Goal: Task Accomplishment & Management: Manage account settings

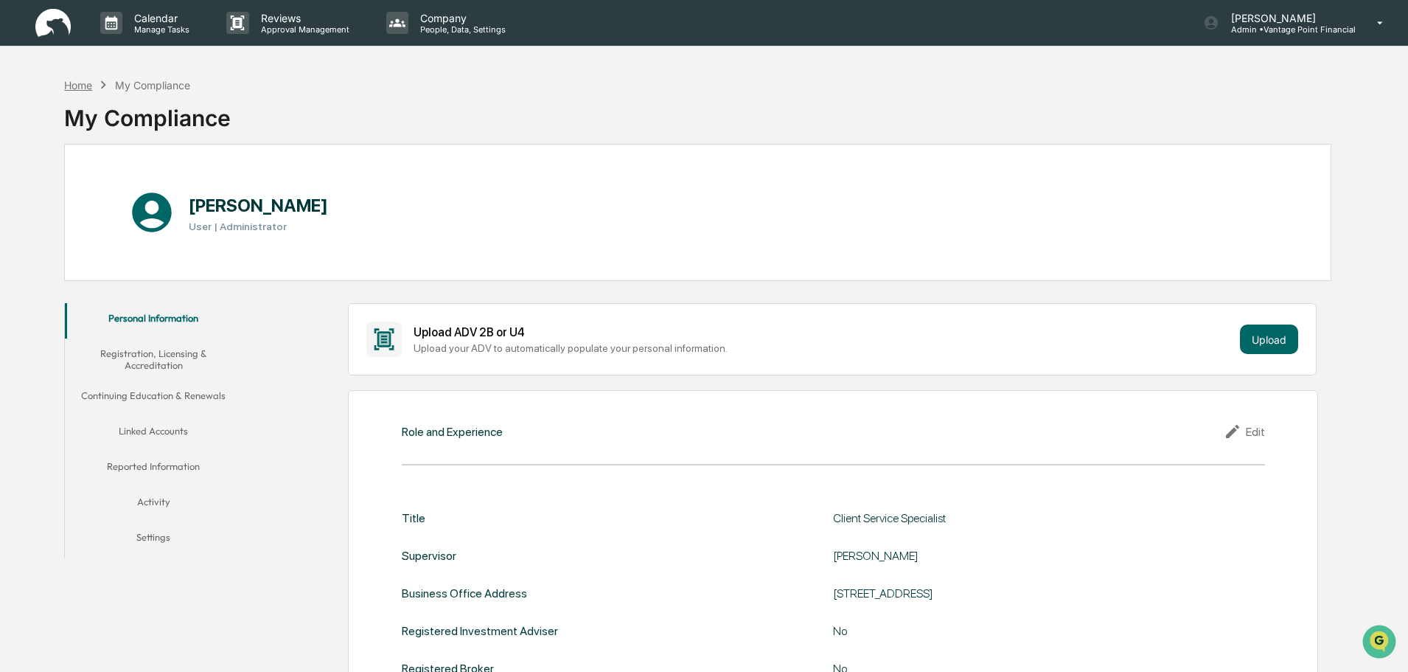
click at [73, 83] on div "Home" at bounding box center [78, 85] width 28 height 13
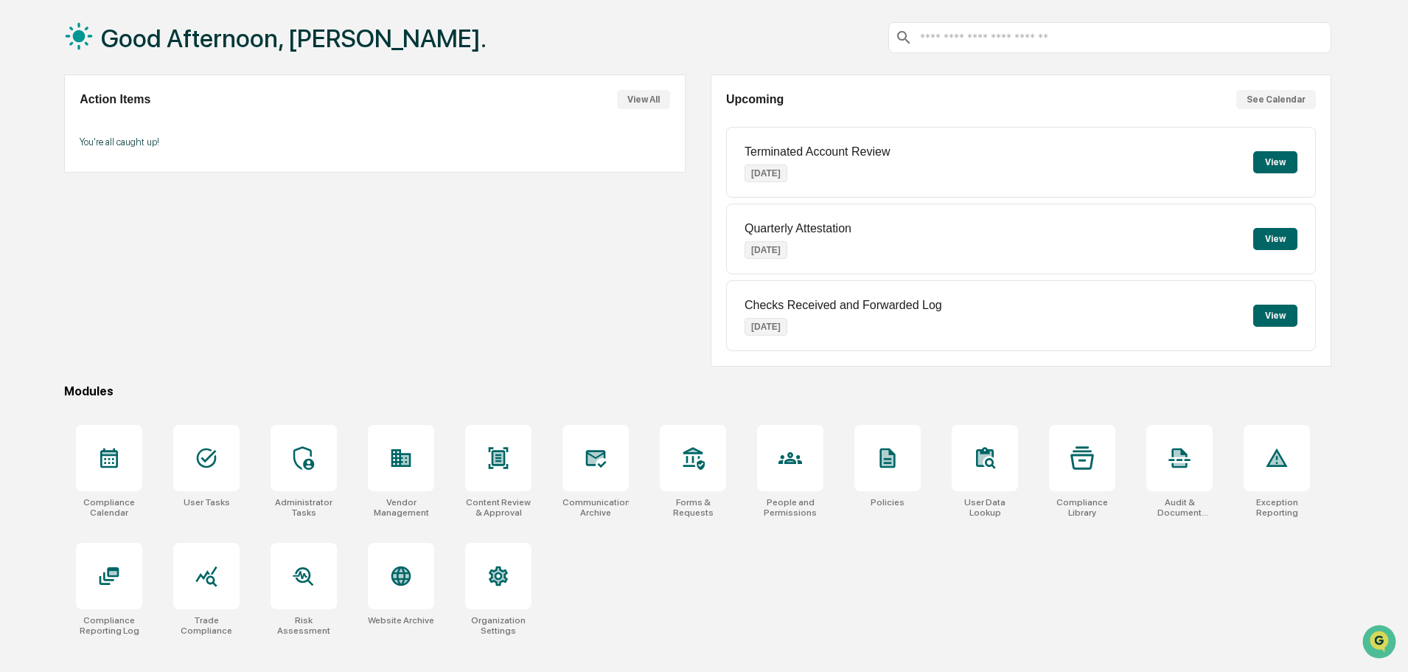
scroll to position [70, 0]
click at [1152, 470] on div at bounding box center [1179, 457] width 66 height 66
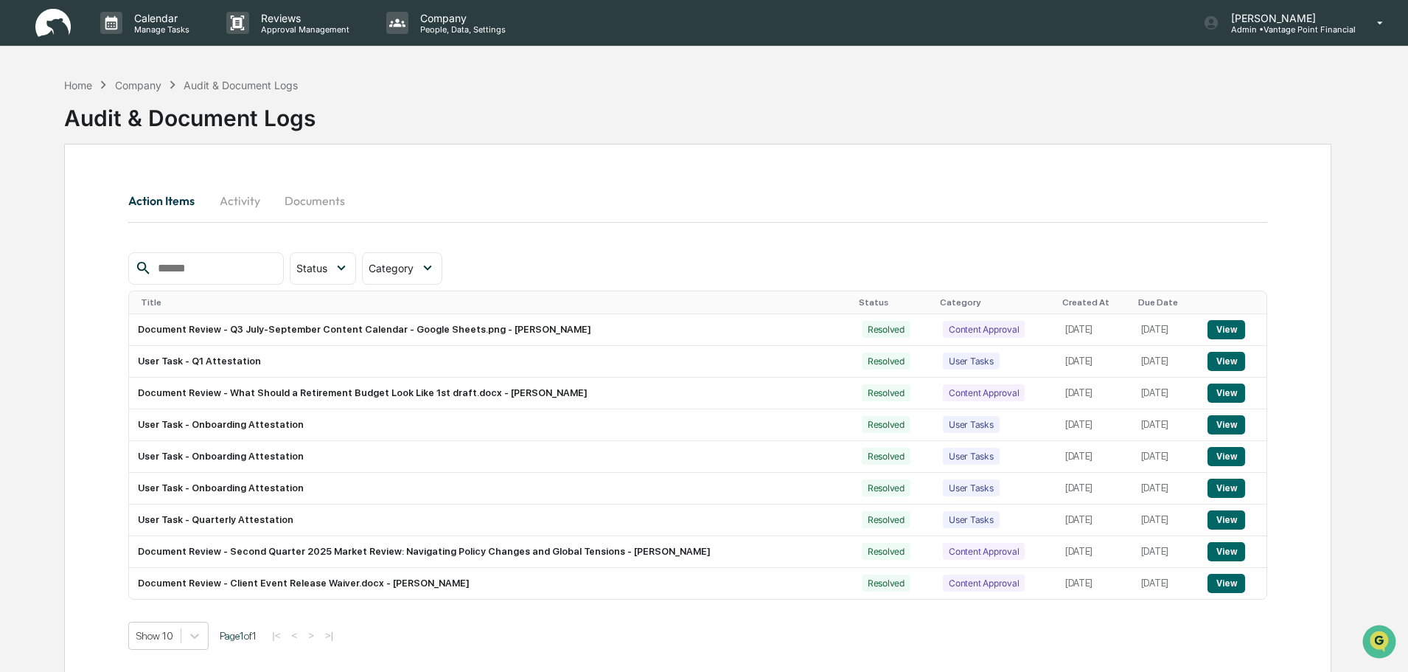
click at [136, 81] on div "Company" at bounding box center [138, 85] width 46 height 13
click at [147, 85] on div "Company" at bounding box center [138, 85] width 46 height 13
click at [74, 86] on div "Home" at bounding box center [78, 85] width 28 height 13
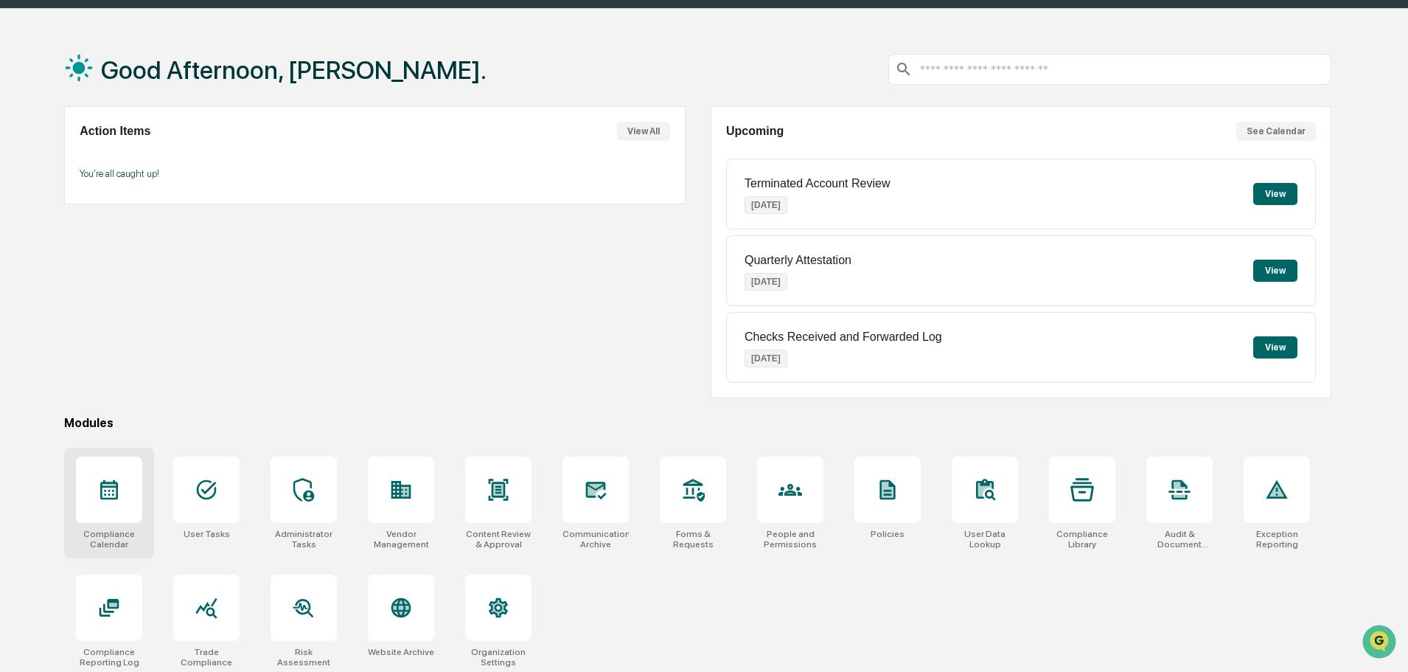
scroll to position [70, 0]
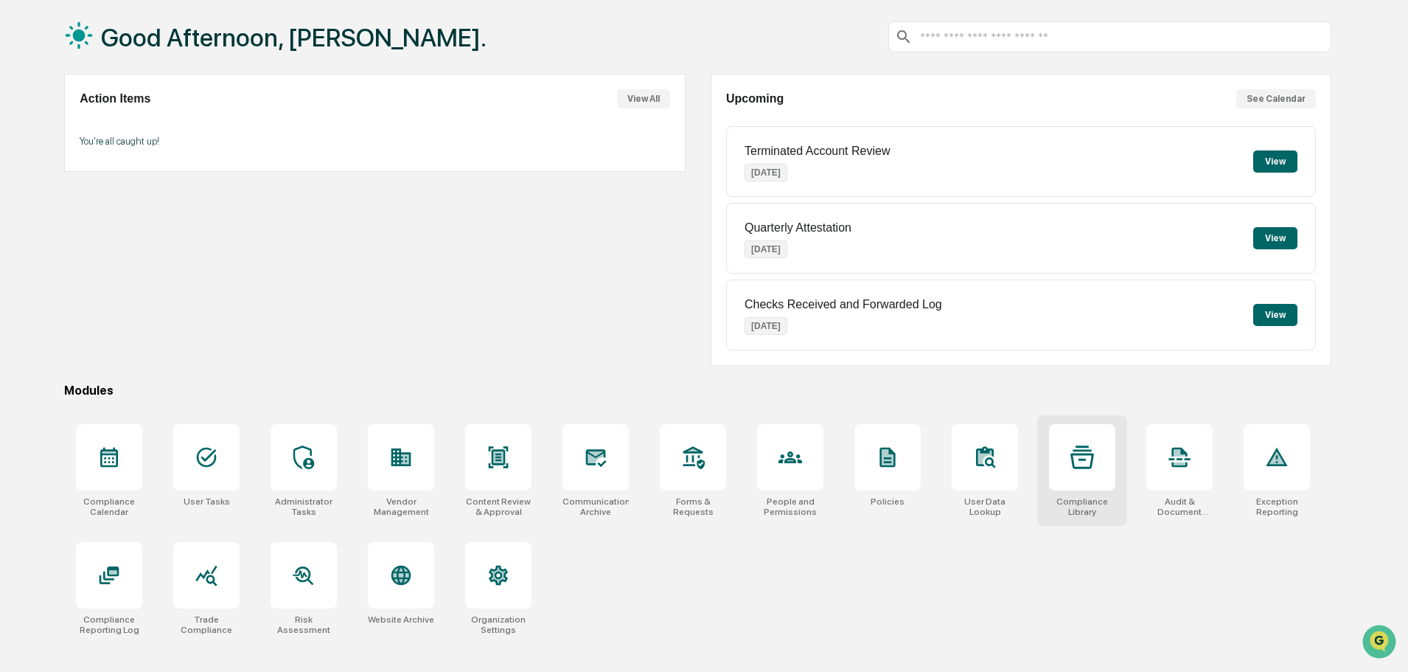
click at [1076, 462] on icon at bounding box center [1082, 457] width 24 height 24
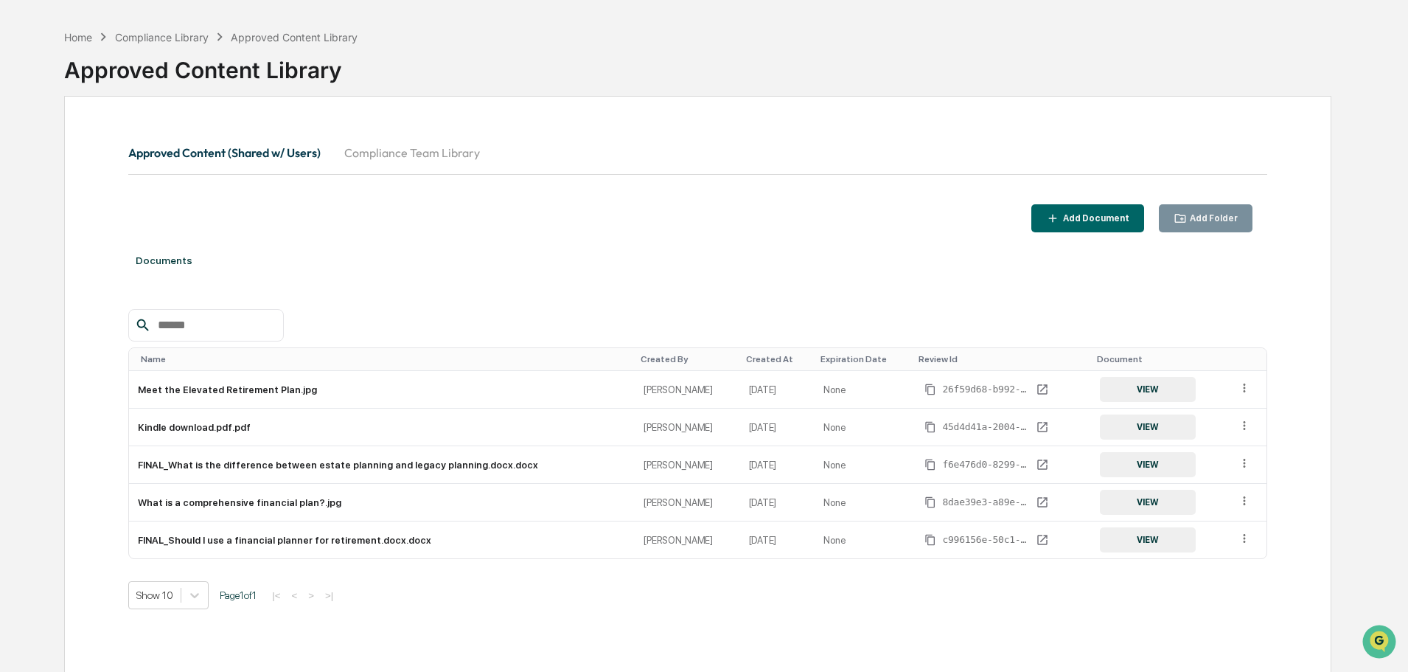
scroll to position [70, 0]
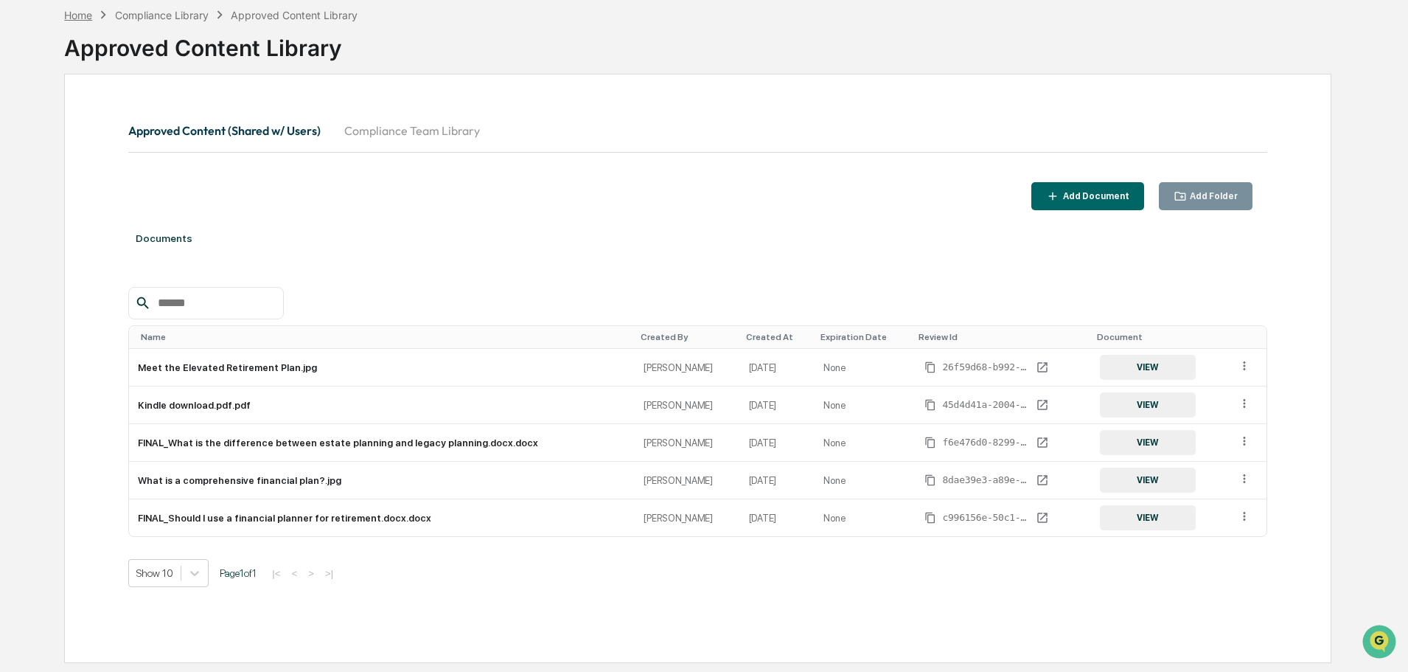
click at [81, 18] on div "Home" at bounding box center [78, 15] width 28 height 13
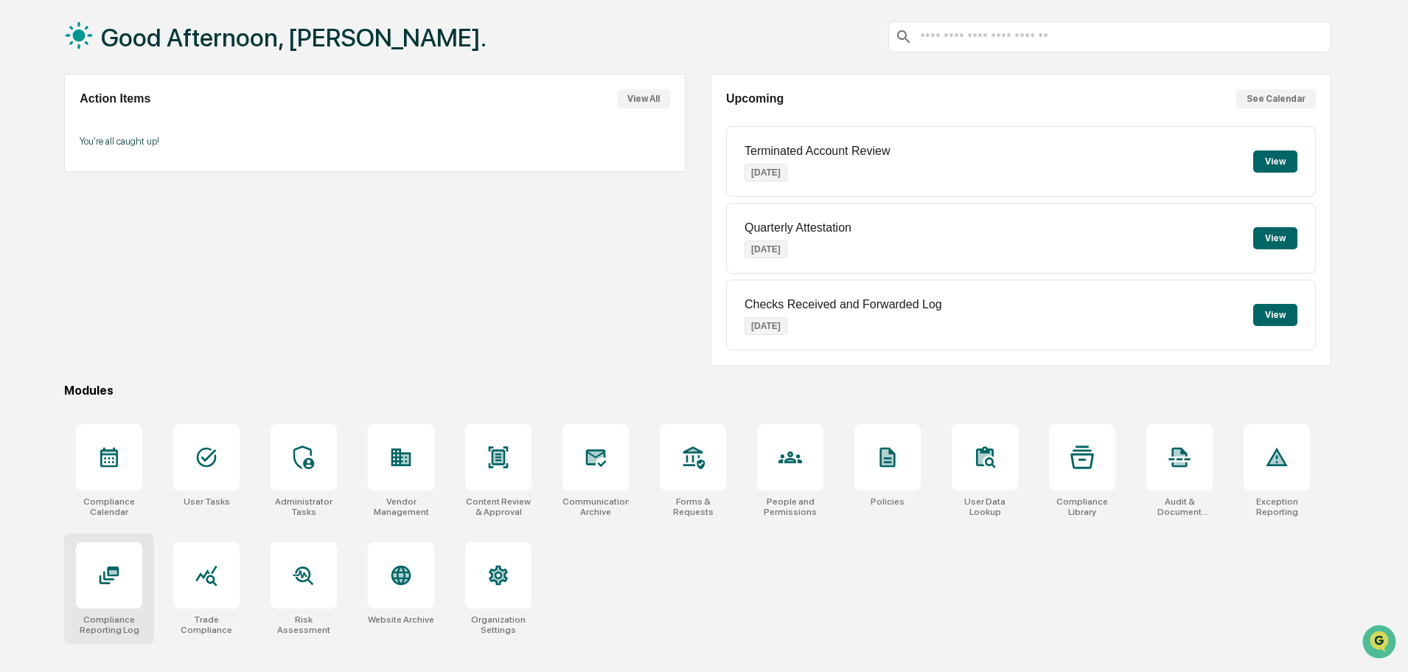
click at [102, 587] on div at bounding box center [109, 575] width 24 height 24
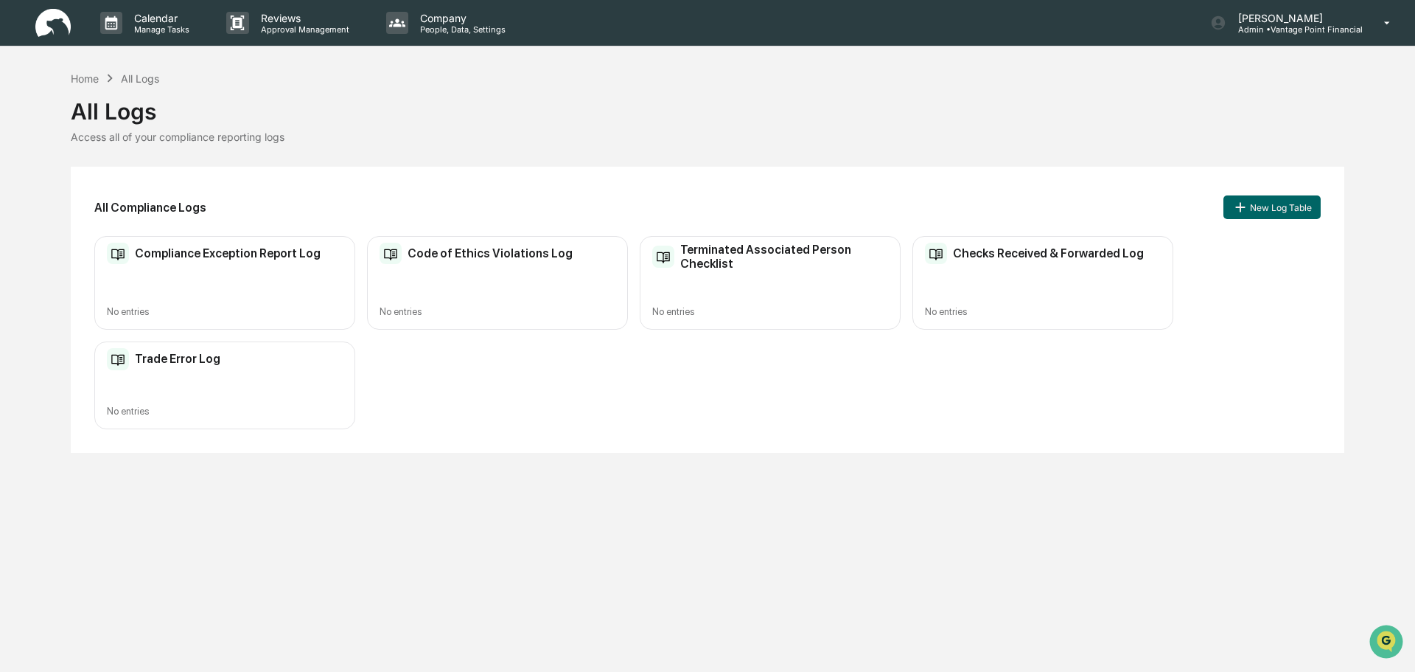
click at [1024, 237] on div "Checks Received & Forwarded Log No entries" at bounding box center [1043, 283] width 261 height 94
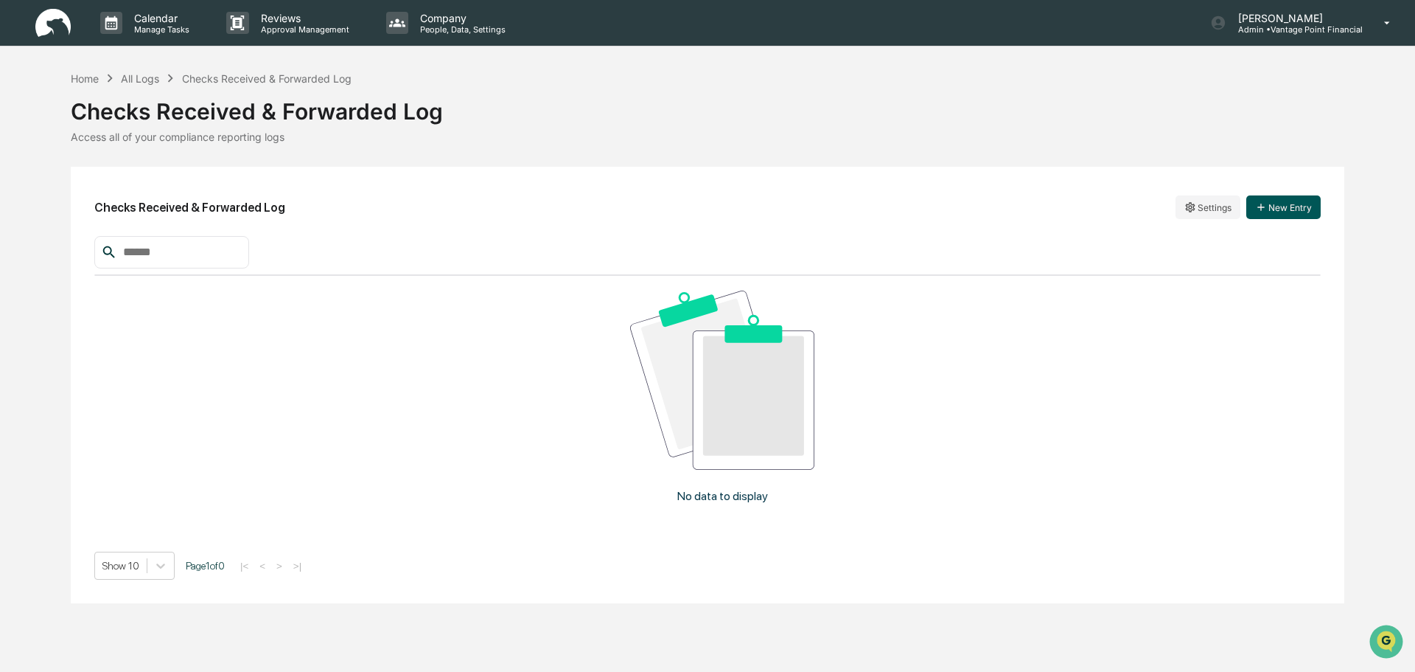
click at [1304, 201] on button "New Entry" at bounding box center [1284, 207] width 74 height 24
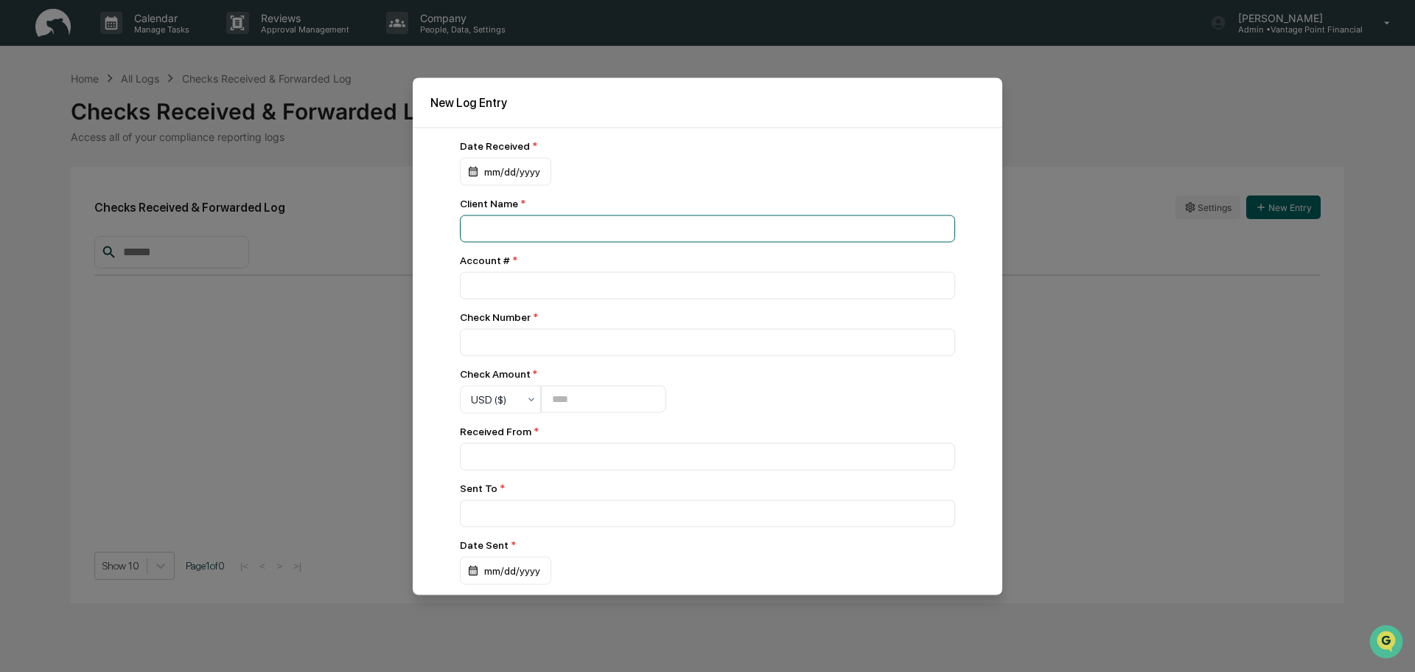
drag, startPoint x: 496, startPoint y: 218, endPoint x: 484, endPoint y: 255, distance: 38.7
click at [495, 218] on input at bounding box center [707, 228] width 495 height 27
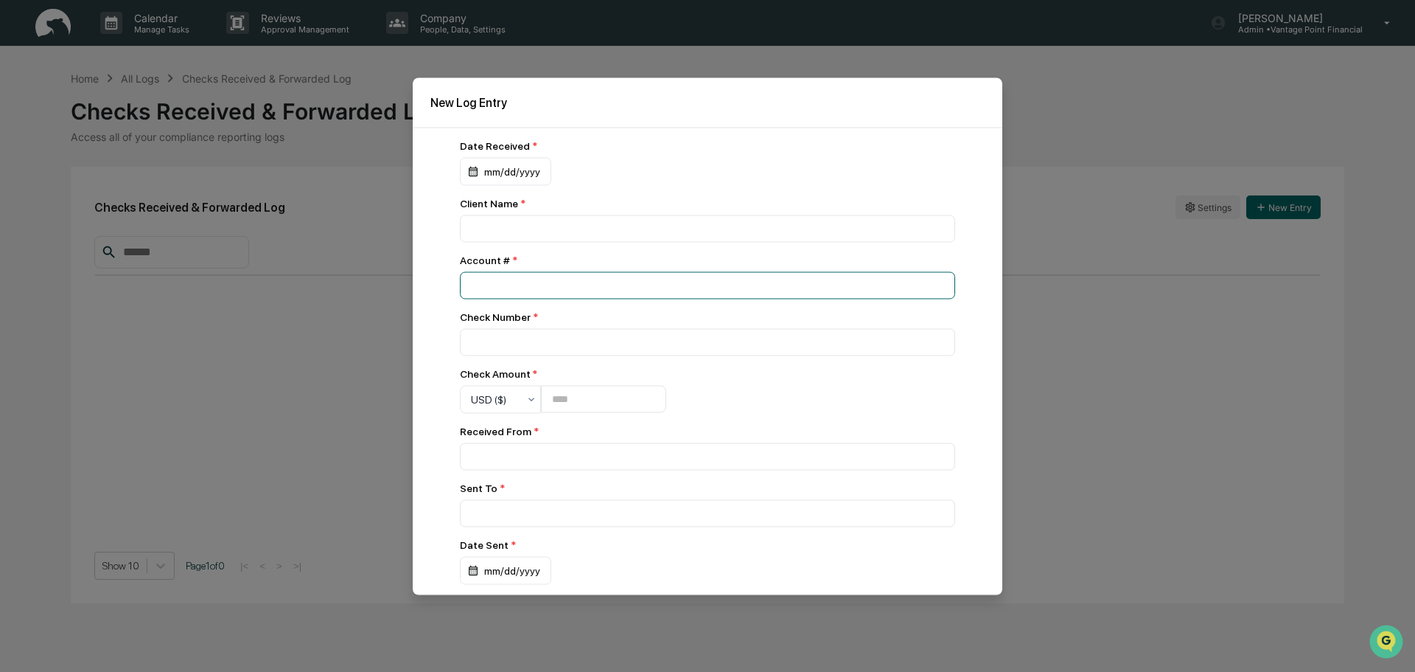
click at [484, 283] on input "number" at bounding box center [707, 284] width 495 height 27
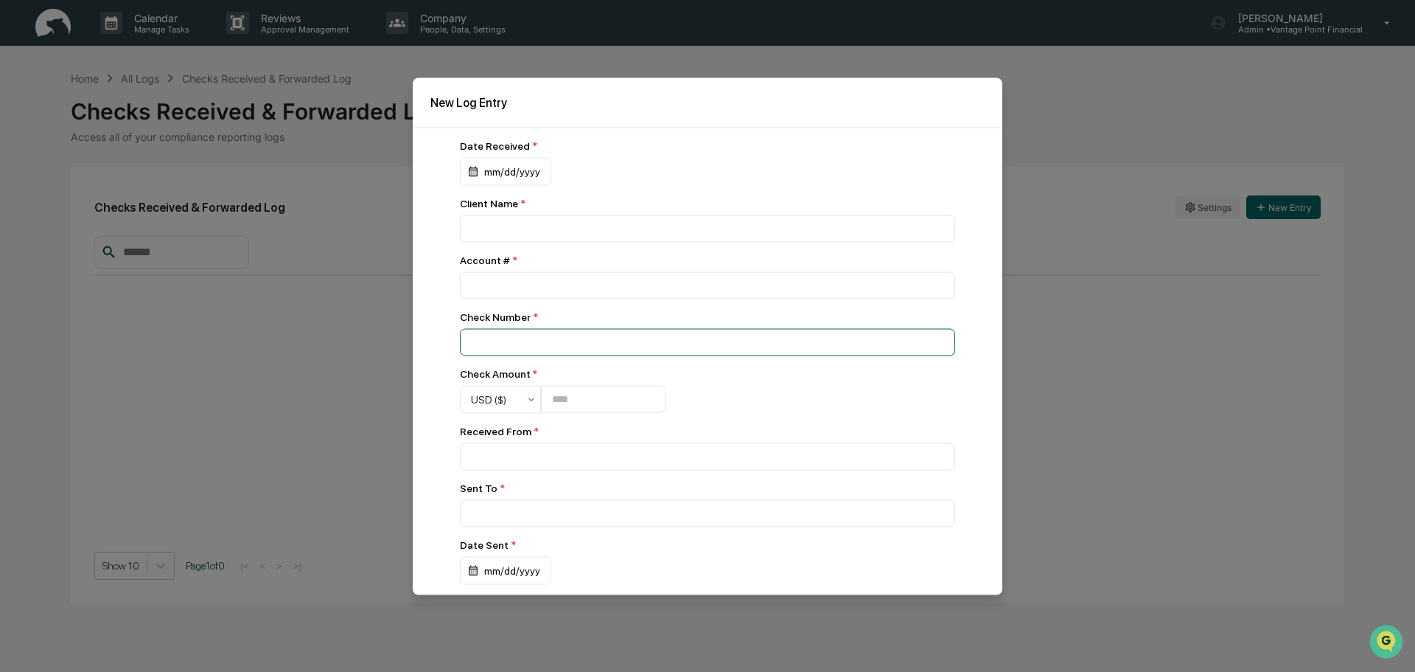
click at [488, 333] on input at bounding box center [707, 341] width 495 height 27
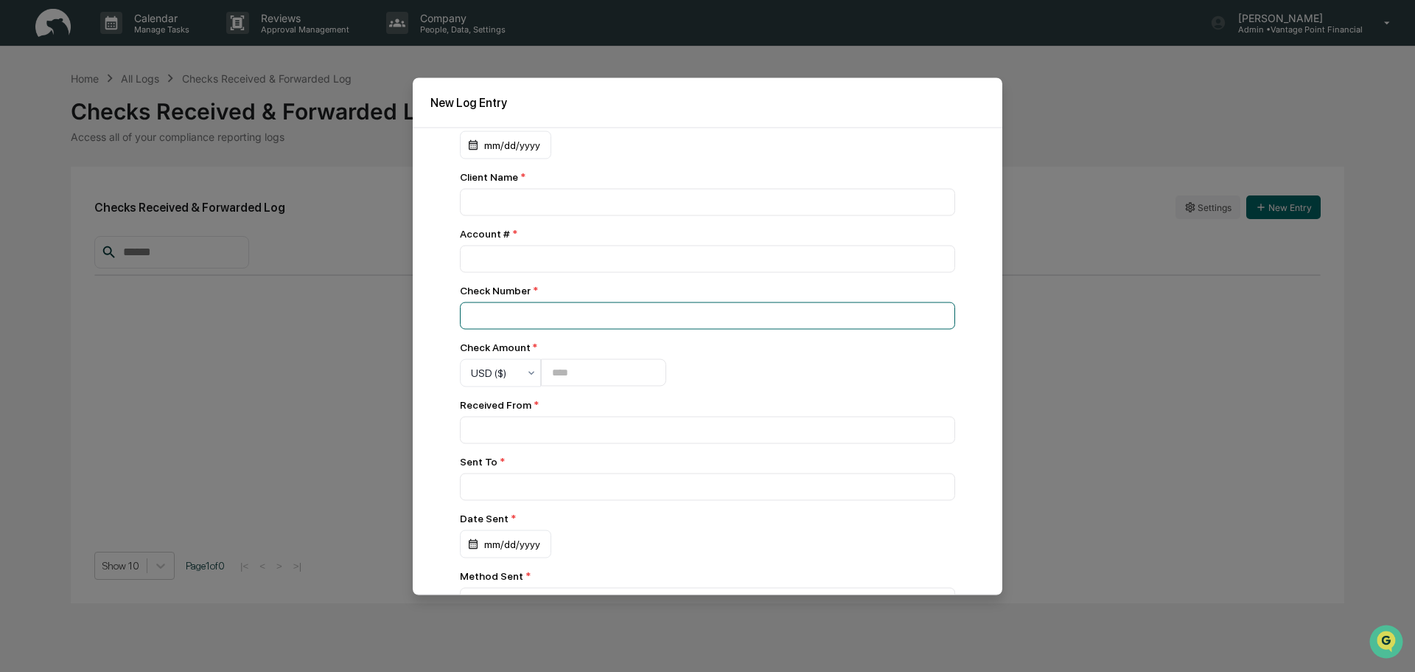
scroll to position [74, 0]
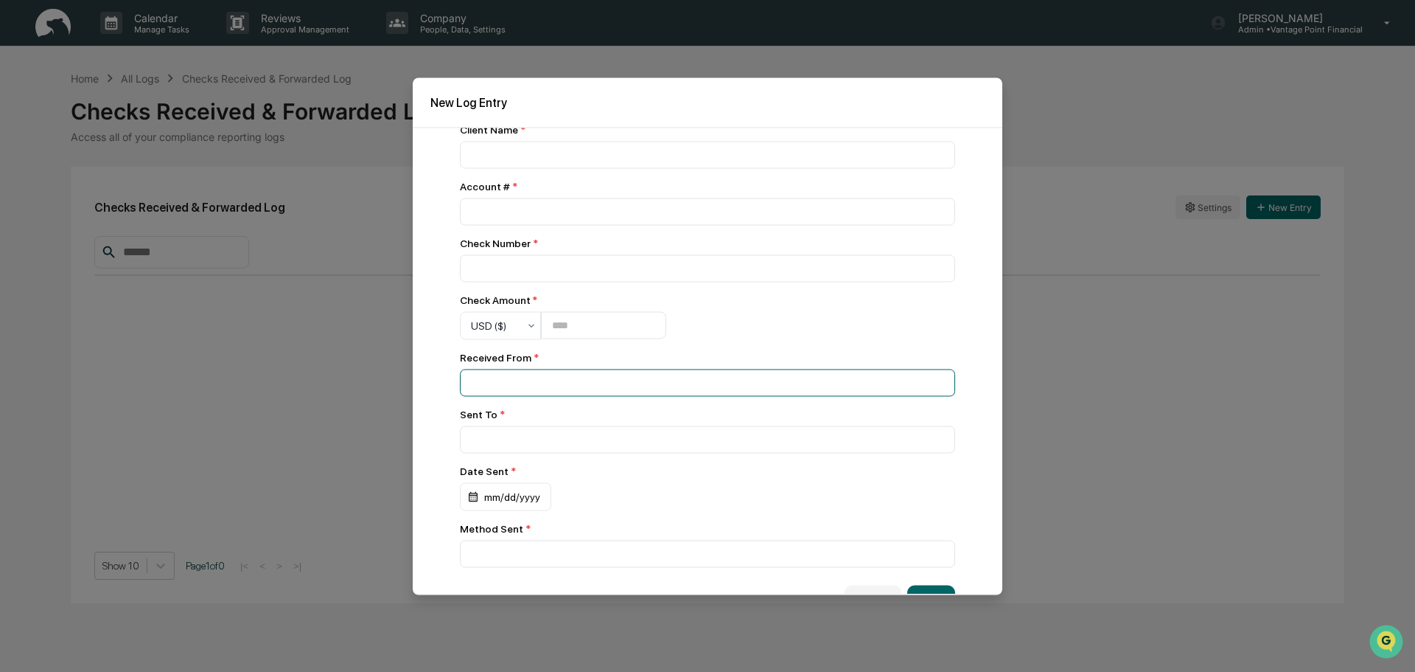
click at [506, 384] on input at bounding box center [707, 382] width 495 height 27
click at [550, 461] on div "Date Received * mm/dd/yyyy Client Name * Account # * Check Number * Check Amoun…" at bounding box center [707, 316] width 495 height 501
click at [548, 453] on input at bounding box center [707, 438] width 495 height 27
click at [531, 394] on input at bounding box center [707, 382] width 495 height 27
click at [551, 442] on input at bounding box center [707, 438] width 495 height 27
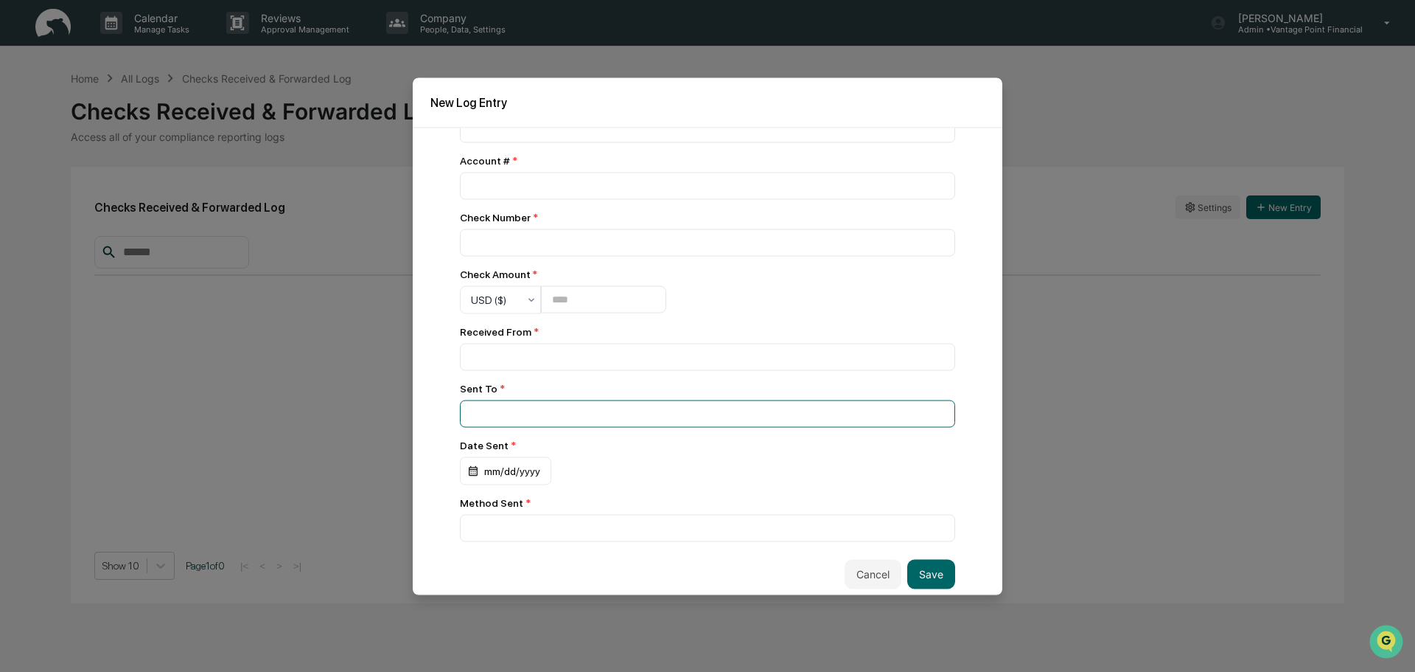
scroll to position [111, 0]
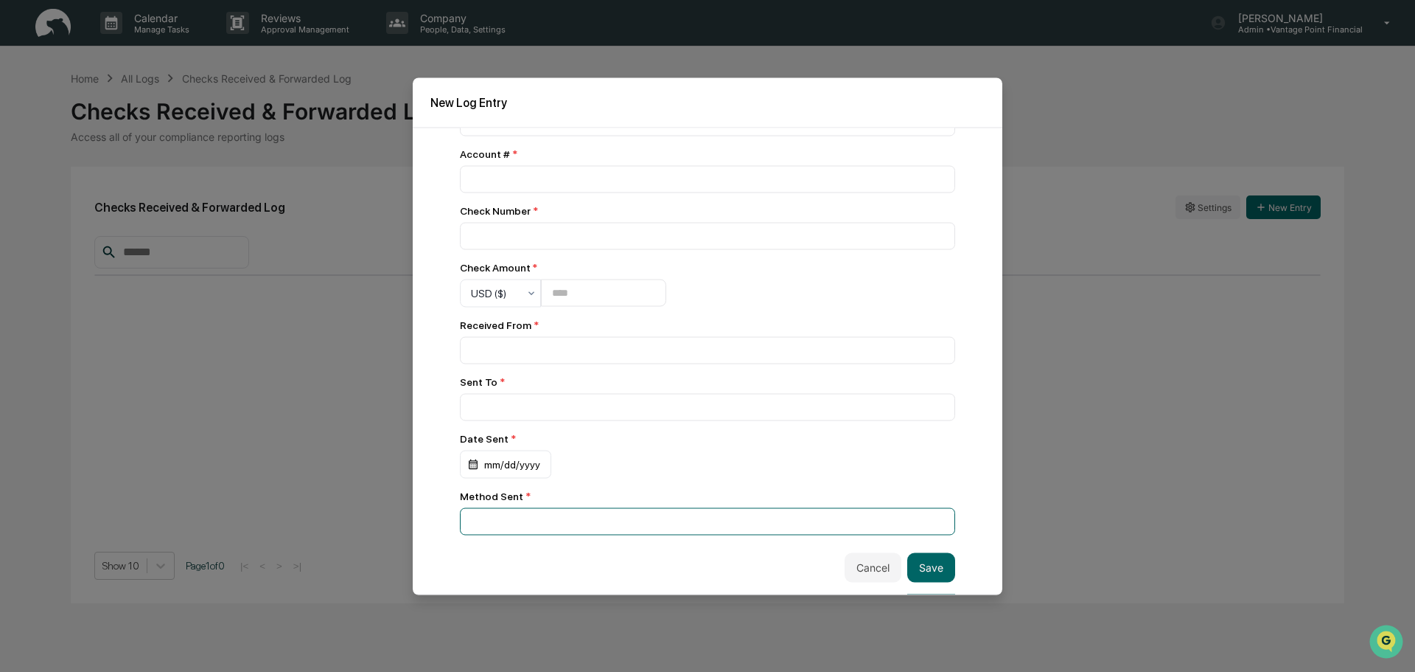
click at [534, 512] on input at bounding box center [707, 520] width 495 height 27
click at [879, 562] on button "Cancel" at bounding box center [873, 566] width 57 height 29
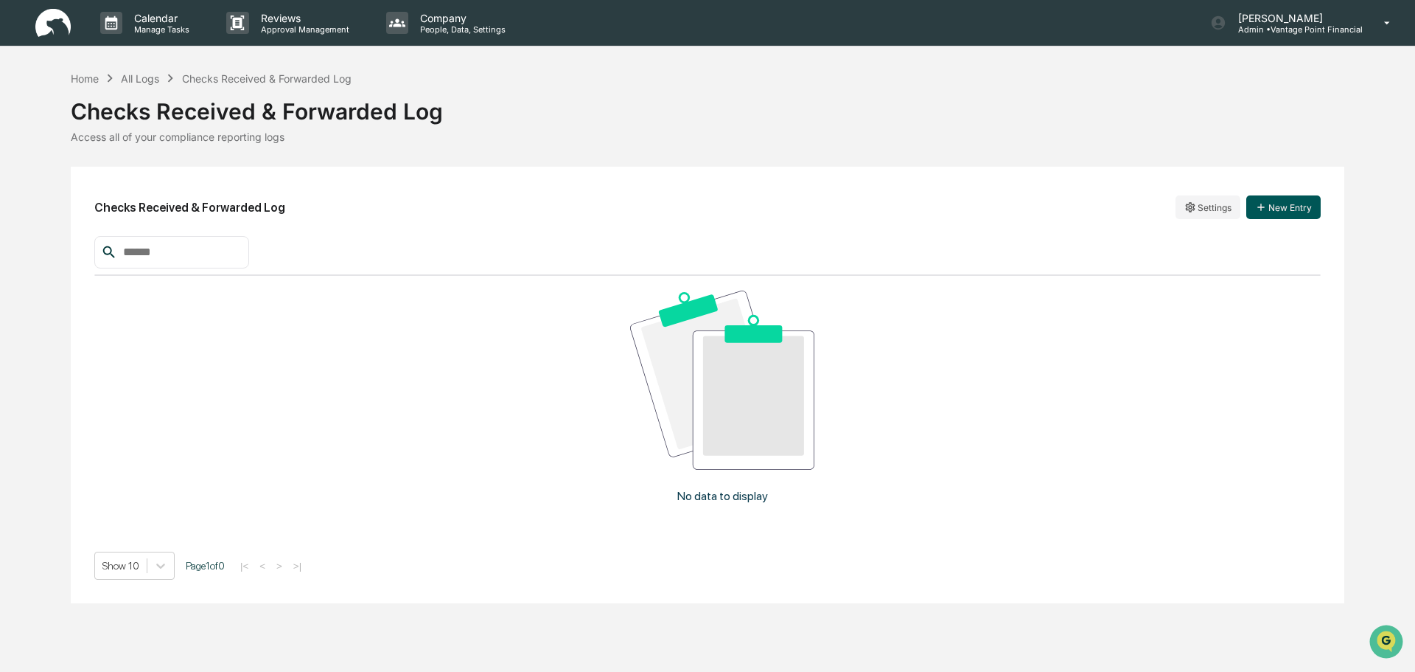
click at [1300, 207] on button "New Entry" at bounding box center [1284, 207] width 74 height 24
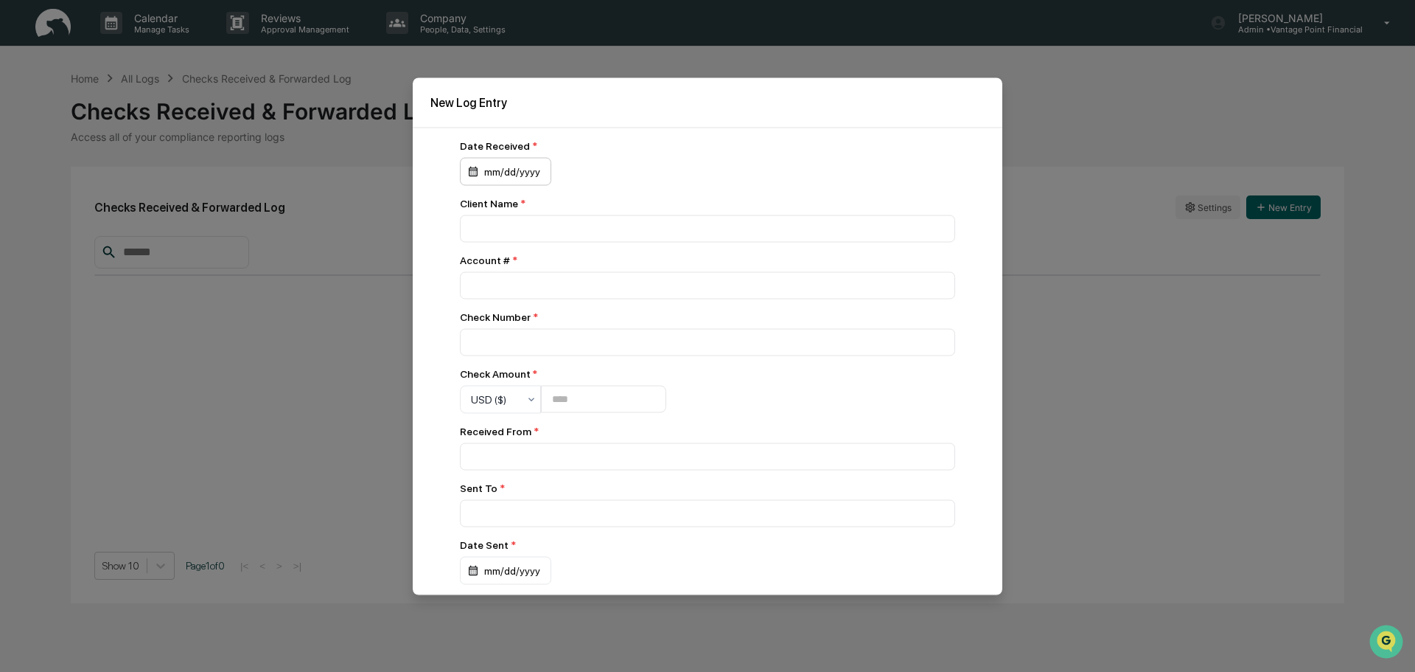
click at [503, 170] on div "mm/dd/yyyy" at bounding box center [505, 171] width 91 height 28
click at [604, 293] on button "11" at bounding box center [607, 297] width 27 height 27
click at [506, 223] on input at bounding box center [707, 228] width 495 height 27
type input "**********"
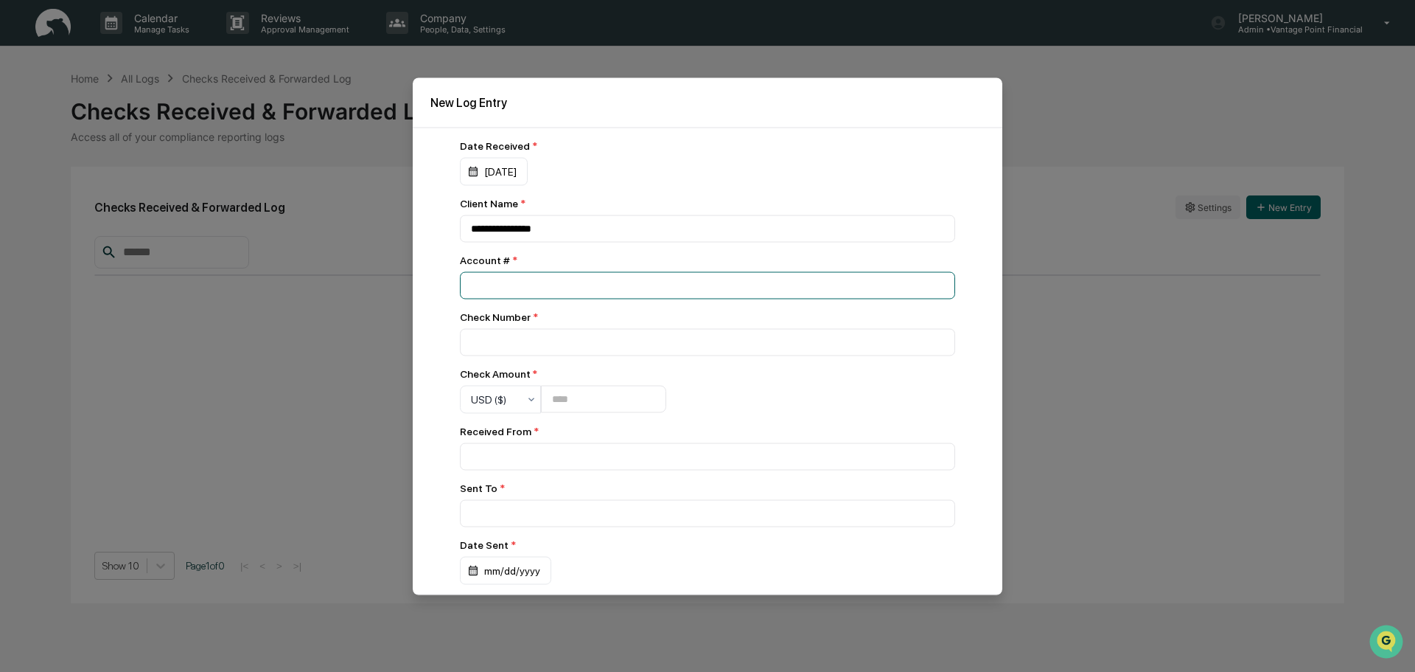
type input "****"
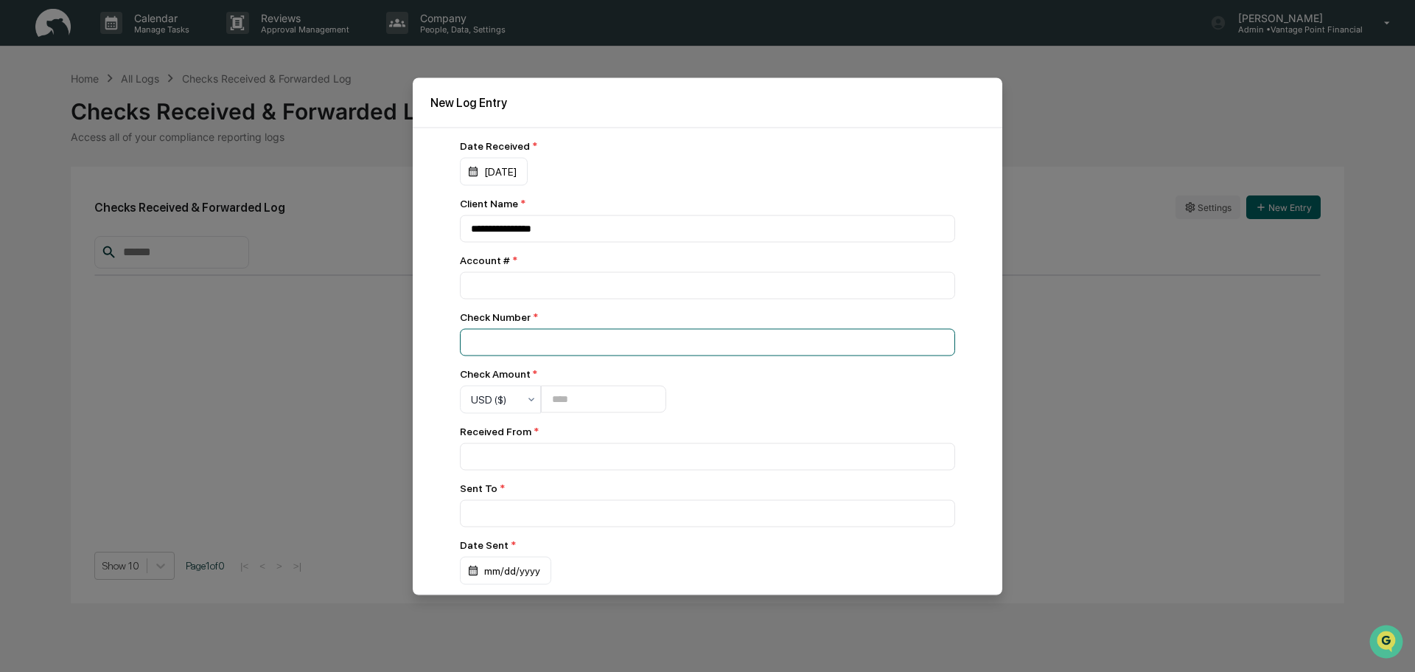
click at [551, 341] on input at bounding box center [707, 341] width 495 height 27
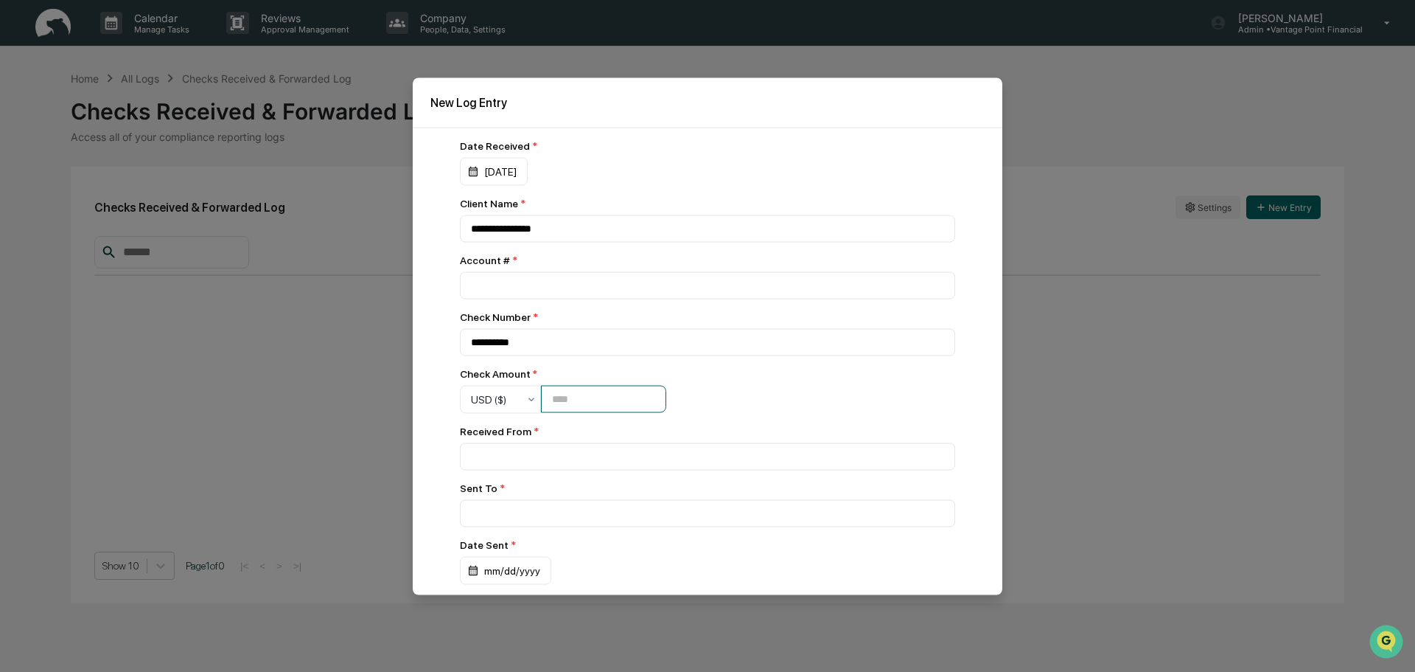
click at [582, 401] on input "number" at bounding box center [603, 399] width 125 height 27
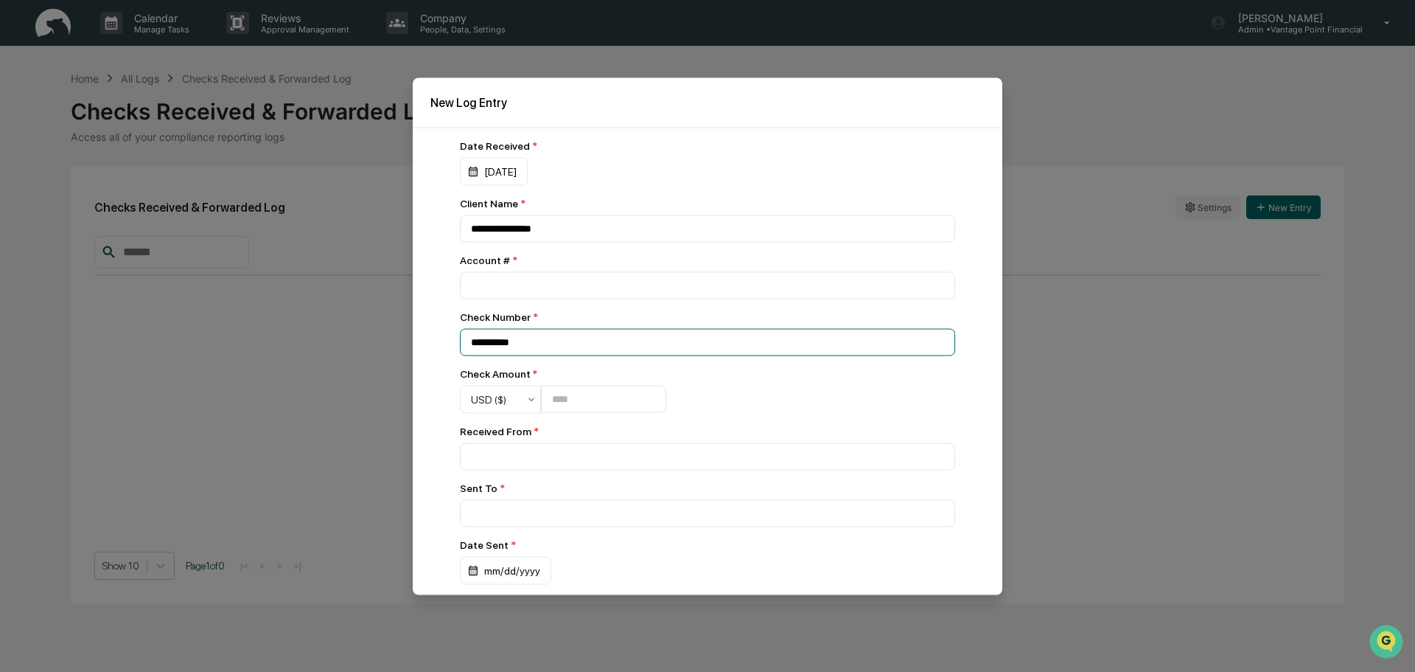
click at [548, 349] on input "**********" at bounding box center [707, 341] width 495 height 27
drag, startPoint x: 467, startPoint y: 347, endPoint x: 460, endPoint y: 362, distance: 16.5
click at [463, 358] on div "**********" at bounding box center [707, 389] width 495 height 501
click at [495, 352] on input "**********" at bounding box center [707, 341] width 495 height 27
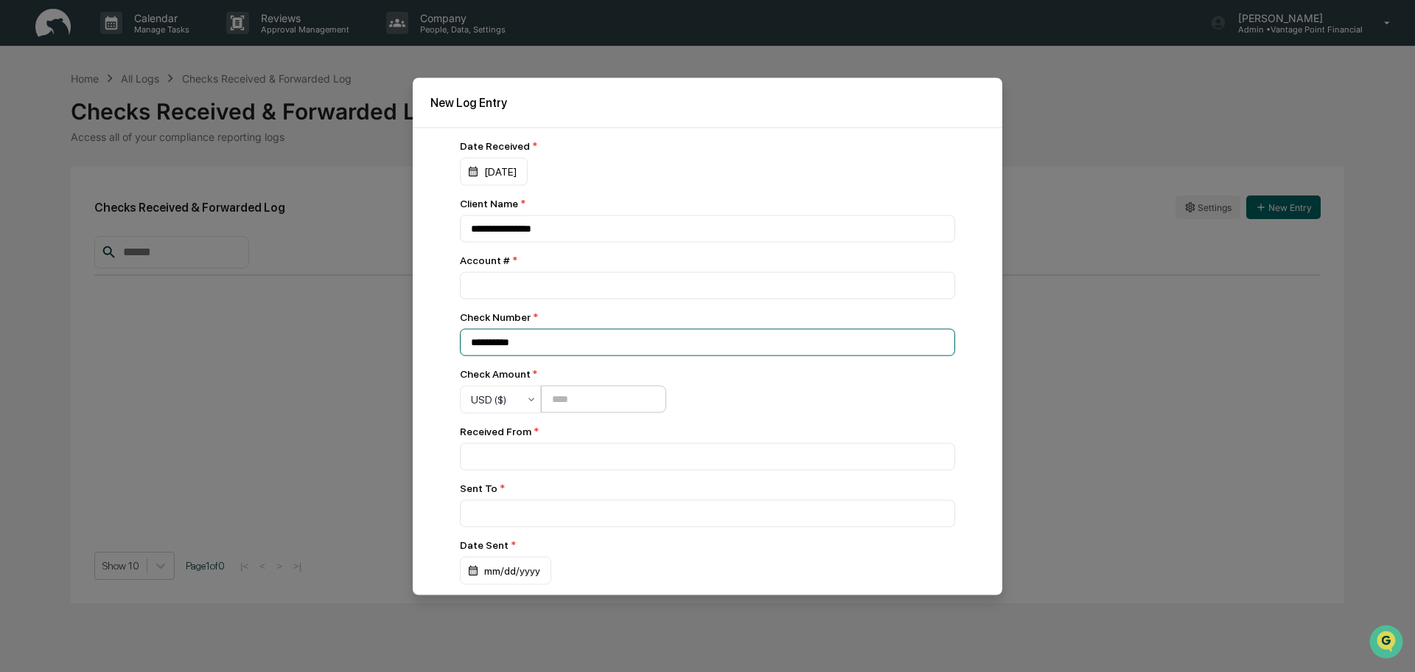
type input "**********"
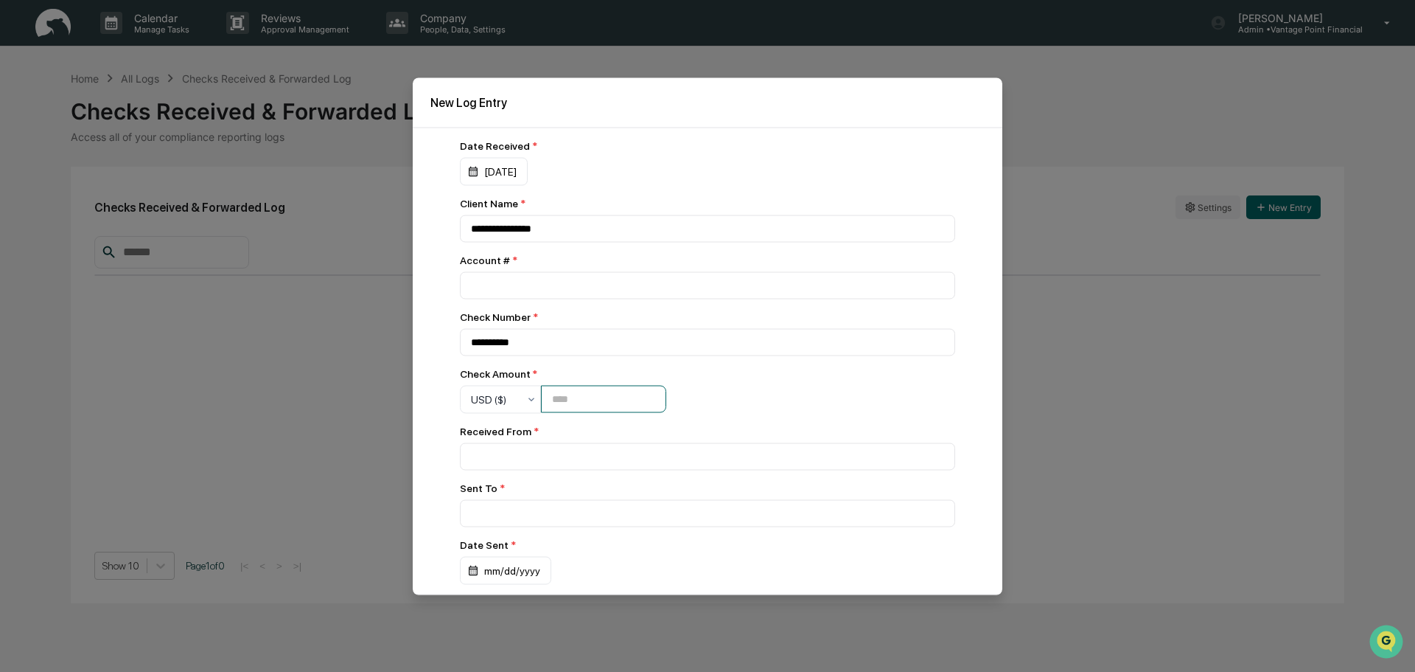
click at [573, 389] on input "number" at bounding box center [603, 399] width 125 height 27
type input "*******"
click at [554, 461] on input at bounding box center [707, 455] width 495 height 27
click at [557, 402] on input "*******" at bounding box center [603, 399] width 125 height 27
click at [574, 466] on input at bounding box center [707, 455] width 495 height 27
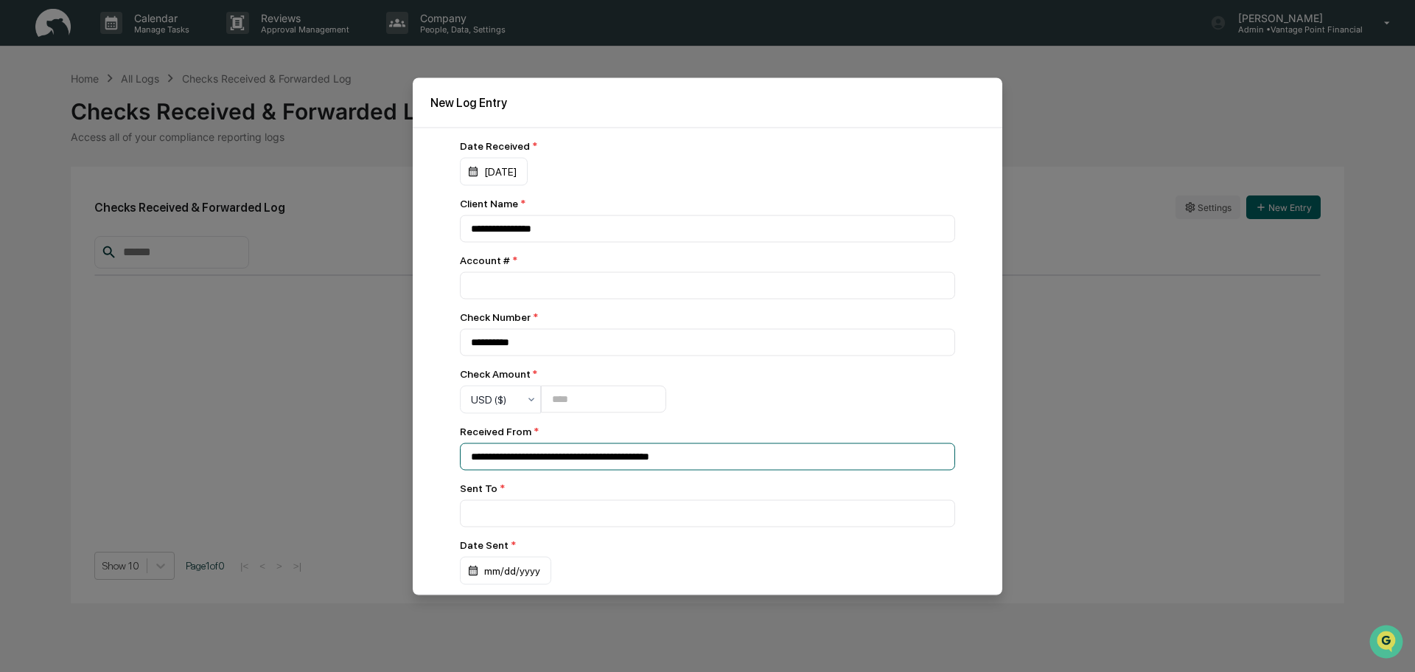
type input "**********"
click at [498, 461] on input "**********" at bounding box center [707, 455] width 495 height 27
click at [579, 524] on input at bounding box center [707, 512] width 495 height 27
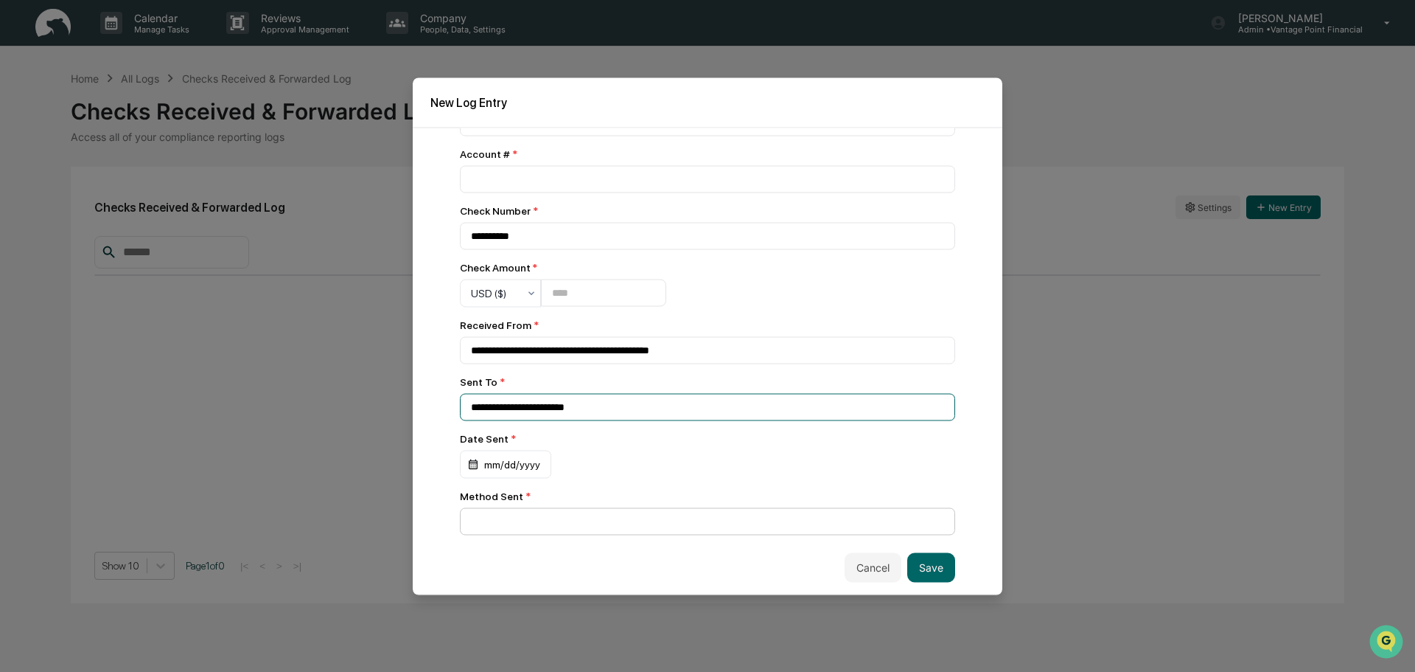
type input "**********"
click at [561, 512] on input at bounding box center [707, 520] width 495 height 27
type input "*"
click at [513, 524] on input "**********" at bounding box center [707, 520] width 495 height 27
click at [532, 516] on input "**********" at bounding box center [707, 520] width 495 height 27
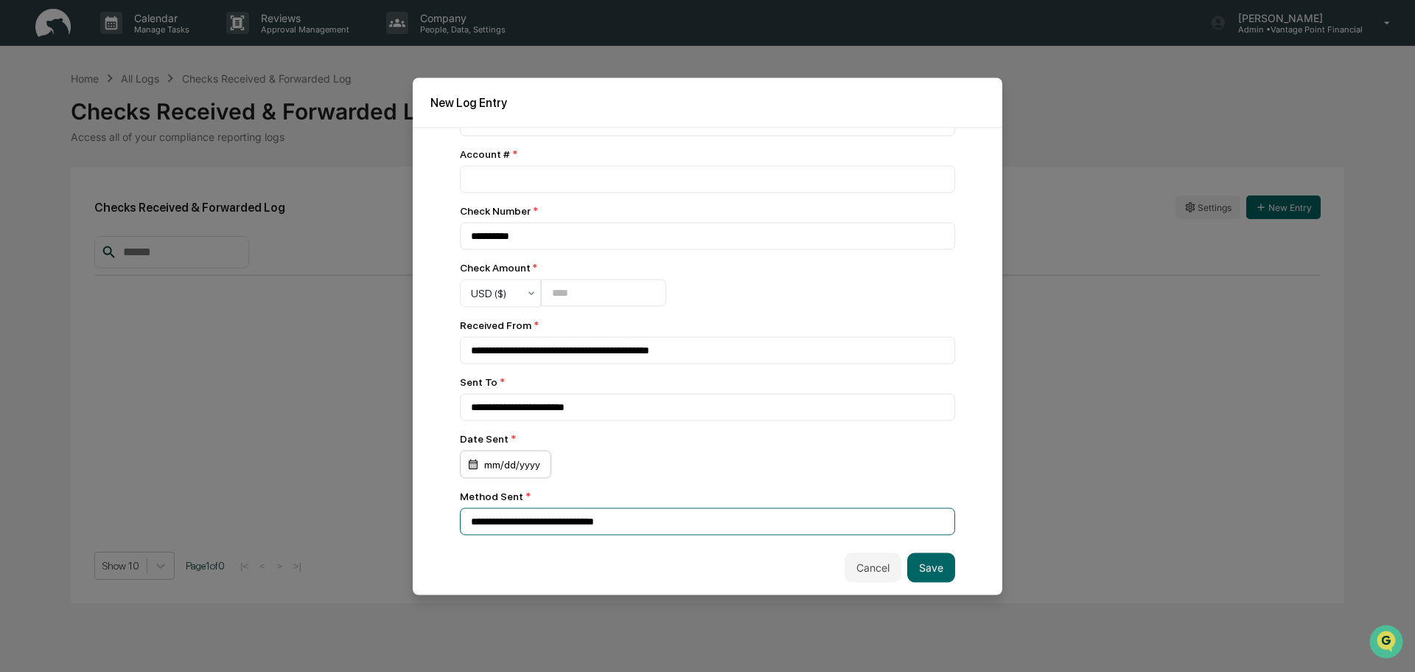
type input "**********"
click at [525, 457] on div "mm/dd/yyyy" at bounding box center [505, 464] width 91 height 28
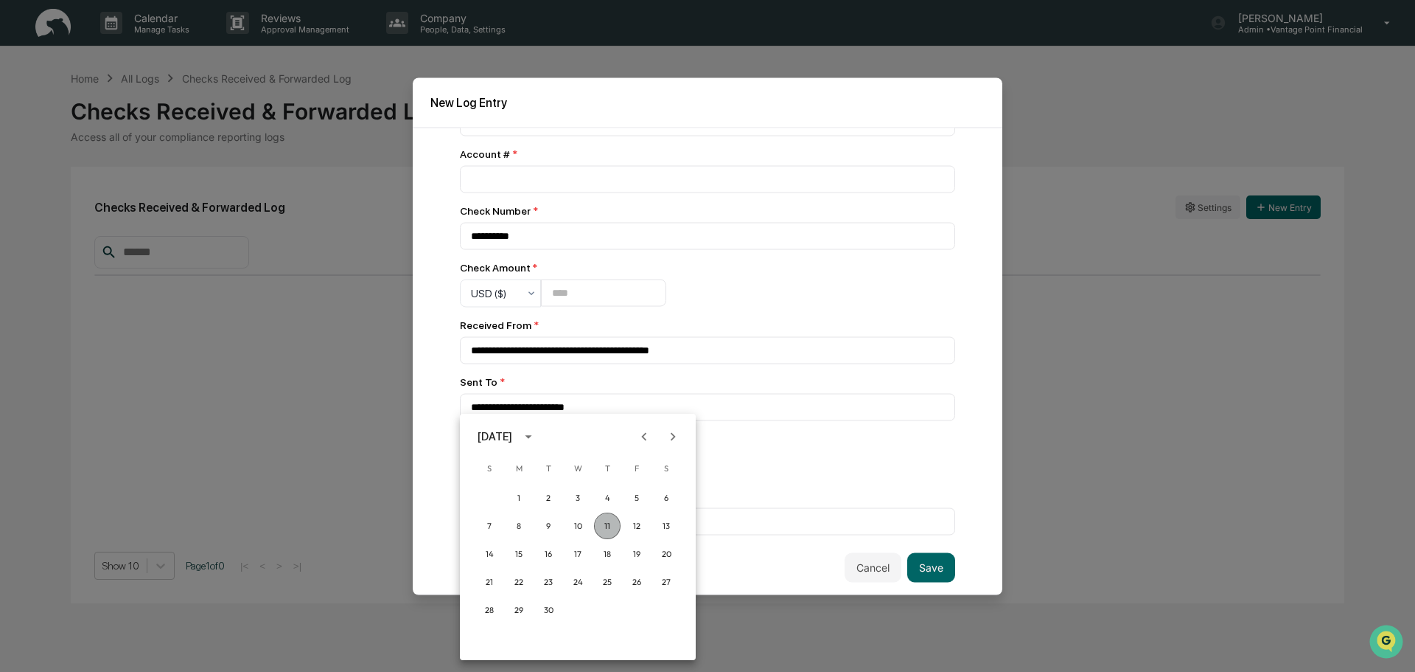
click at [605, 529] on button "11" at bounding box center [607, 525] width 27 height 27
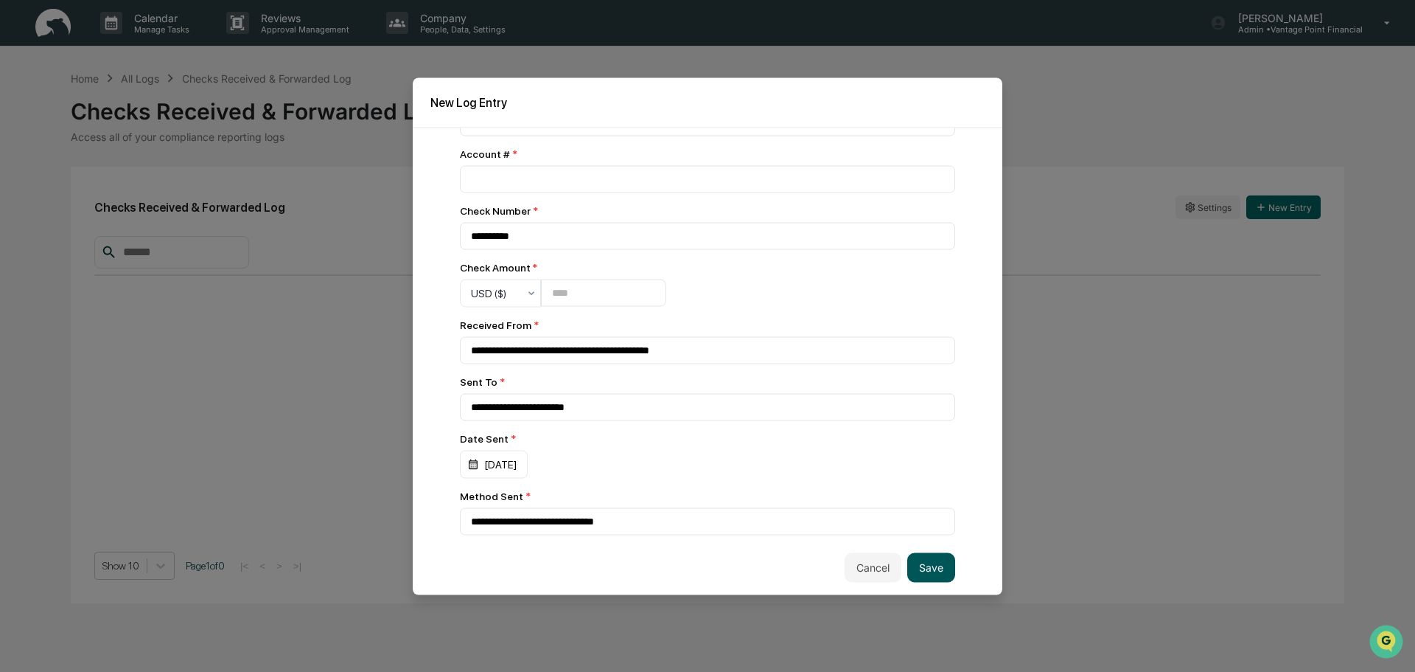
click at [933, 568] on button "Save" at bounding box center [931, 566] width 48 height 29
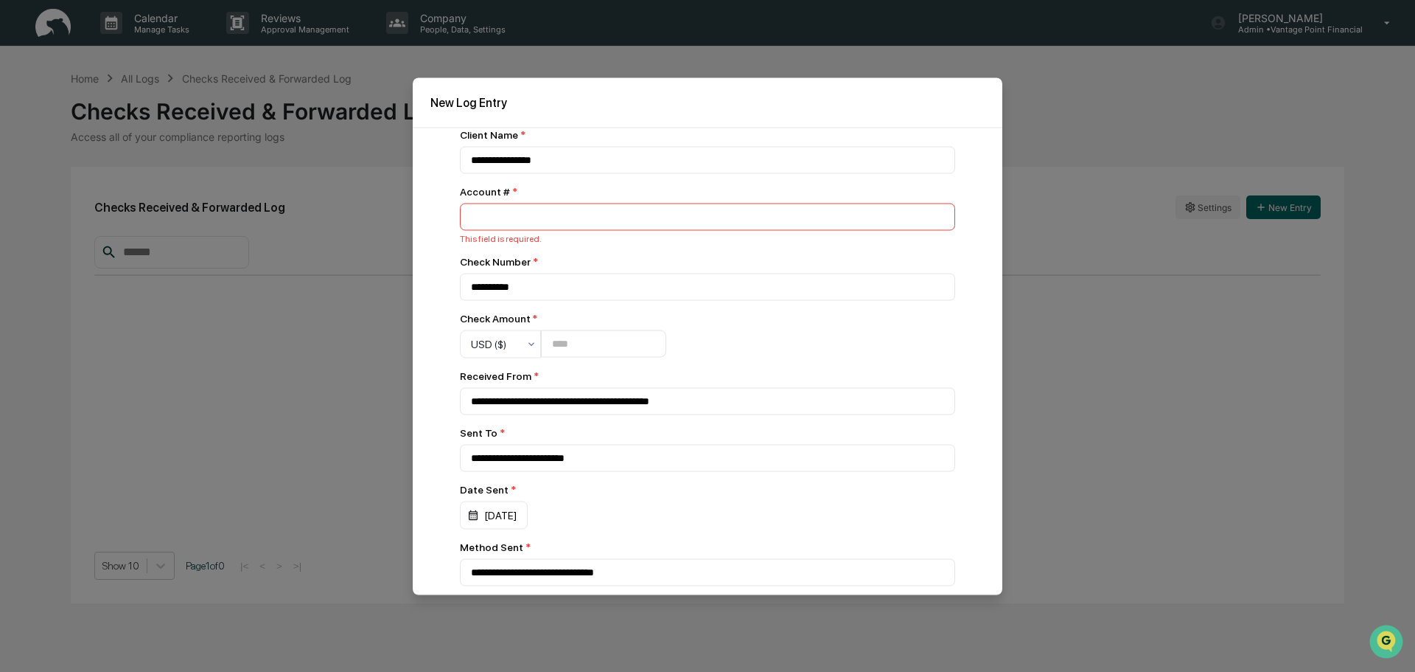
scroll to position [0, 0]
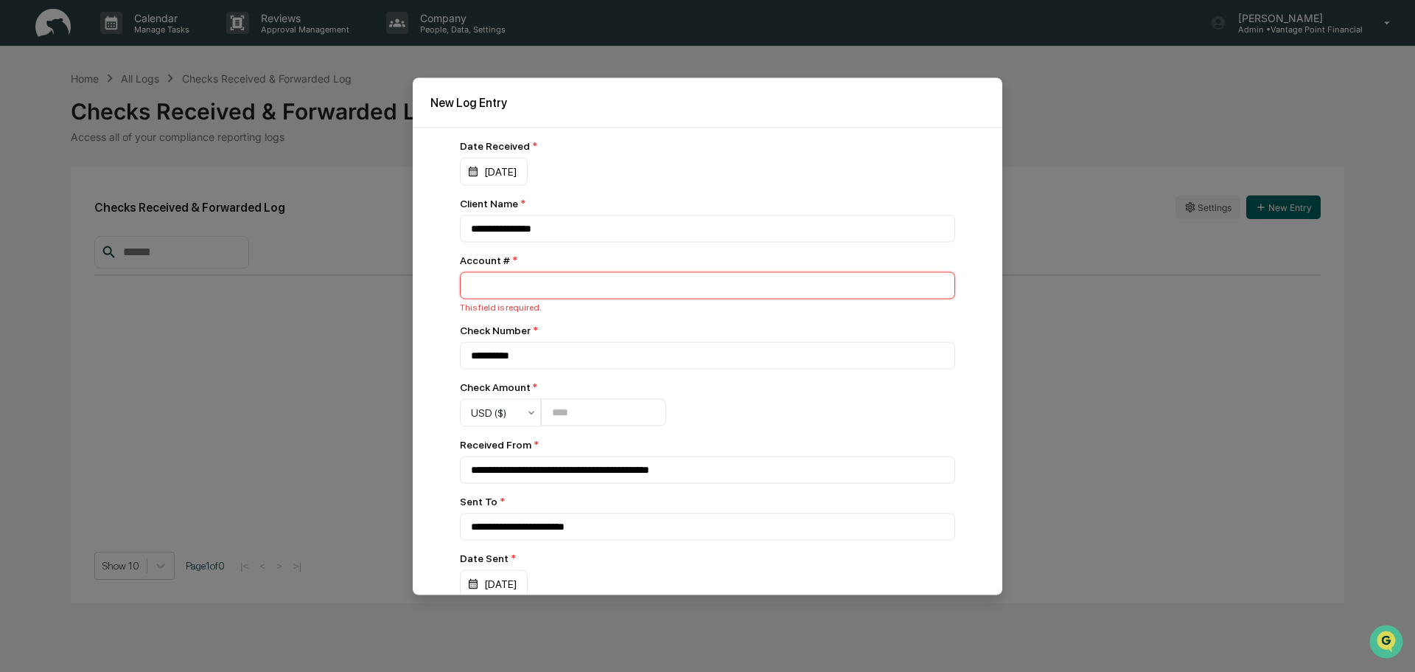
click at [499, 288] on input "number" at bounding box center [707, 284] width 495 height 27
click at [568, 285] on input "********" at bounding box center [707, 284] width 495 height 27
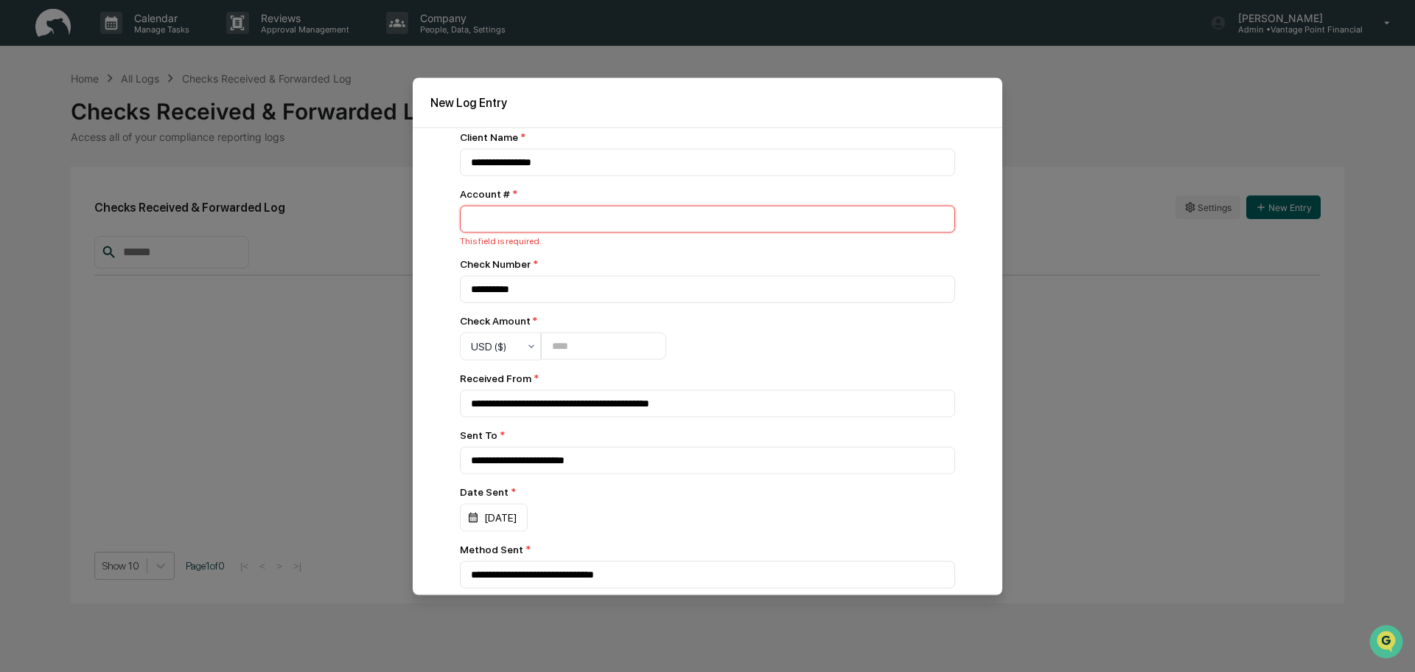
scroll to position [124, 0]
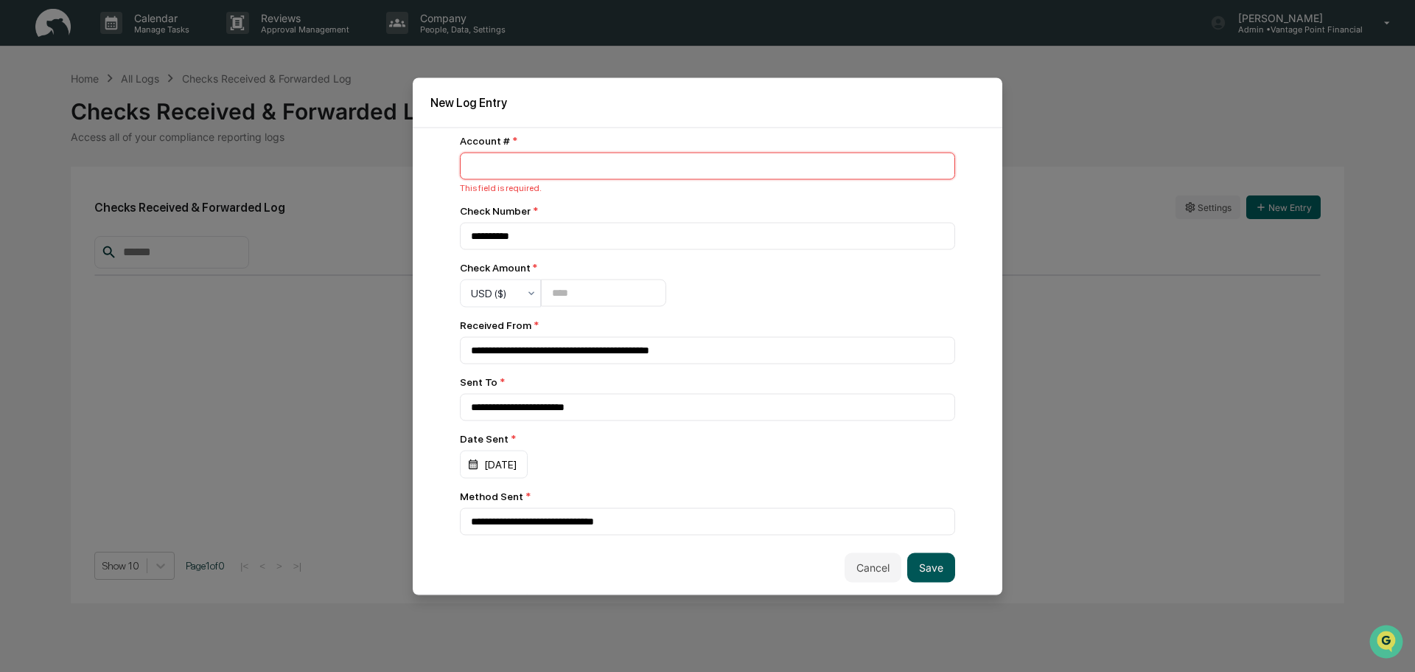
type input "********"
click at [946, 566] on button "Save" at bounding box center [931, 566] width 48 height 29
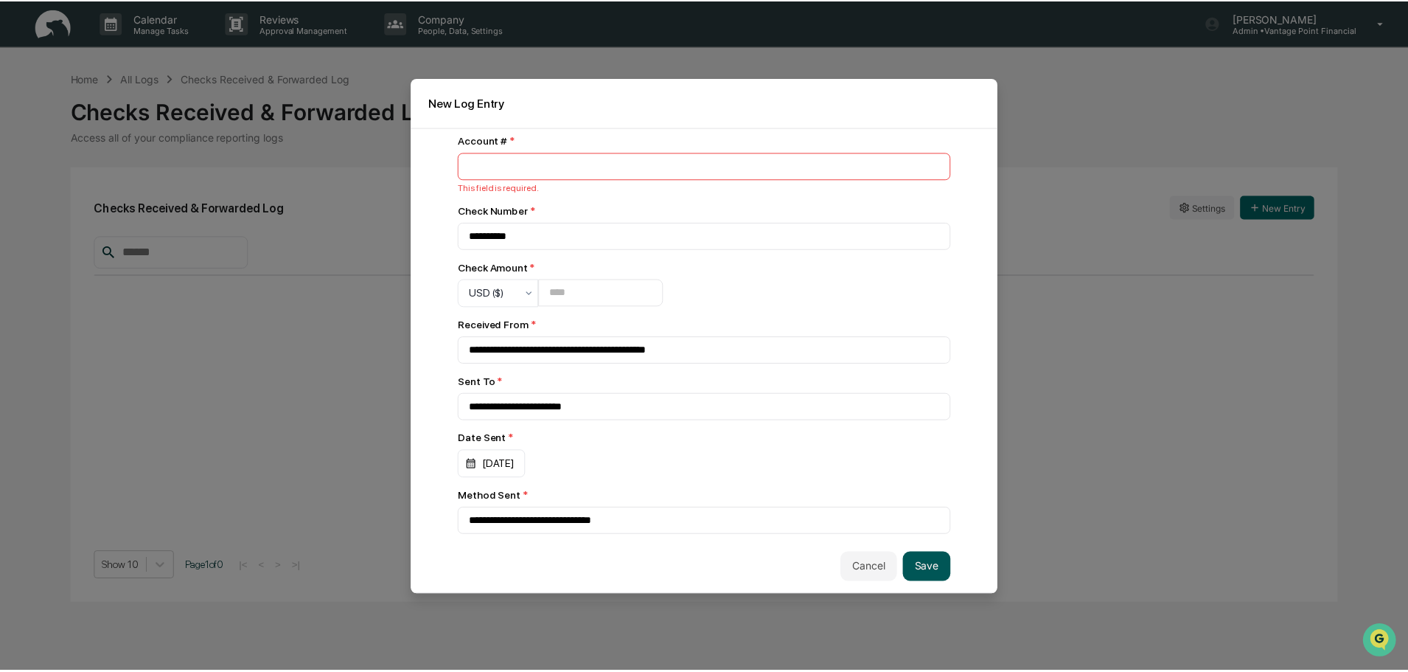
scroll to position [0, 0]
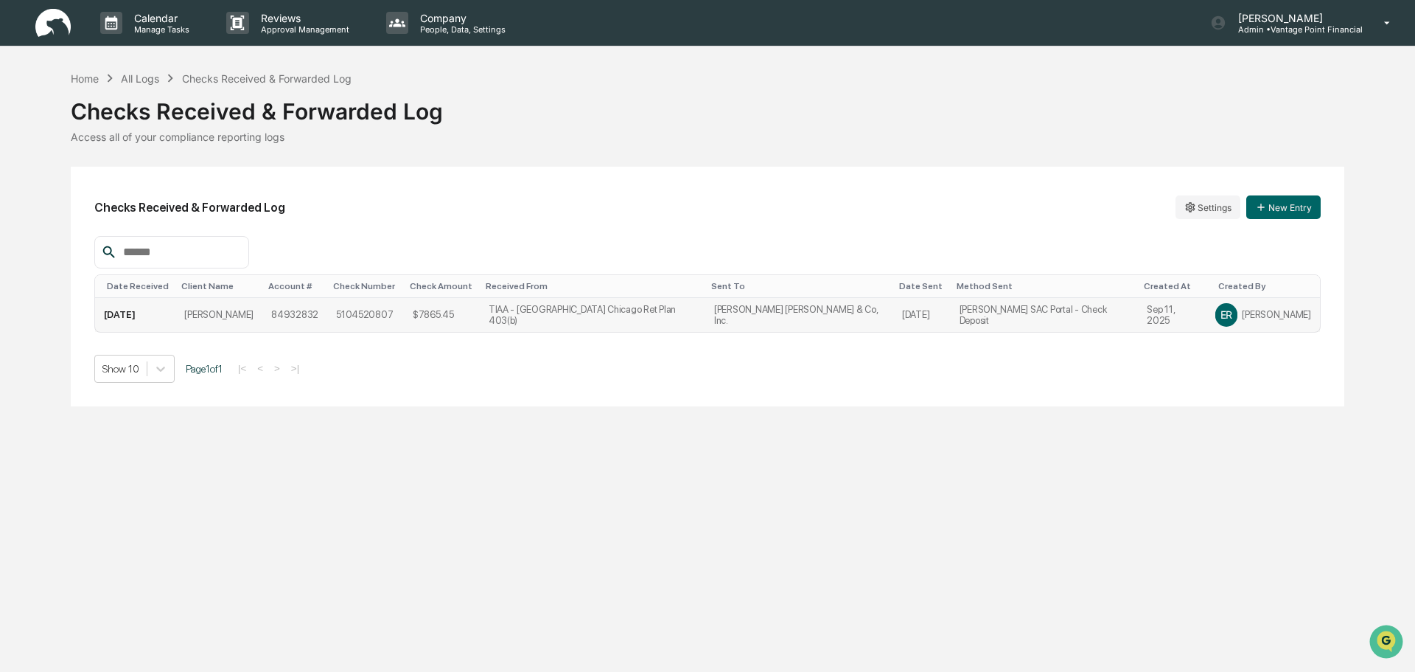
click at [1174, 313] on td "Sep 11, 2025" at bounding box center [1172, 315] width 69 height 34
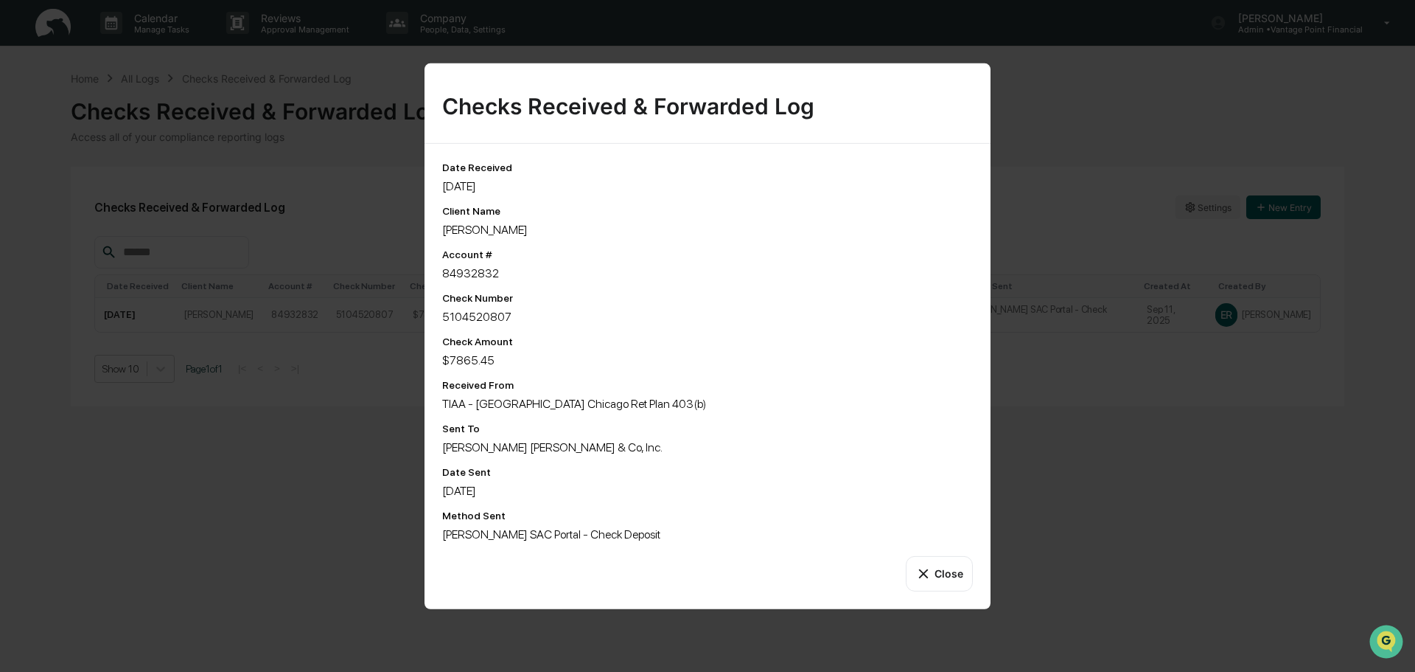
drag, startPoint x: 949, startPoint y: 579, endPoint x: 917, endPoint y: 580, distance: 31.7
click at [949, 579] on button "Close" at bounding box center [939, 572] width 67 height 35
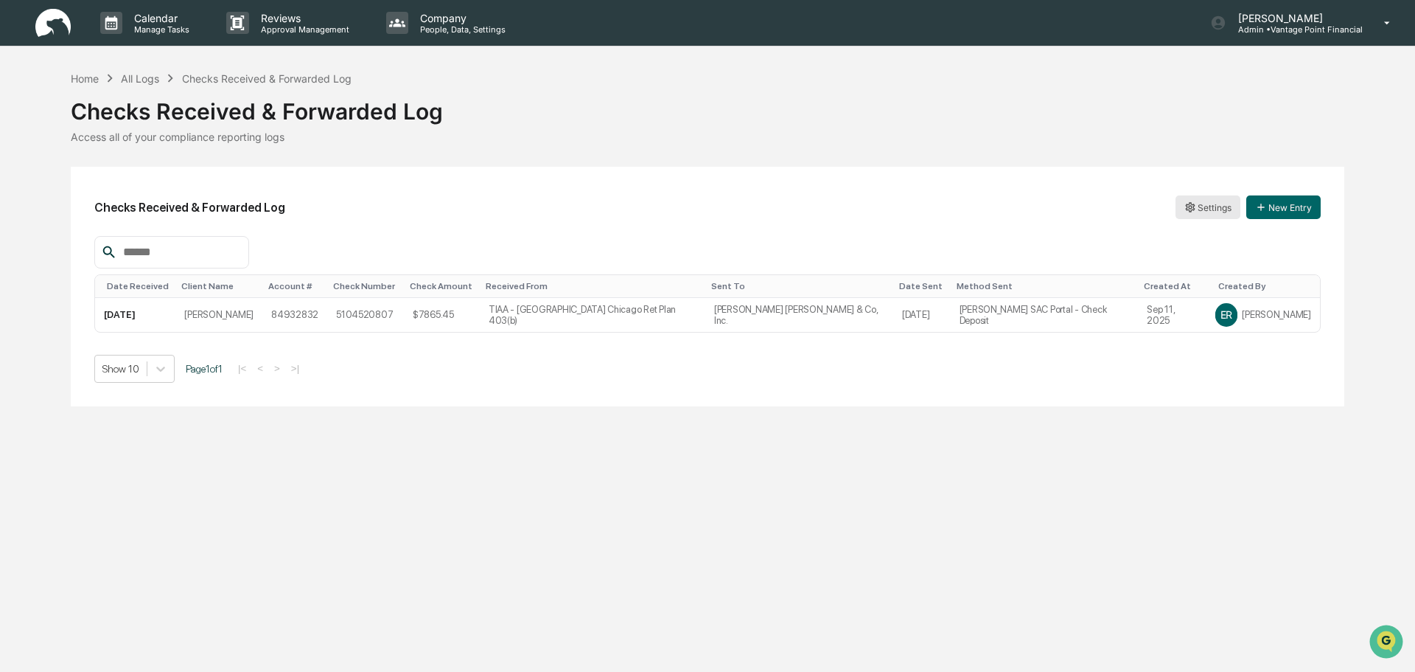
click at [1203, 206] on html "Calendar Manage Tasks Reviews Approval Management Company People, Data, Setting…" at bounding box center [707, 336] width 1415 height 672
click at [1198, 232] on div "Edit" at bounding box center [1208, 238] width 94 height 24
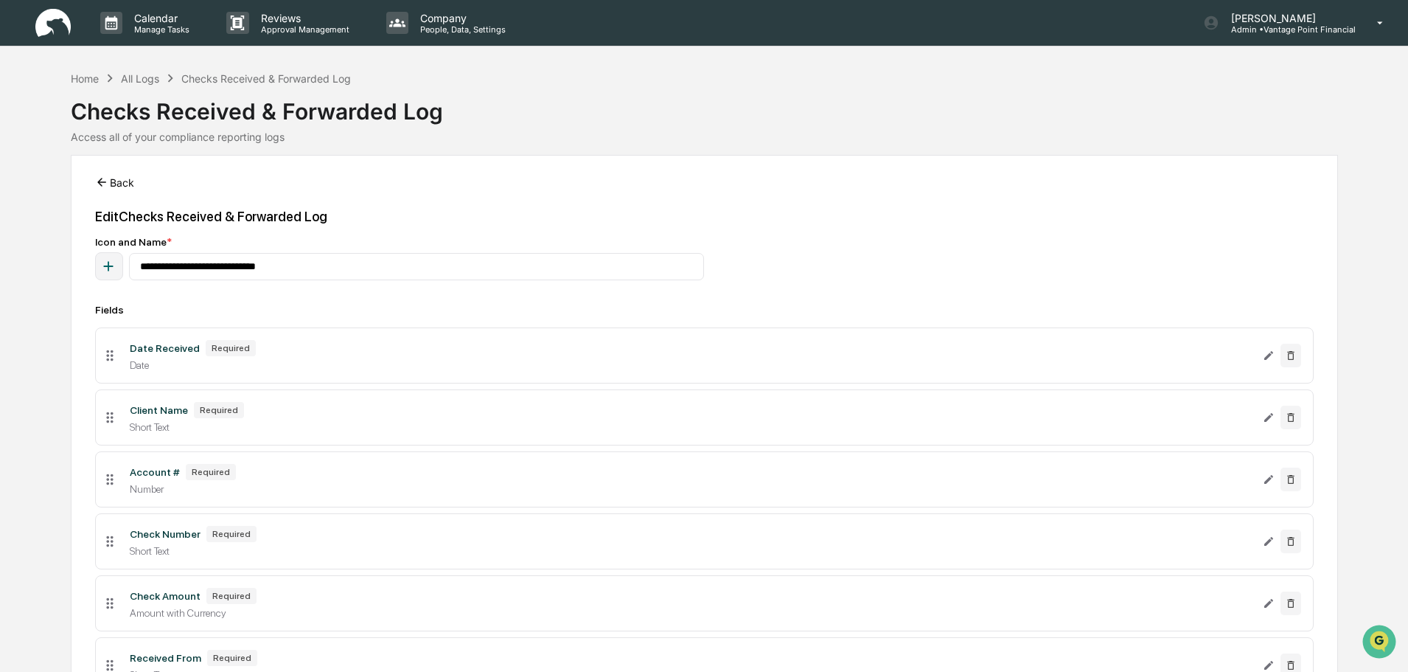
click at [117, 181] on button "Back" at bounding box center [114, 181] width 39 height 29
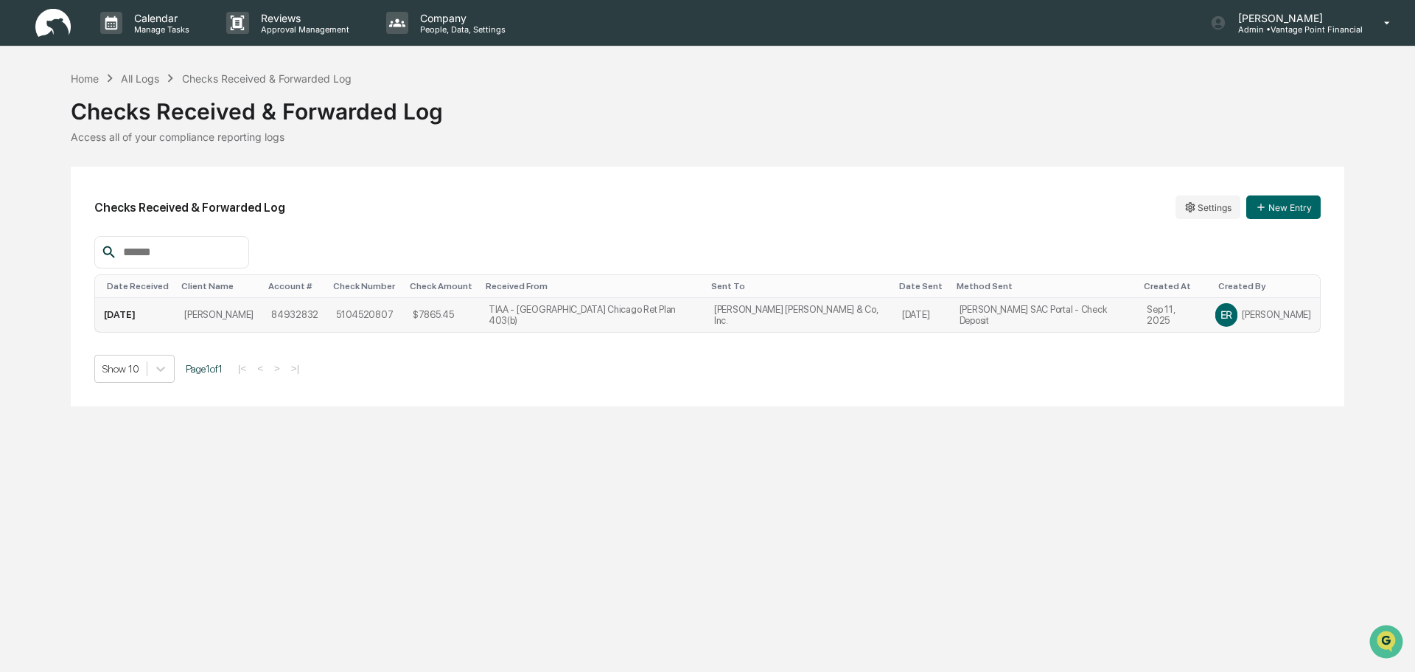
click at [130, 312] on td "9/11/25" at bounding box center [135, 315] width 80 height 34
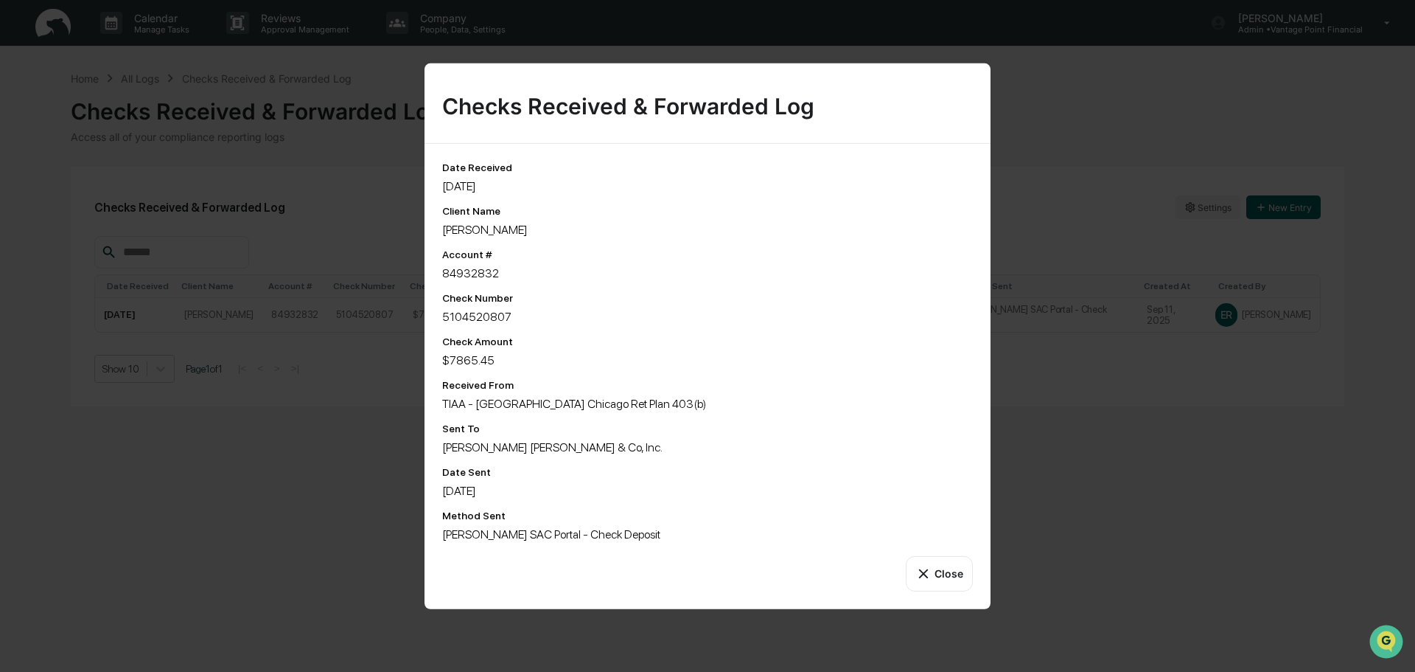
click at [947, 570] on button "Close" at bounding box center [939, 572] width 67 height 35
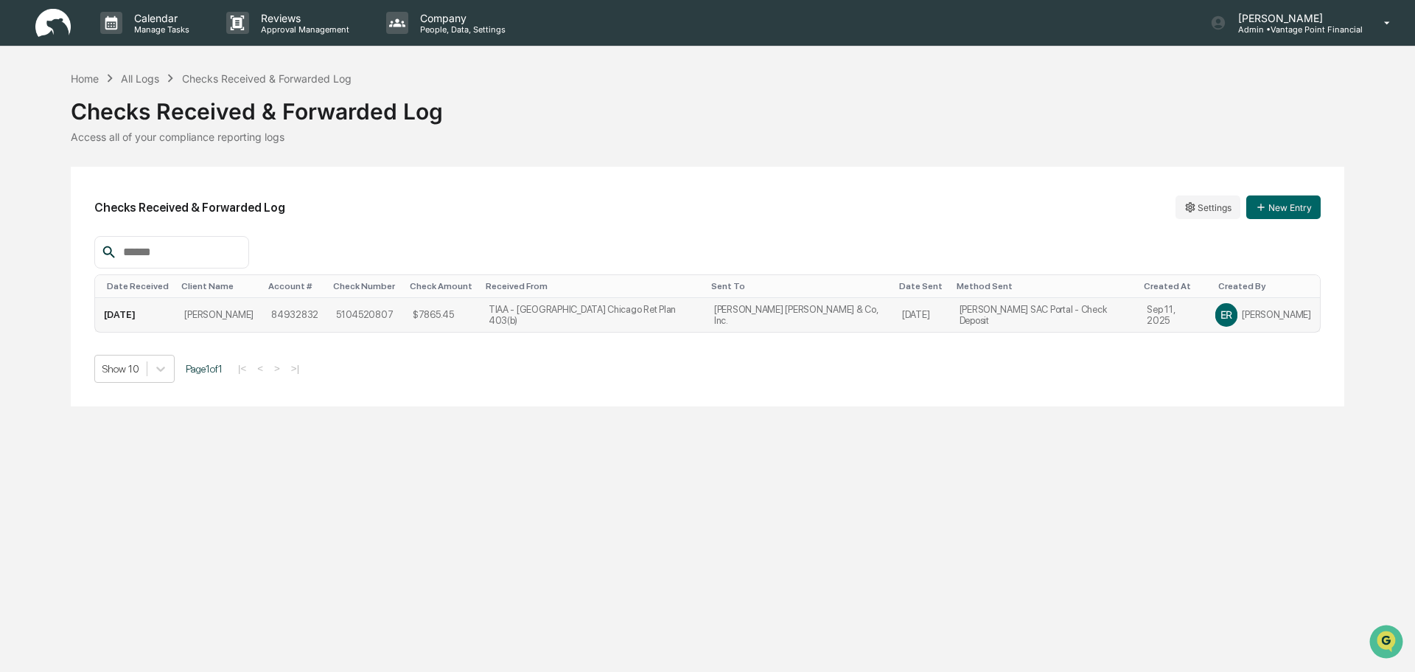
click at [327, 316] on td "84932832" at bounding box center [294, 315] width 65 height 34
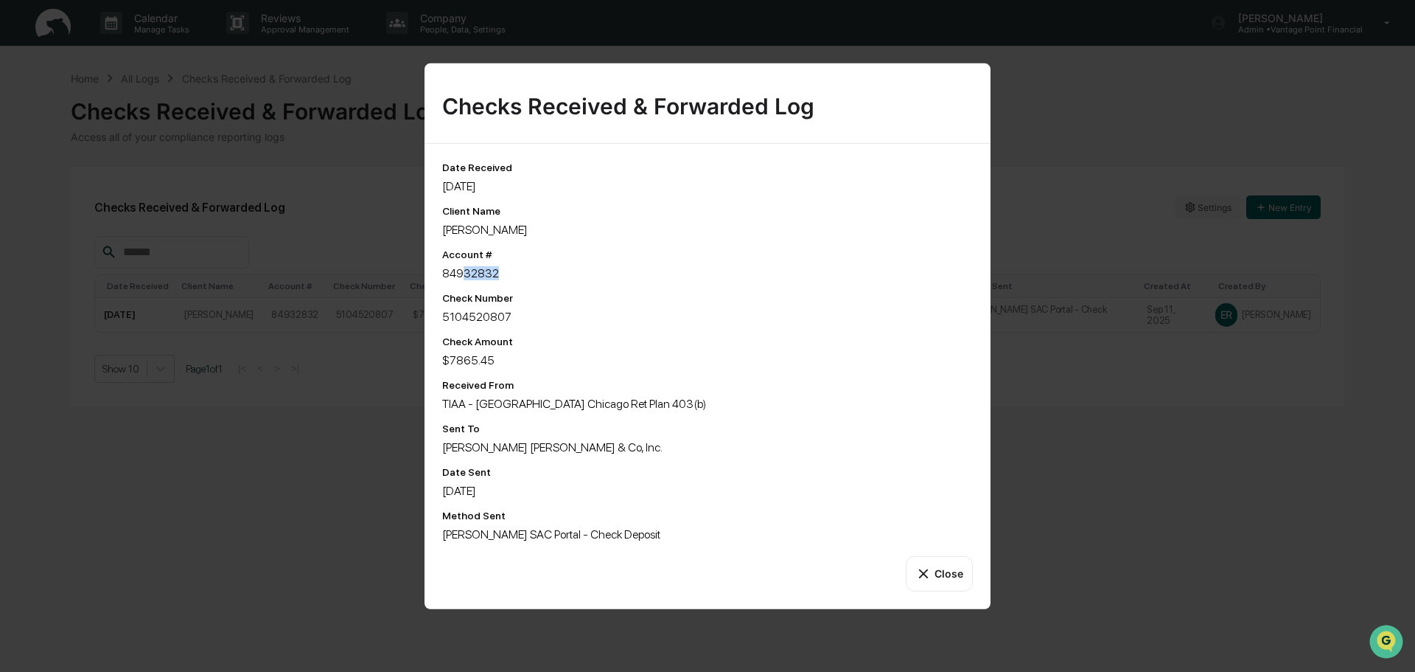
drag, startPoint x: 467, startPoint y: 269, endPoint x: 590, endPoint y: 283, distance: 123.9
click at [586, 283] on div "Date Received 9/11/25 Client Name Thomas DeStefani Account # 84932832 Check Num…" at bounding box center [707, 351] width 531 height 380
click at [592, 283] on div "Date Received 9/11/25 Client Name Thomas DeStefani Account # 84932832 Check Num…" at bounding box center [707, 351] width 531 height 380
click at [939, 568] on button "Close" at bounding box center [939, 572] width 67 height 35
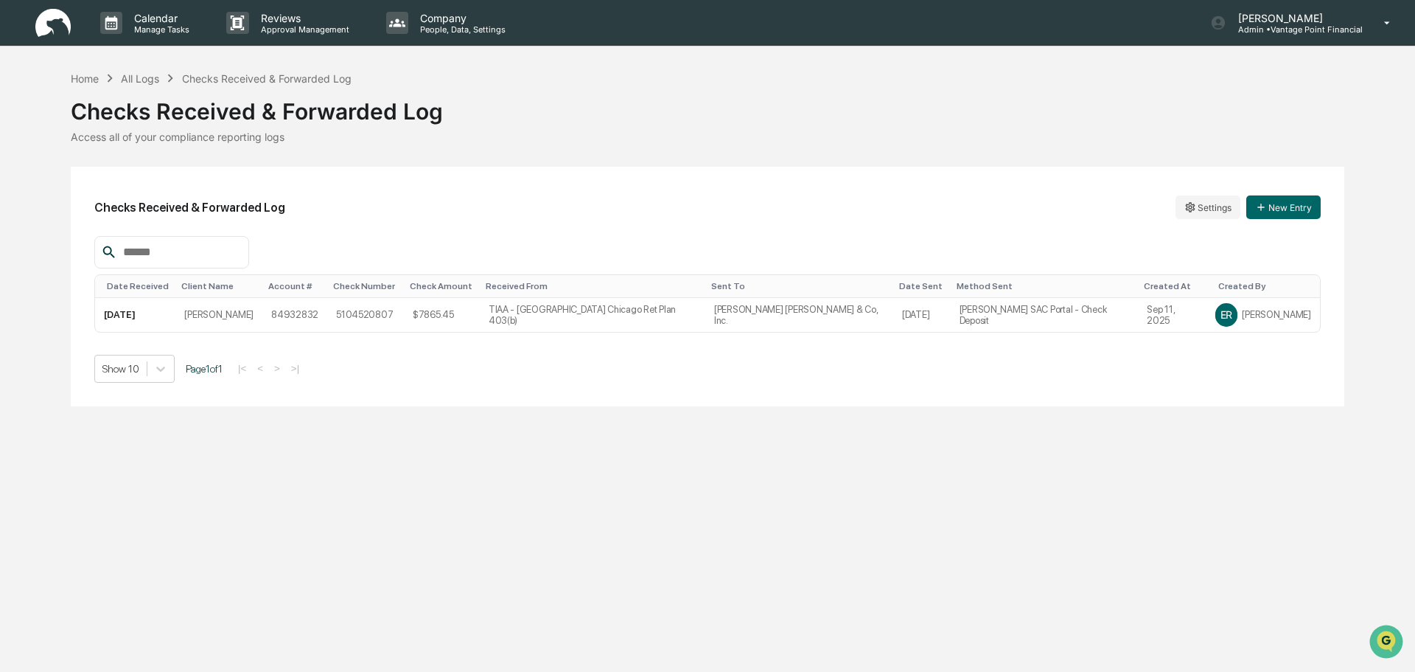
click at [249, 77] on div "Checks Received & Forwarded Log" at bounding box center [267, 78] width 170 height 13
click at [150, 75] on div "All Logs" at bounding box center [140, 78] width 38 height 13
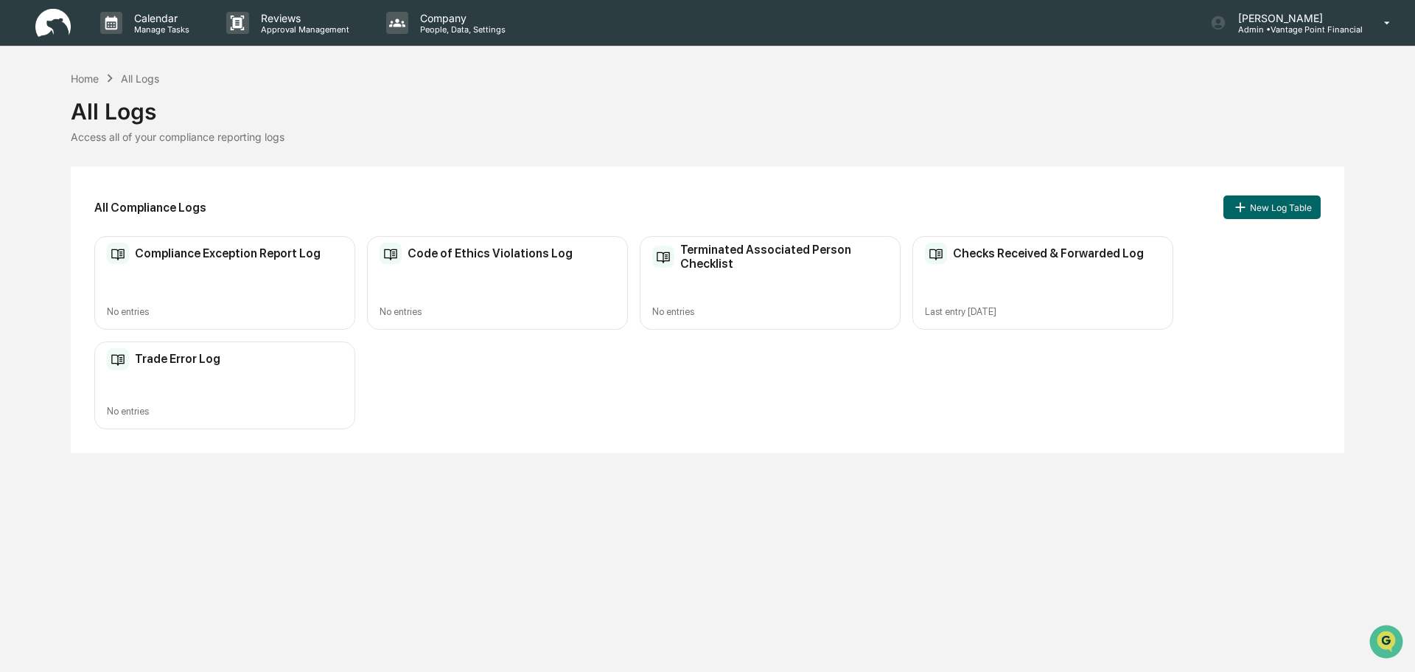
click at [1000, 262] on div "Checks Received & Forwarded Log" at bounding box center [1034, 254] width 219 height 22
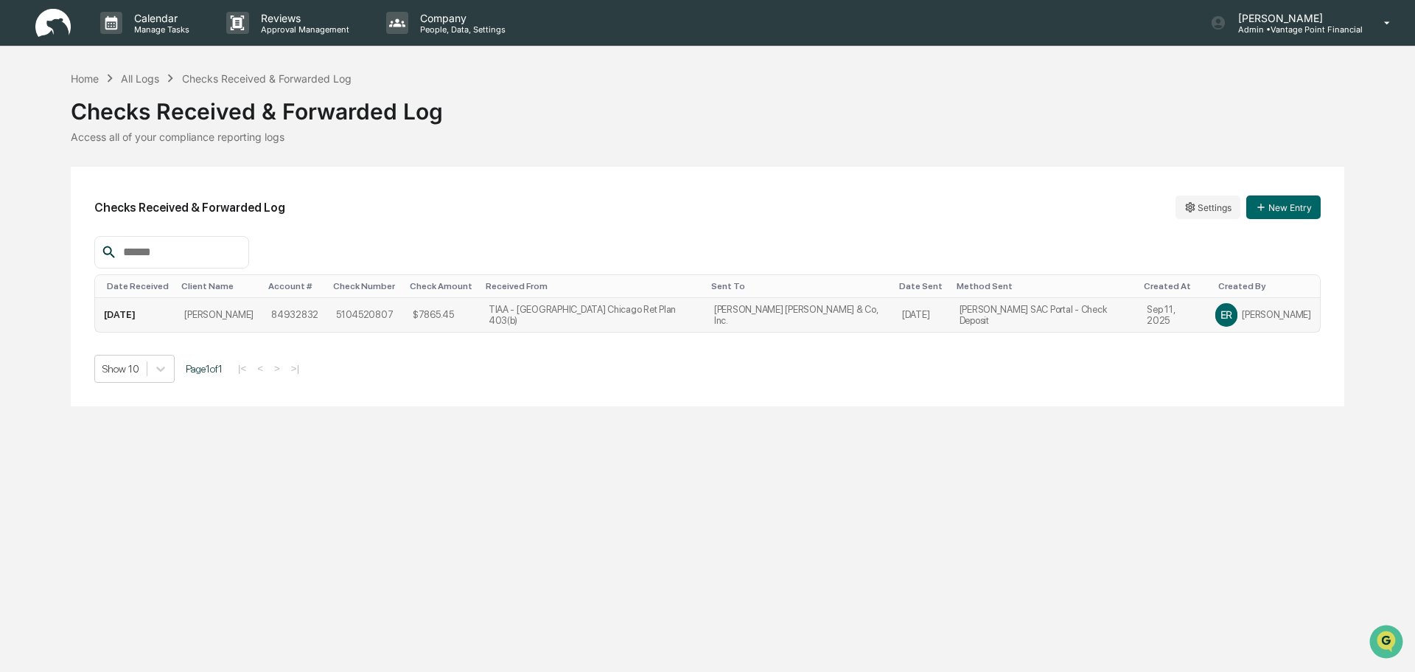
click at [1122, 308] on td "Schwab SAC Portal - Check Deposit" at bounding box center [1045, 315] width 188 height 34
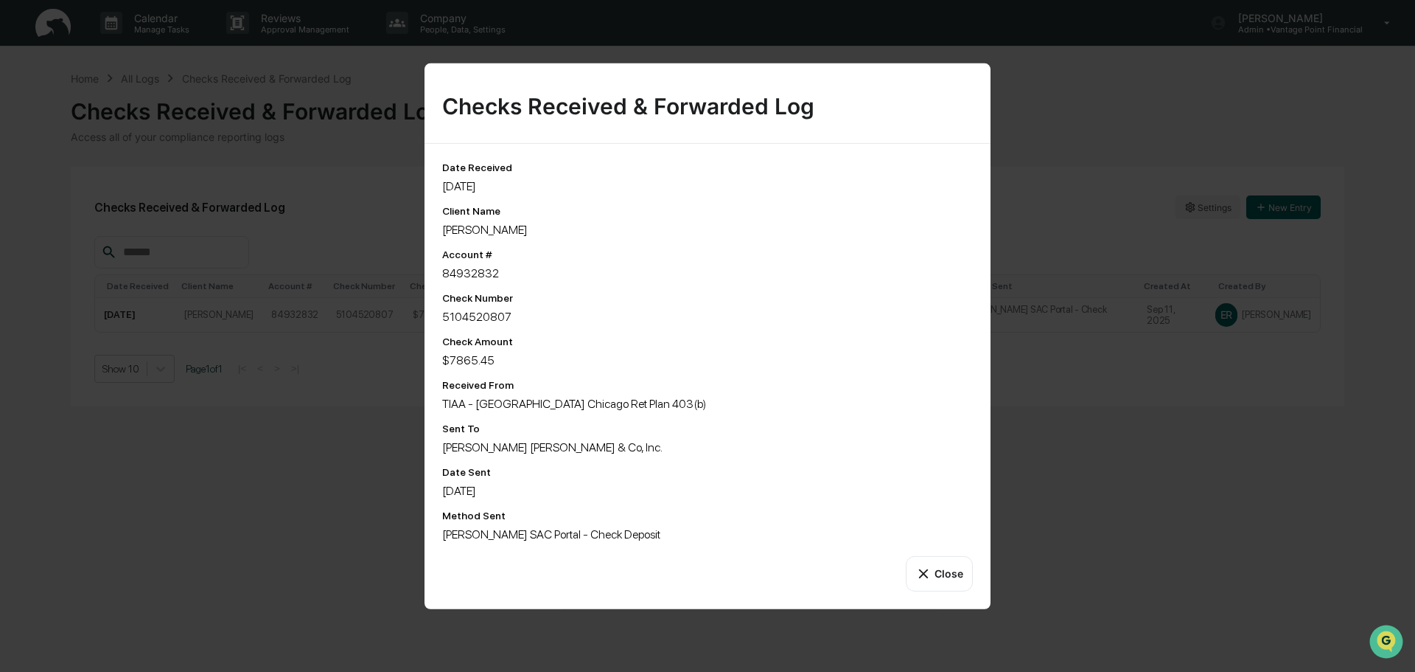
click at [958, 568] on button "Close" at bounding box center [939, 572] width 67 height 35
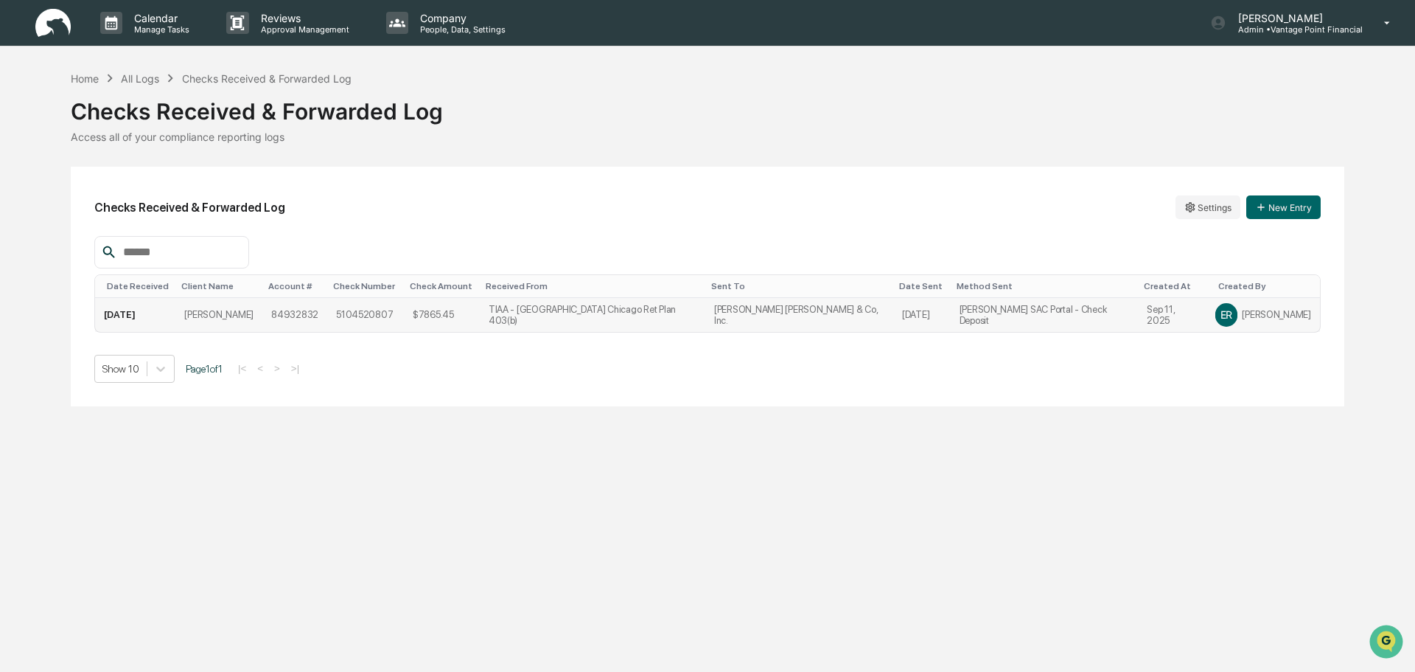
click at [1238, 319] on div "ER" at bounding box center [1227, 315] width 22 height 24
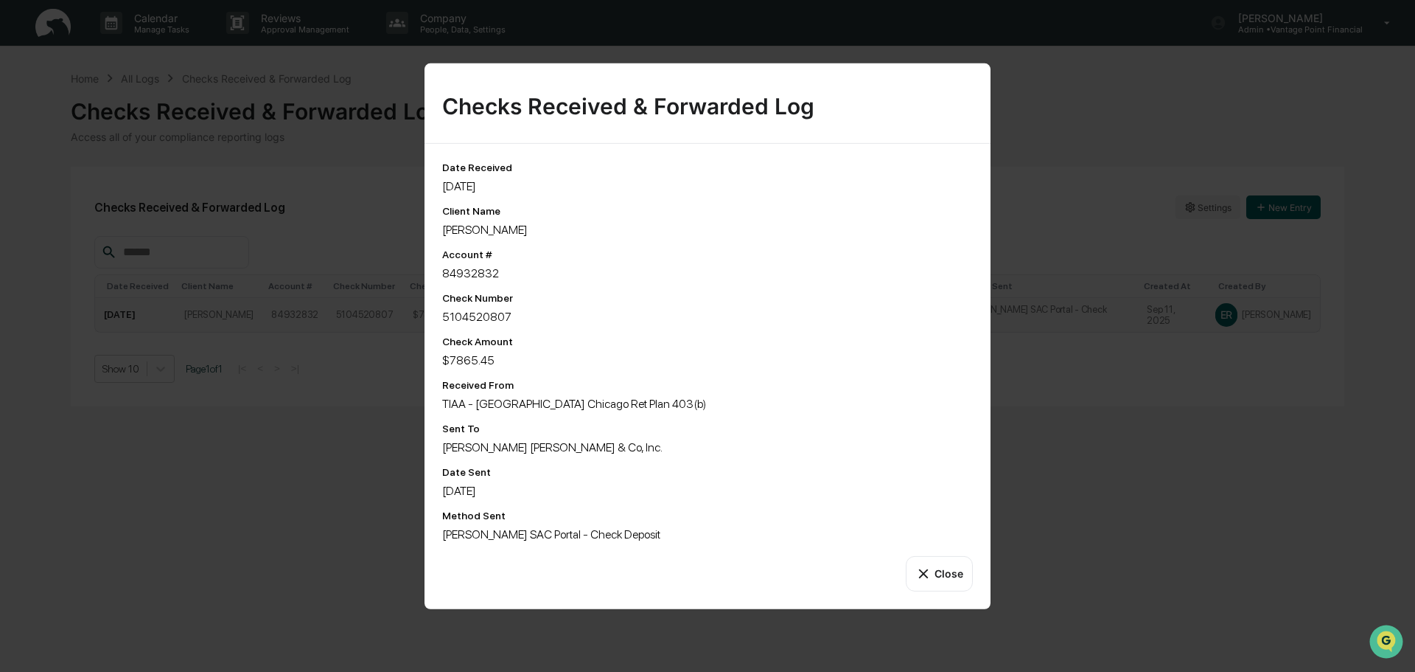
click at [943, 565] on button "Close" at bounding box center [939, 572] width 67 height 35
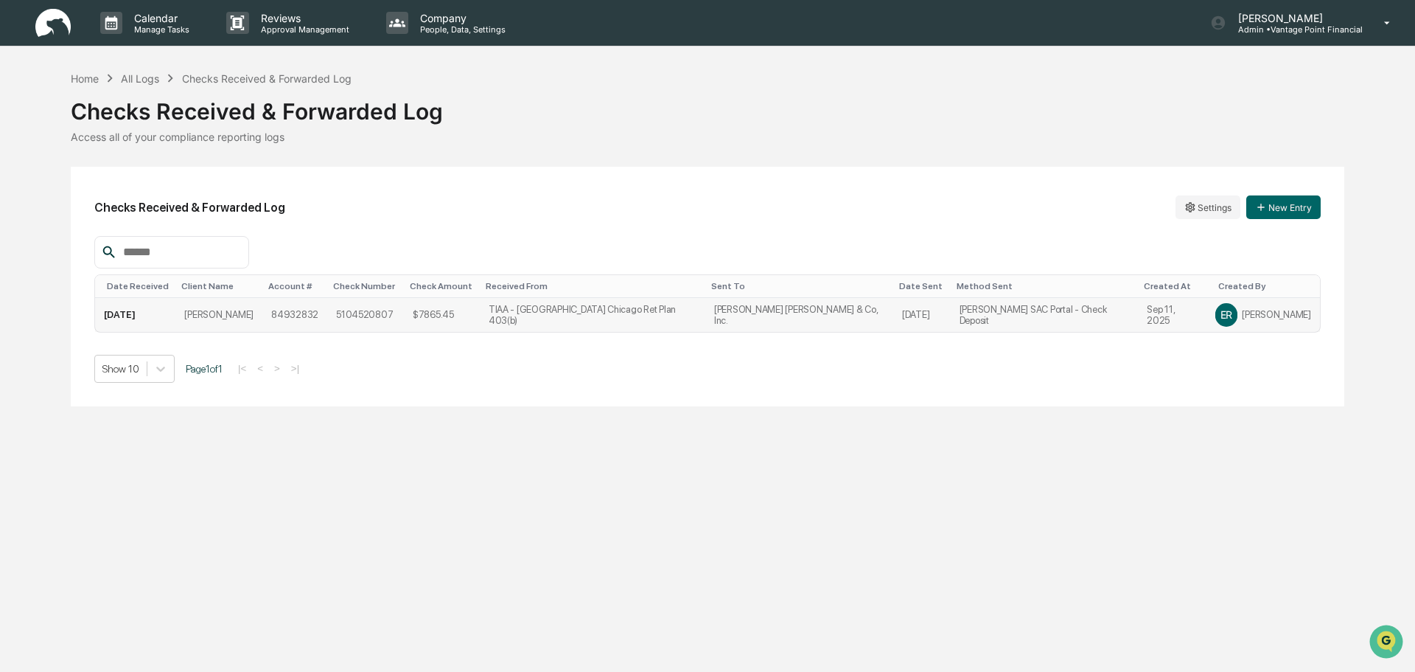
click at [1281, 223] on div "Checks Received & Forwarded Log Settings New Entry" at bounding box center [707, 207] width 1227 height 34
click at [1283, 213] on button "New Entry" at bounding box center [1284, 207] width 74 height 24
click at [147, 374] on div at bounding box center [160, 368] width 27 height 27
drag, startPoint x: 297, startPoint y: 503, endPoint x: 293, endPoint y: 494, distance: 10.3
click at [297, 503] on div "Calendar Manage Tasks Reviews Approval Management Company People, Data, Setting…" at bounding box center [707, 336] width 1415 height 672
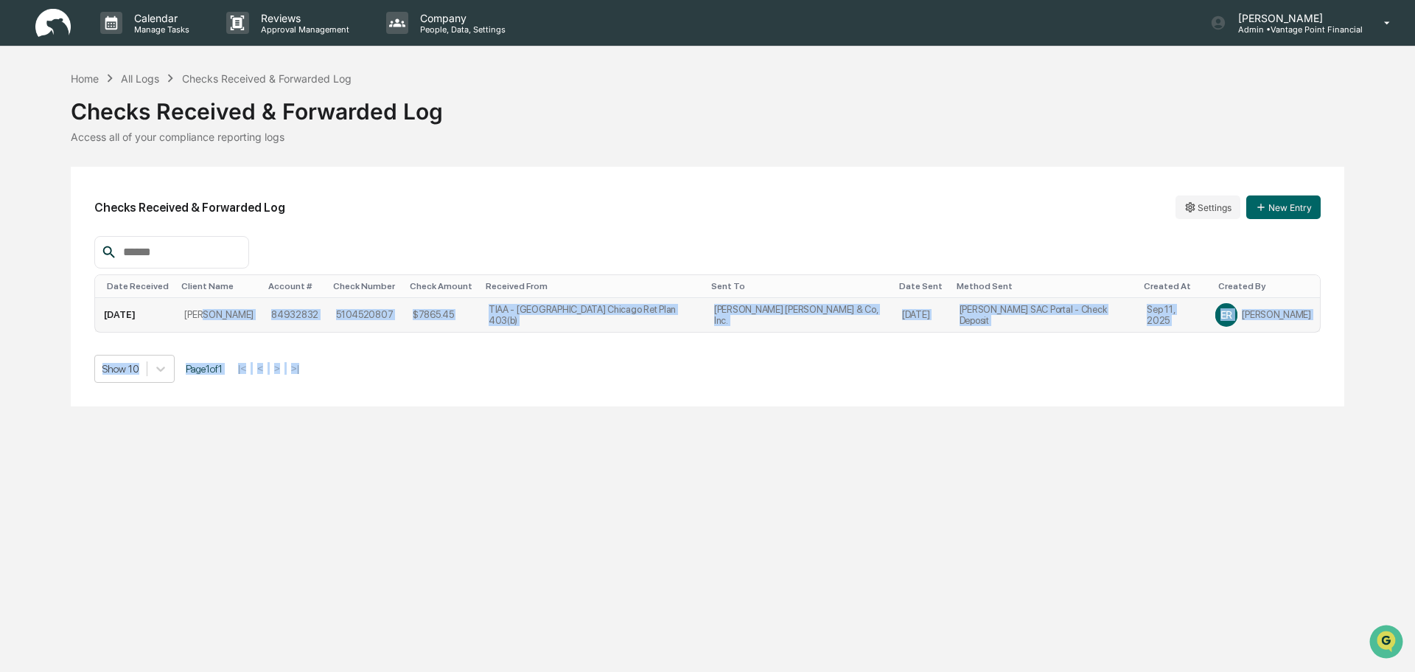
drag, startPoint x: 217, startPoint y: 322, endPoint x: 304, endPoint y: 522, distance: 217.6
click at [304, 523] on div "Calendar Manage Tasks Reviews Approval Management Company People, Data, Setting…" at bounding box center [707, 336] width 1415 height 672
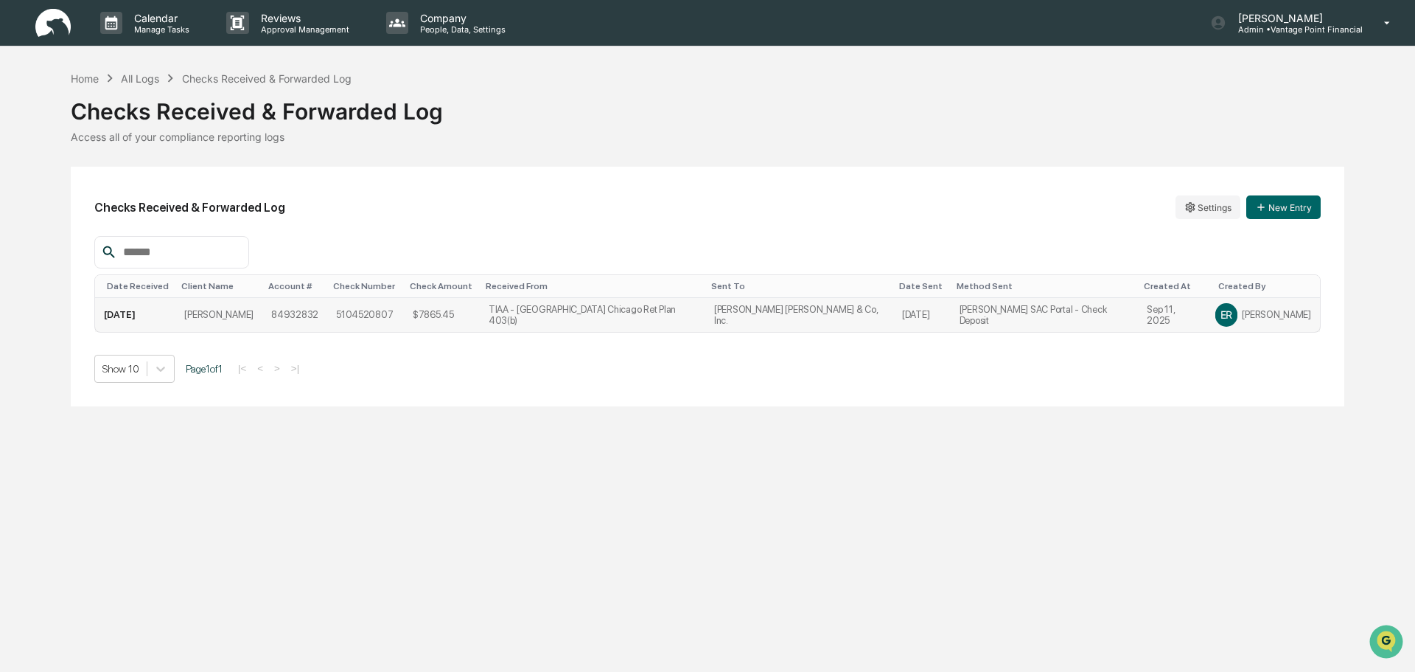
click at [324, 142] on div "Access all of your compliance reporting logs" at bounding box center [708, 136] width 1274 height 13
click at [268, 24] on p "Approval Management" at bounding box center [303, 29] width 108 height 10
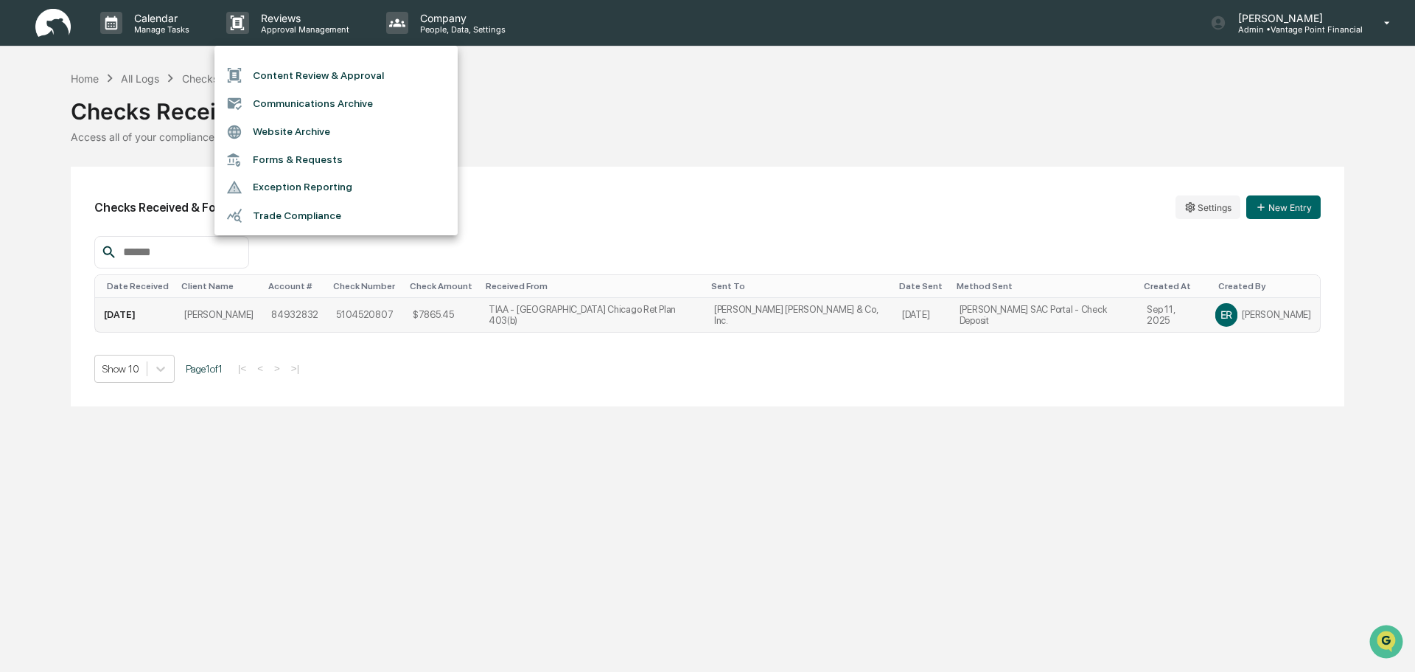
click at [411, 458] on div at bounding box center [707, 336] width 1415 height 672
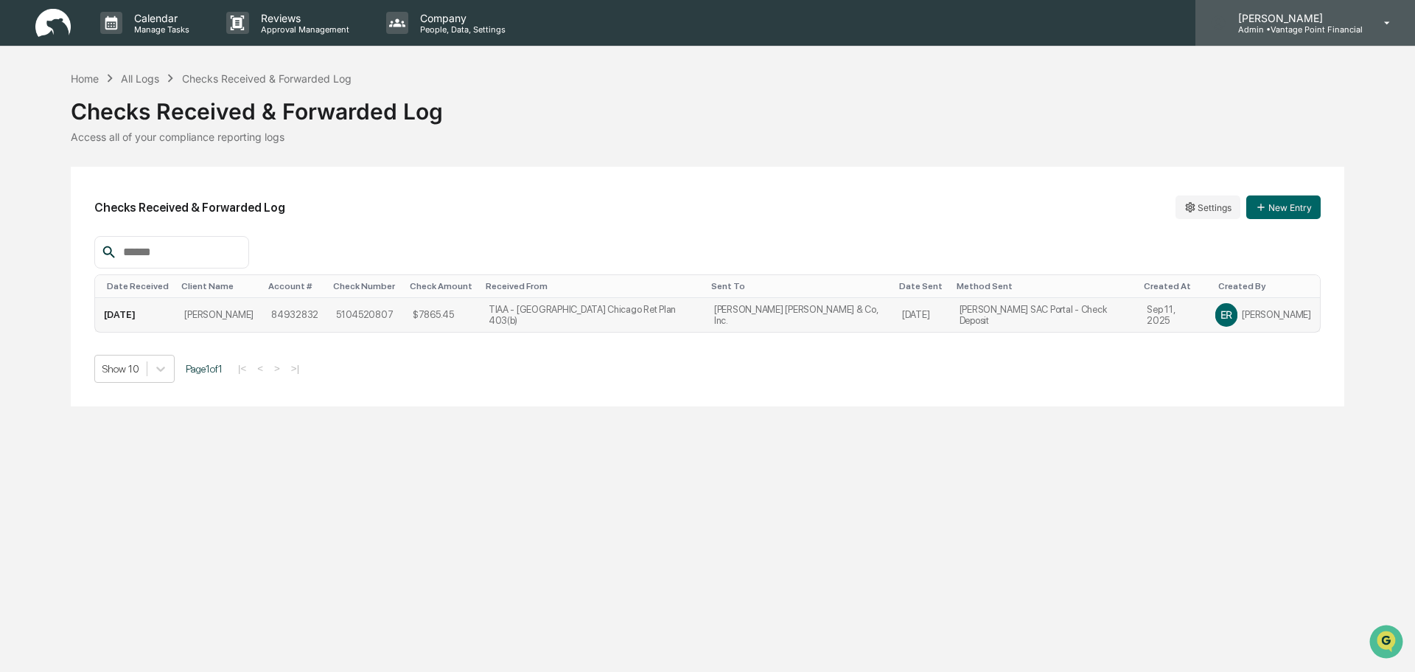
click at [1289, 29] on p "Admin • Vantage Point Financial" at bounding box center [1295, 29] width 136 height 10
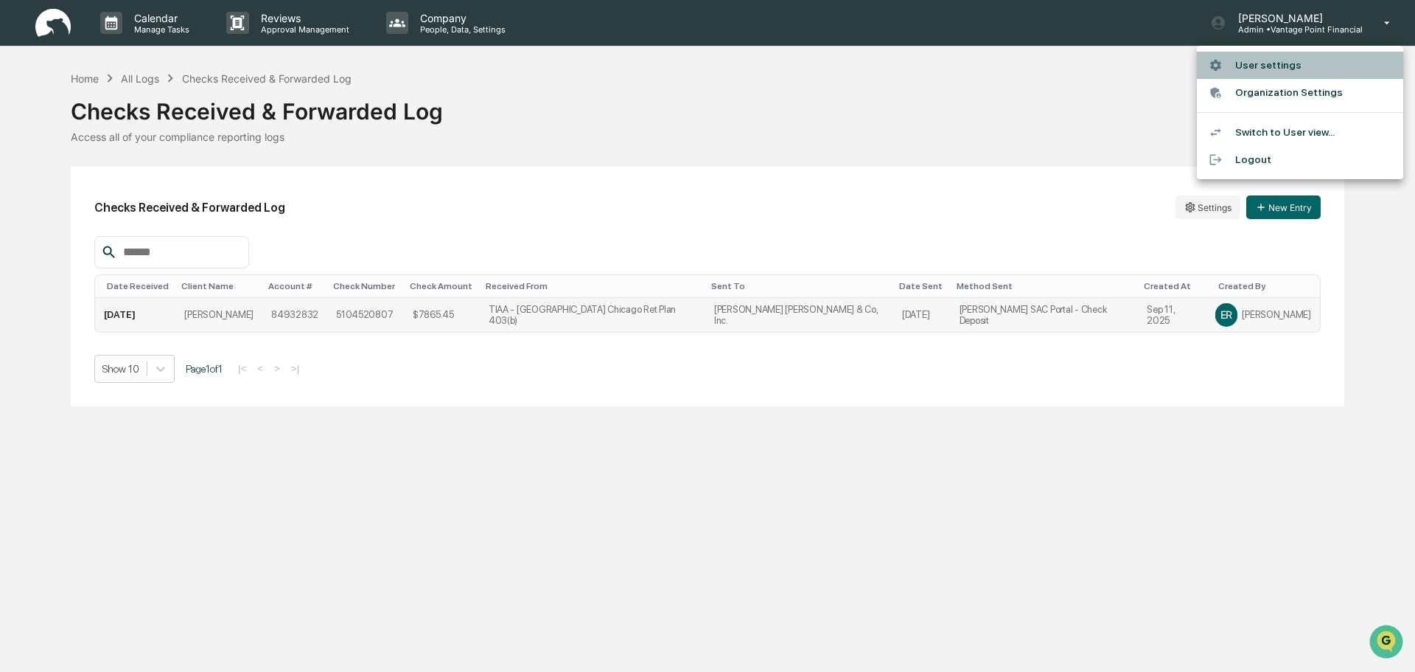
click at [1265, 70] on li "User settings" at bounding box center [1300, 65] width 206 height 27
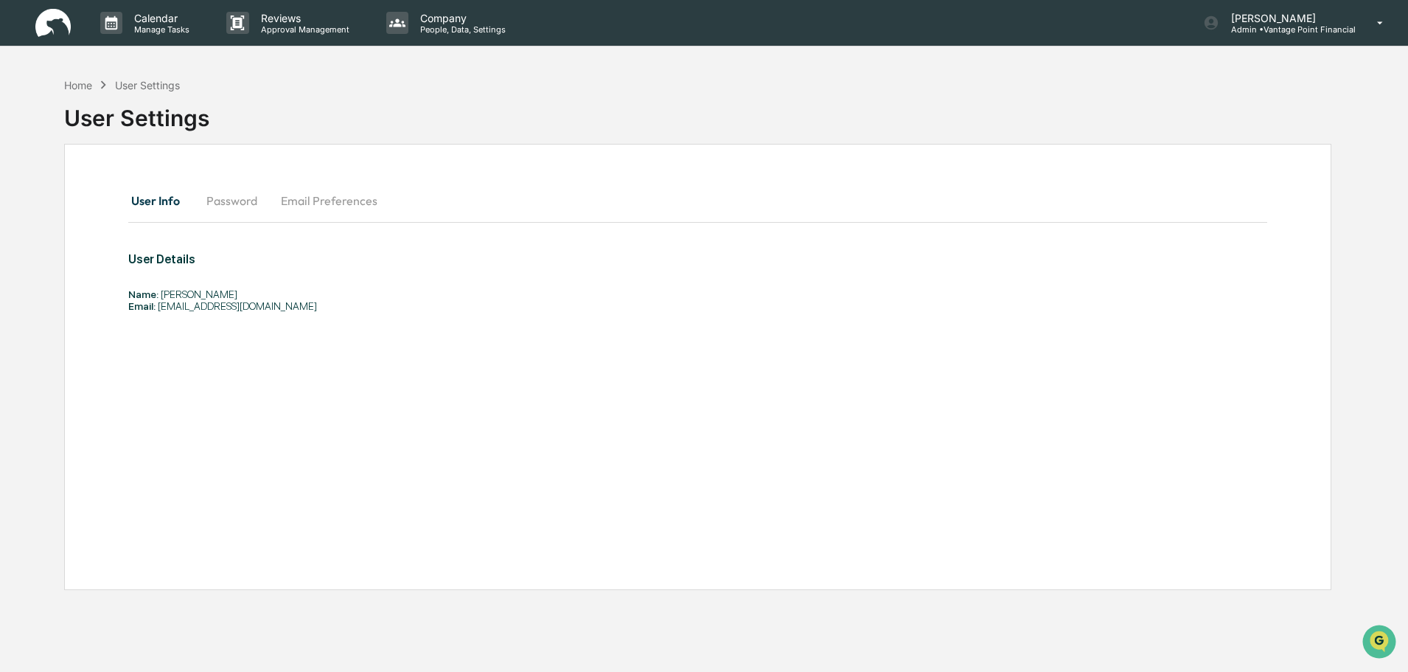
click at [231, 204] on button "Password" at bounding box center [232, 200] width 74 height 35
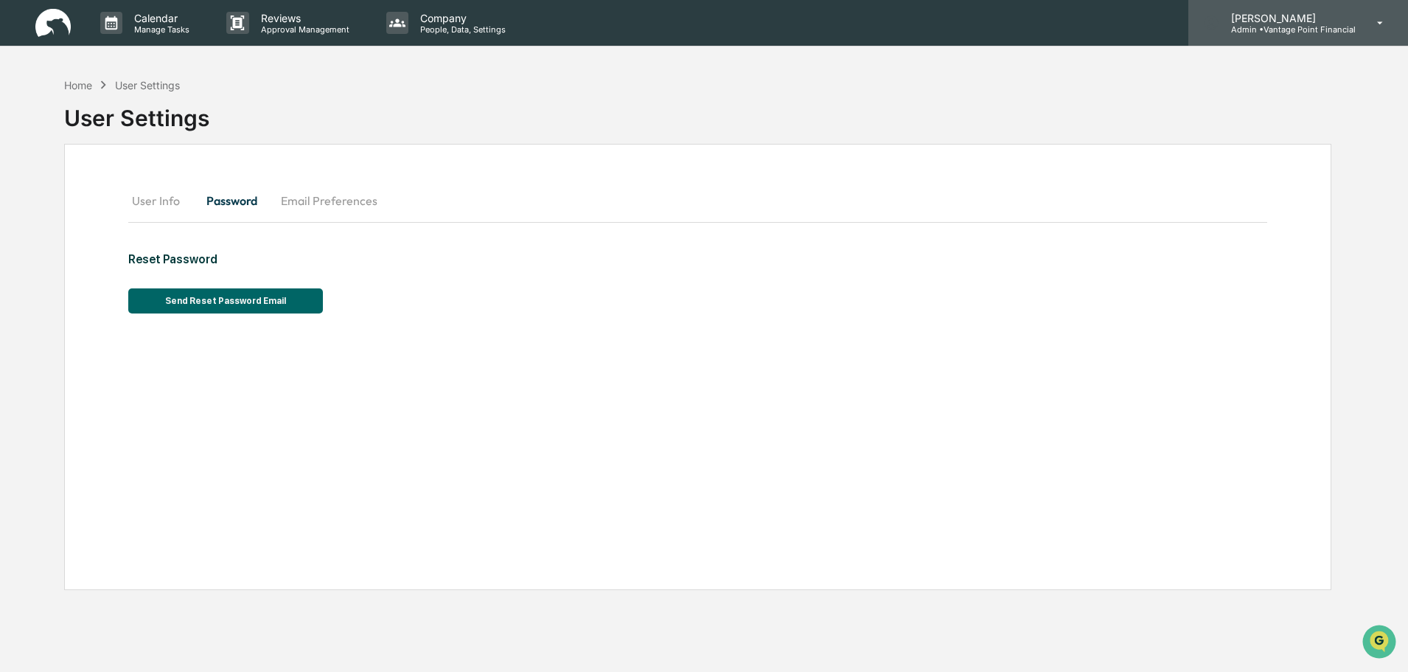
click at [1289, 33] on p "Admin • Vantage Point Financial" at bounding box center [1287, 29] width 136 height 10
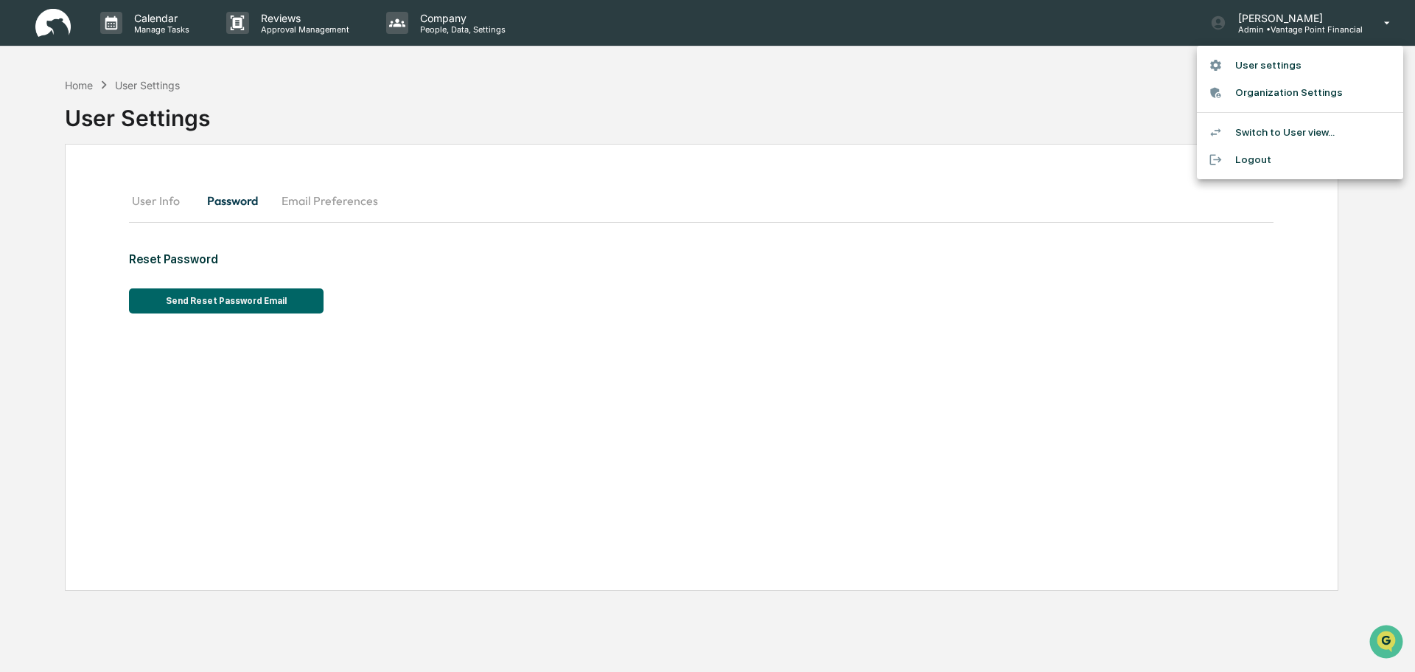
click at [555, 110] on div at bounding box center [707, 336] width 1415 height 672
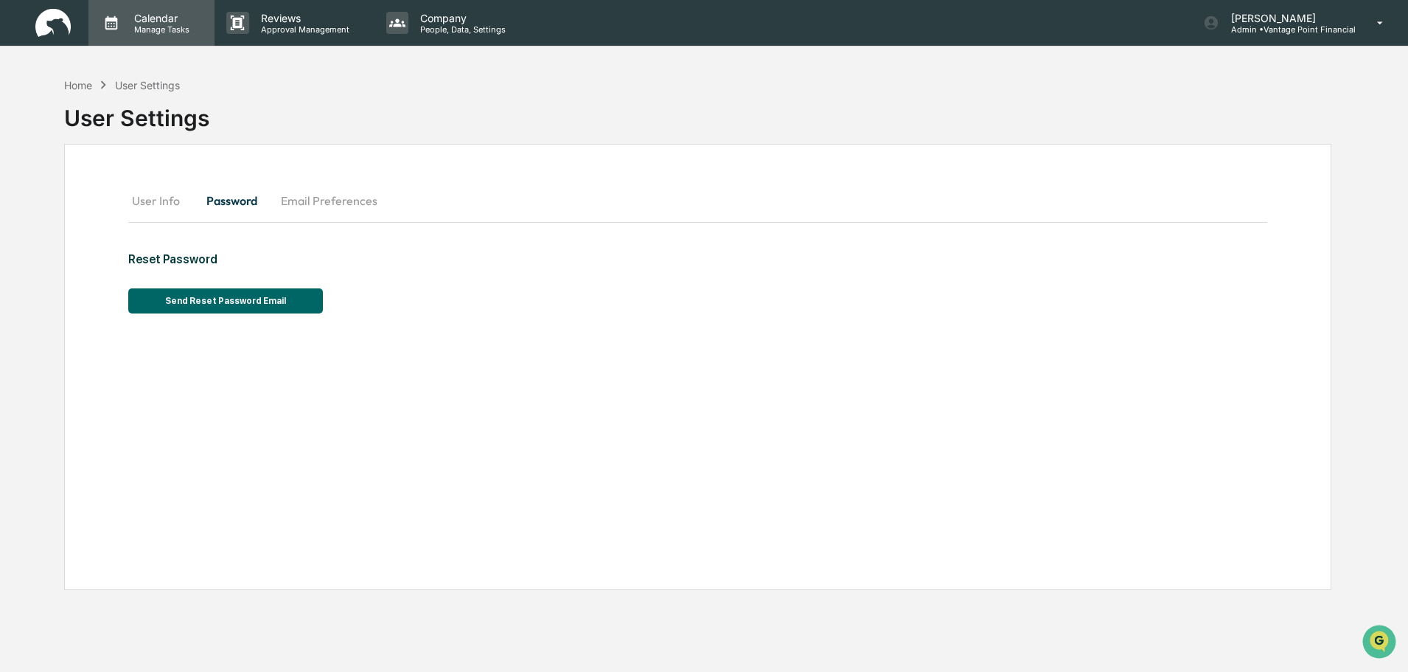
click at [164, 24] on p "Manage Tasks" at bounding box center [159, 29] width 74 height 10
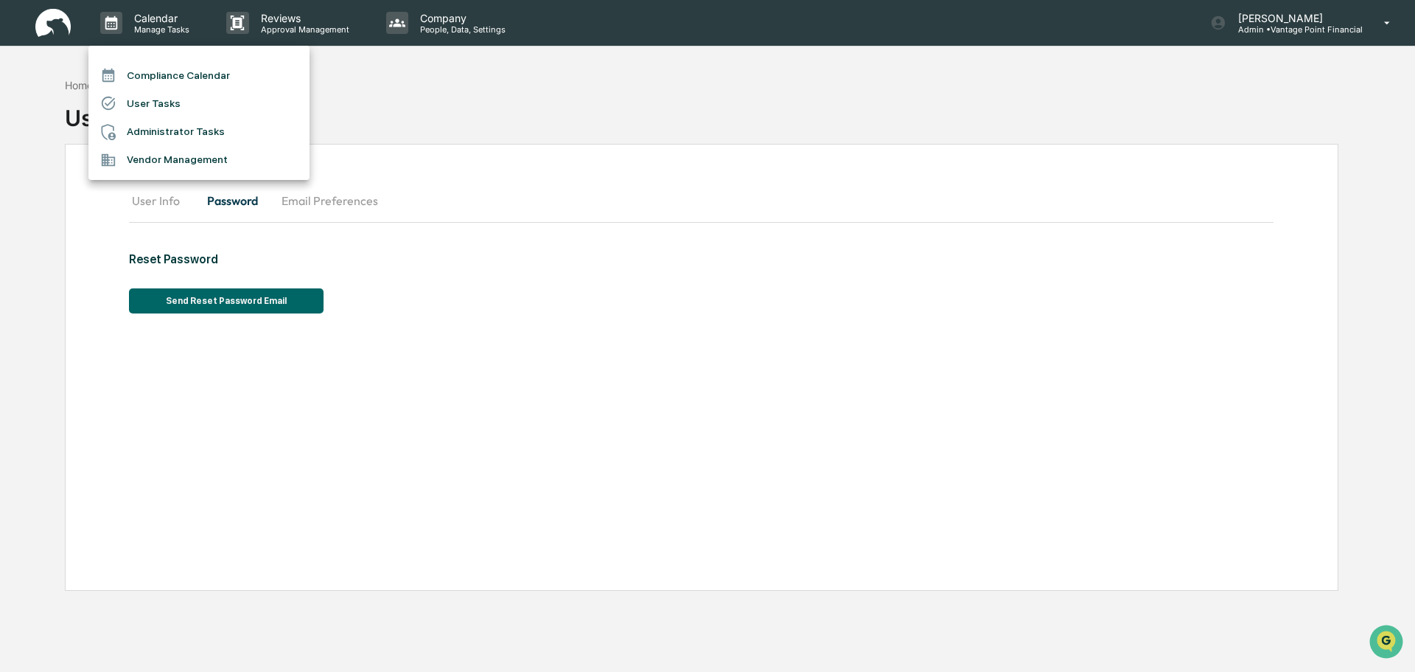
click at [60, 98] on div at bounding box center [707, 336] width 1415 height 672
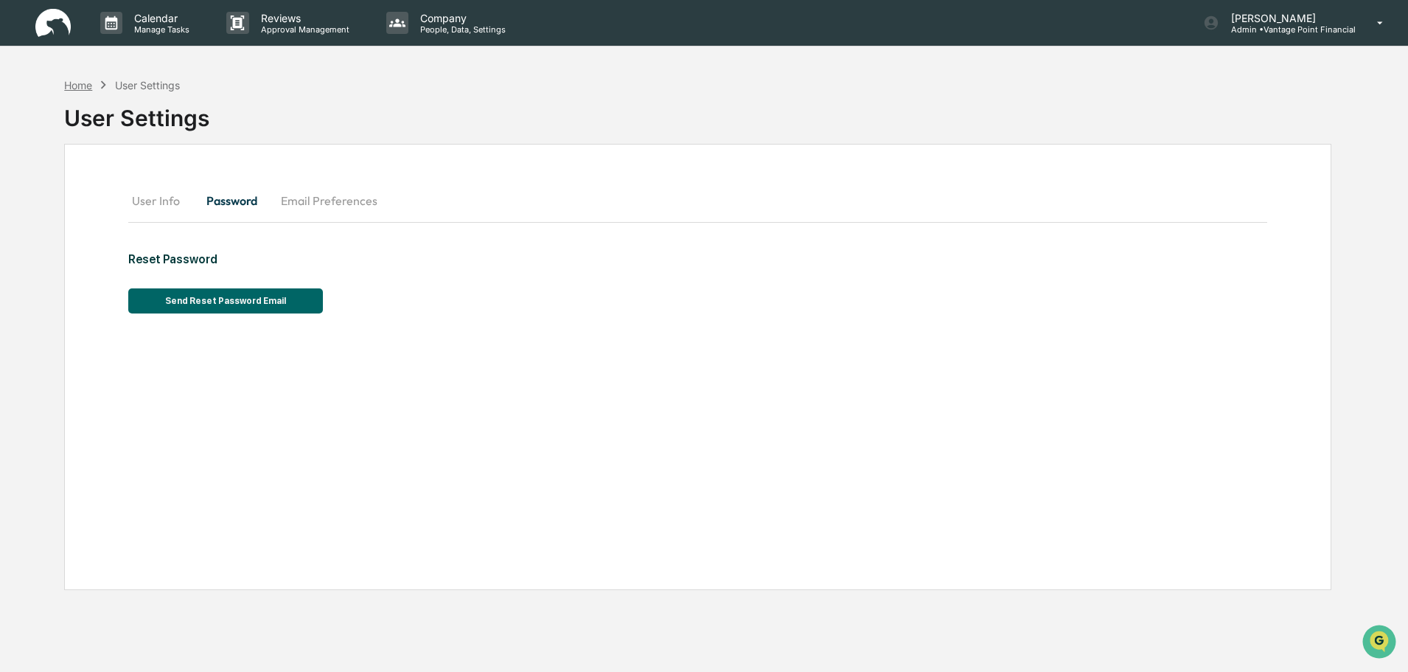
click at [80, 83] on div "Home" at bounding box center [78, 85] width 28 height 13
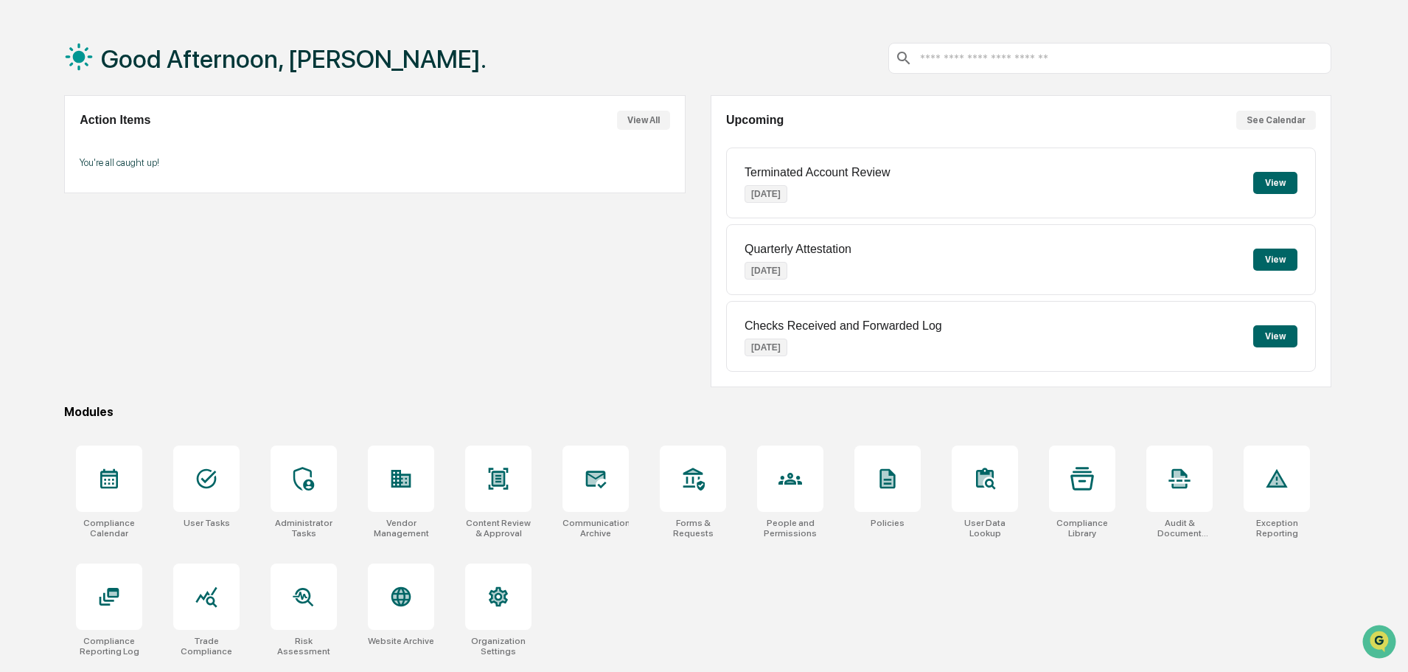
scroll to position [70, 0]
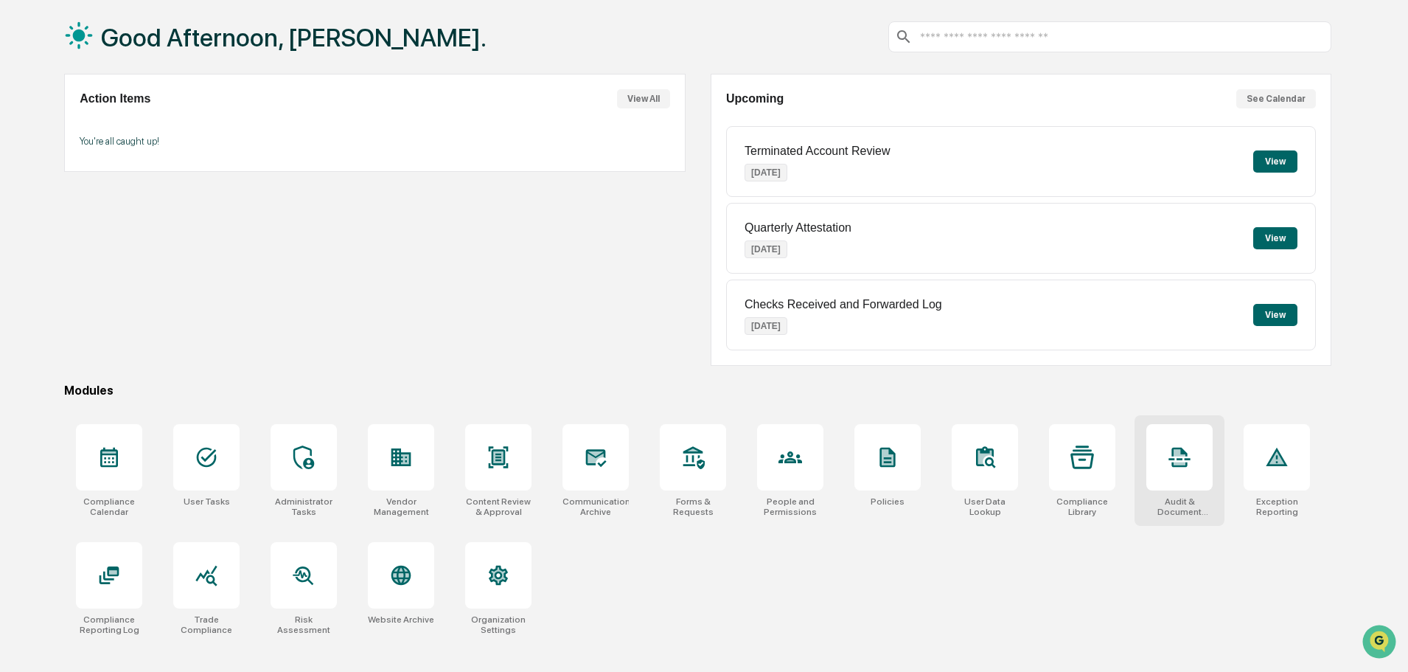
click at [1191, 487] on div at bounding box center [1179, 457] width 66 height 66
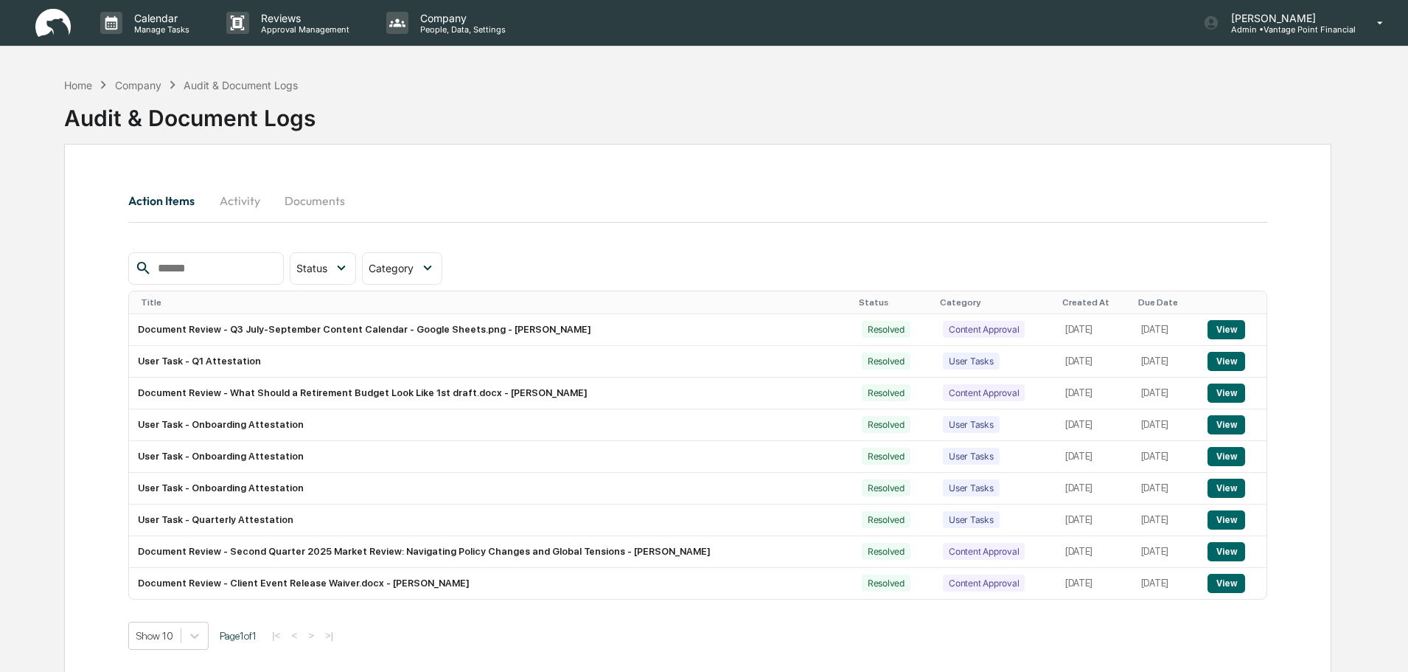
click at [142, 83] on div "Company" at bounding box center [138, 85] width 46 height 13
click at [83, 93] on div "Audit & Document Logs" at bounding box center [189, 112] width 251 height 38
click at [83, 87] on div "Home" at bounding box center [78, 85] width 28 height 13
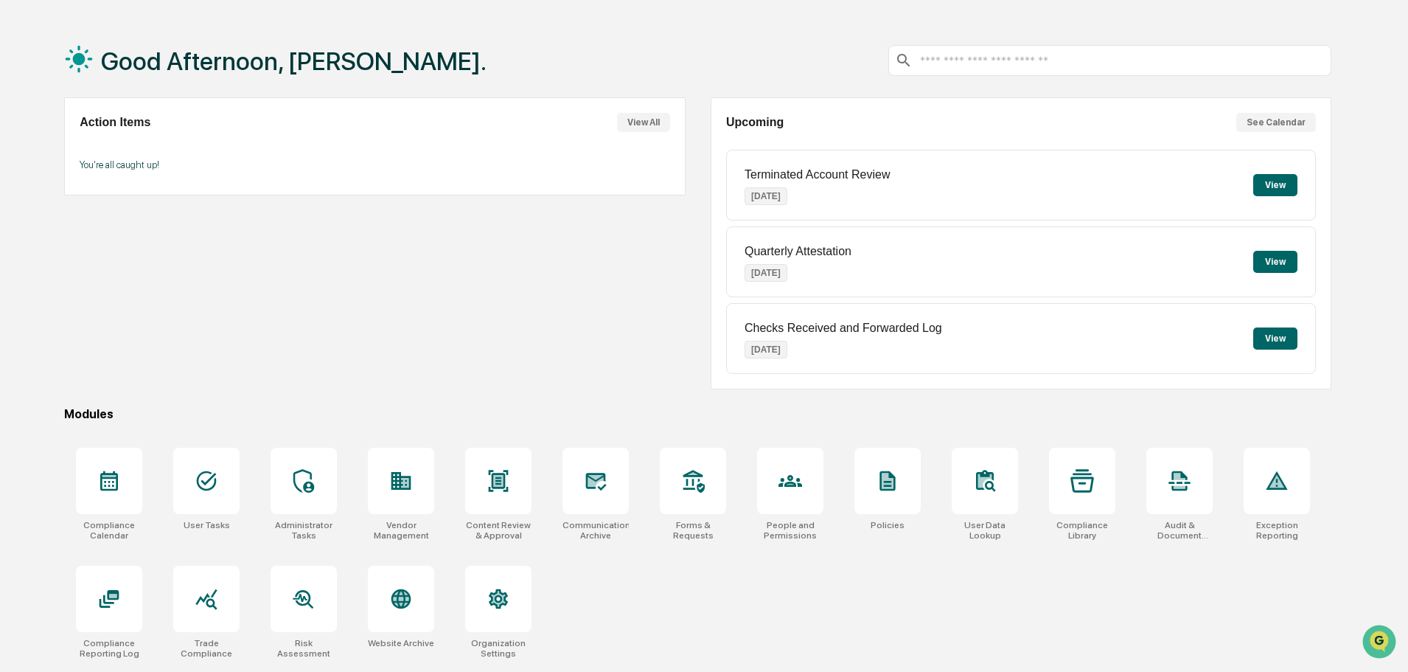
scroll to position [70, 0]
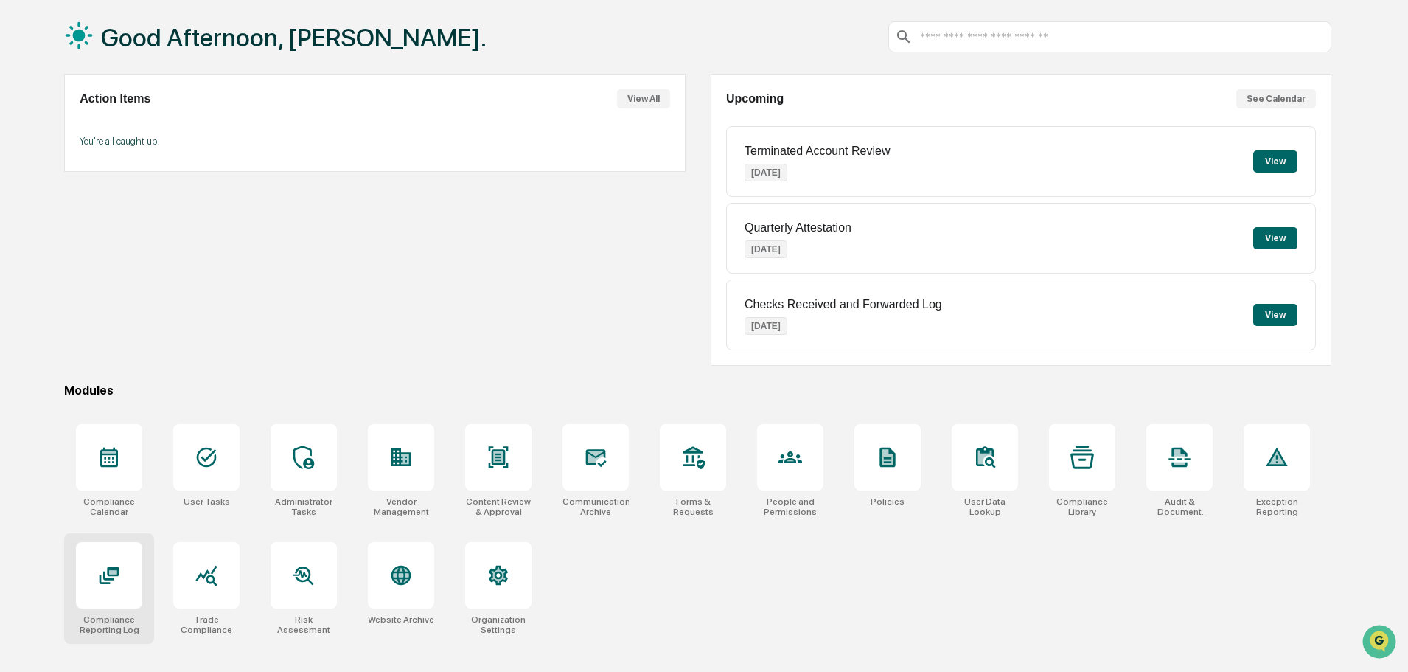
click at [97, 588] on div at bounding box center [109, 575] width 66 height 66
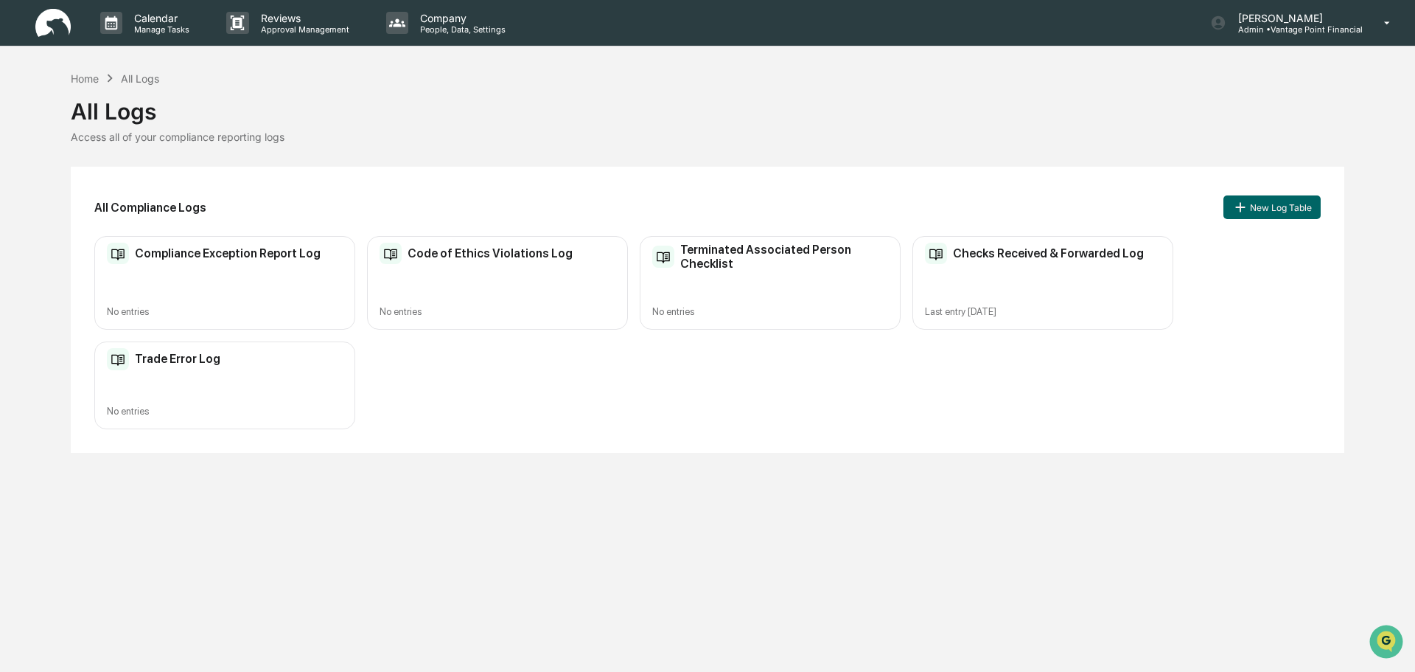
click at [1055, 256] on h2 "Checks Received & Forwarded Log" at bounding box center [1048, 253] width 191 height 14
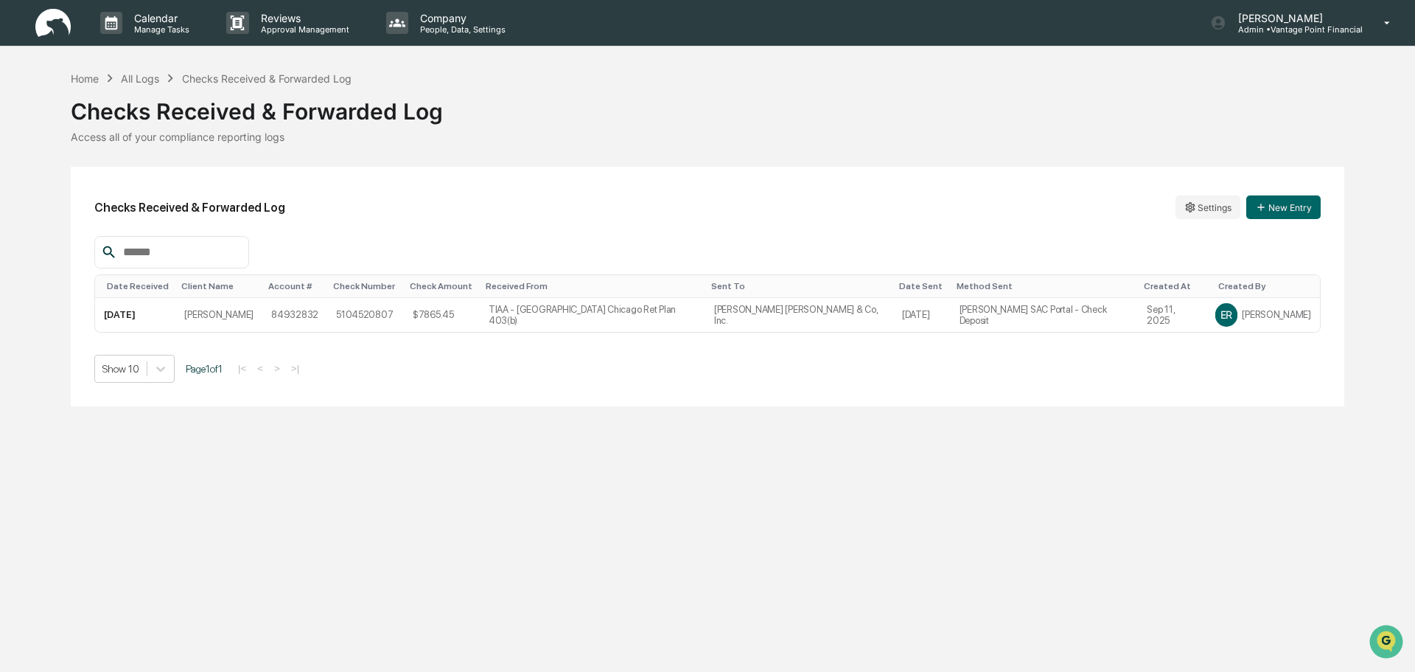
drag, startPoint x: 118, startPoint y: 318, endPoint x: 385, endPoint y: 487, distance: 315.8
click at [385, 487] on div "Calendar Manage Tasks Reviews Approval Management Company People, Data, Setting…" at bounding box center [707, 336] width 1415 height 672
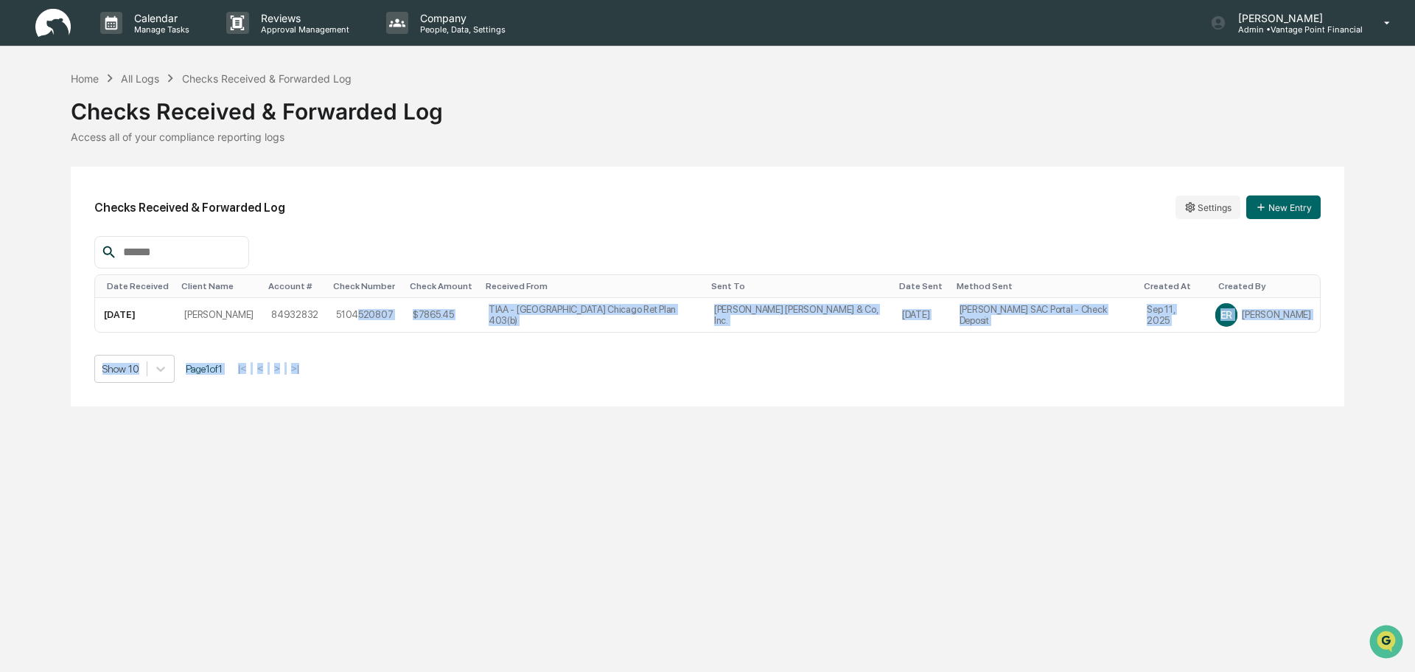
drag, startPoint x: 407, startPoint y: 315, endPoint x: 969, endPoint y: 341, distance: 563.0
click at [969, 341] on div "Date Received Client Name Account # Check Number Check Amount Received From Sen…" at bounding box center [707, 309] width 1227 height 147
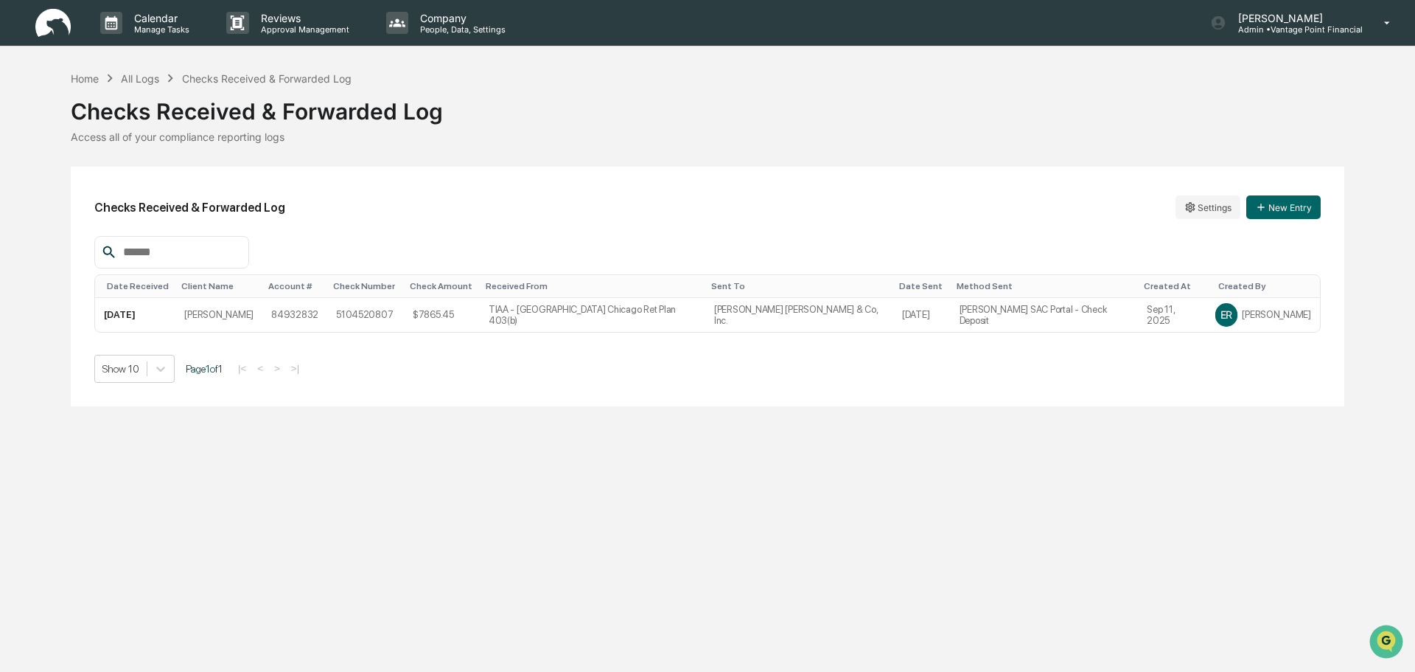
click at [1024, 351] on div "Date Received Client Name Account # Check Number Check Amount Received From Sen…" at bounding box center [707, 309] width 1227 height 147
drag, startPoint x: 292, startPoint y: 221, endPoint x: 552, endPoint y: 257, distance: 262.6
click at [550, 257] on div "Checks Received & Forwarded Log Settings New Entry Date Received Client Name Ac…" at bounding box center [708, 287] width 1274 height 240
click at [552, 257] on div at bounding box center [707, 252] width 1227 height 32
click at [1218, 208] on html "Calendar Manage Tasks Reviews Approval Management Company People, Data, Setting…" at bounding box center [707, 336] width 1415 height 672
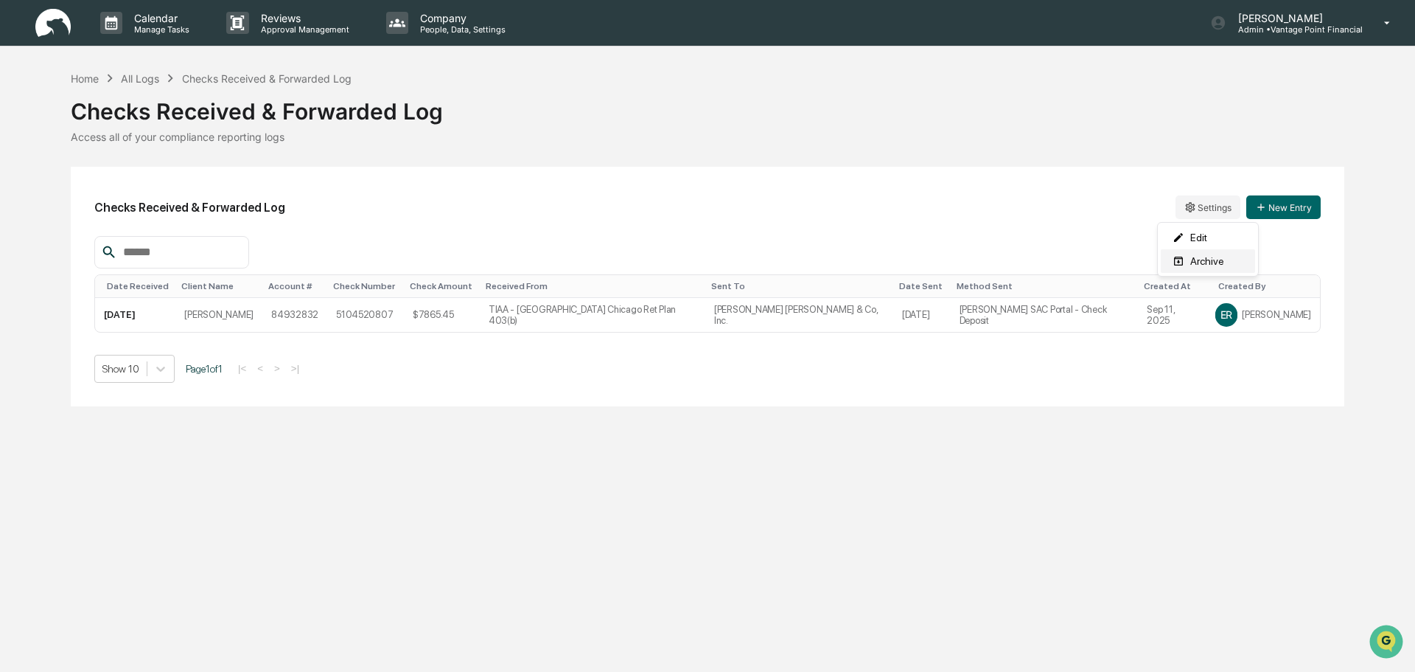
click at [1200, 264] on div "Archive" at bounding box center [1208, 261] width 94 height 24
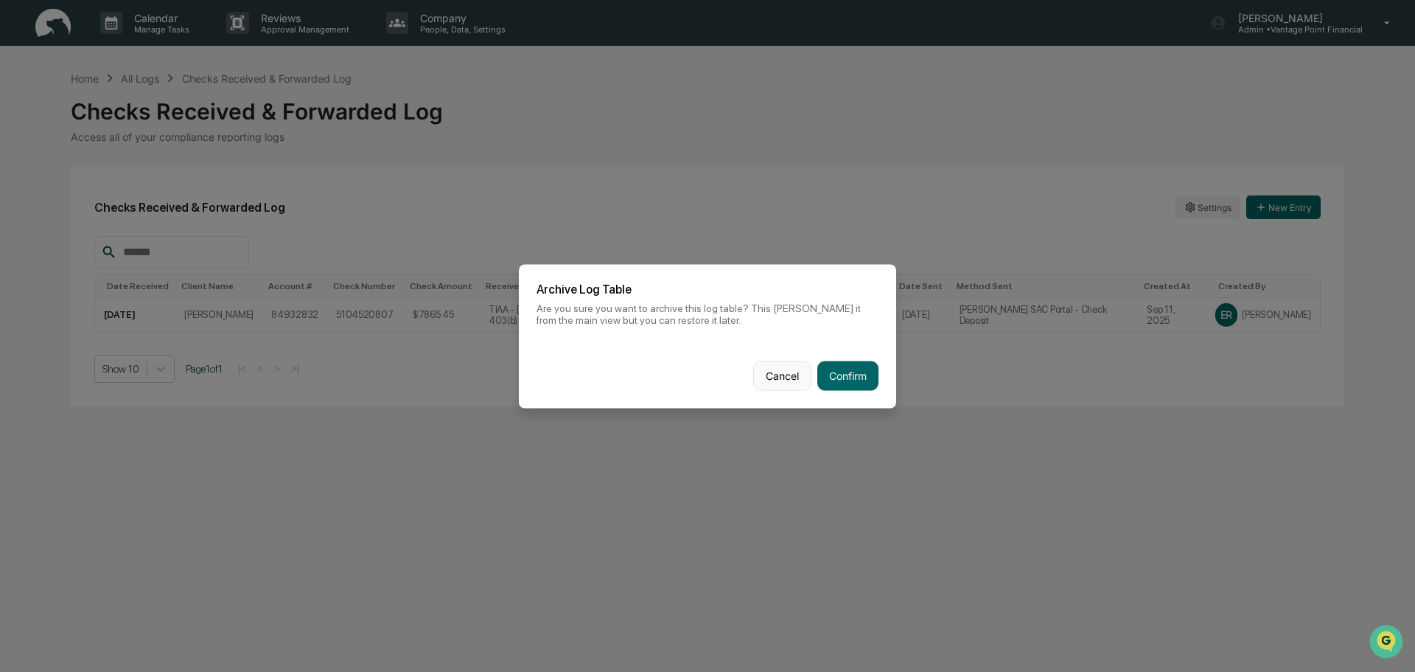
click at [785, 374] on button "Cancel" at bounding box center [782, 374] width 58 height 29
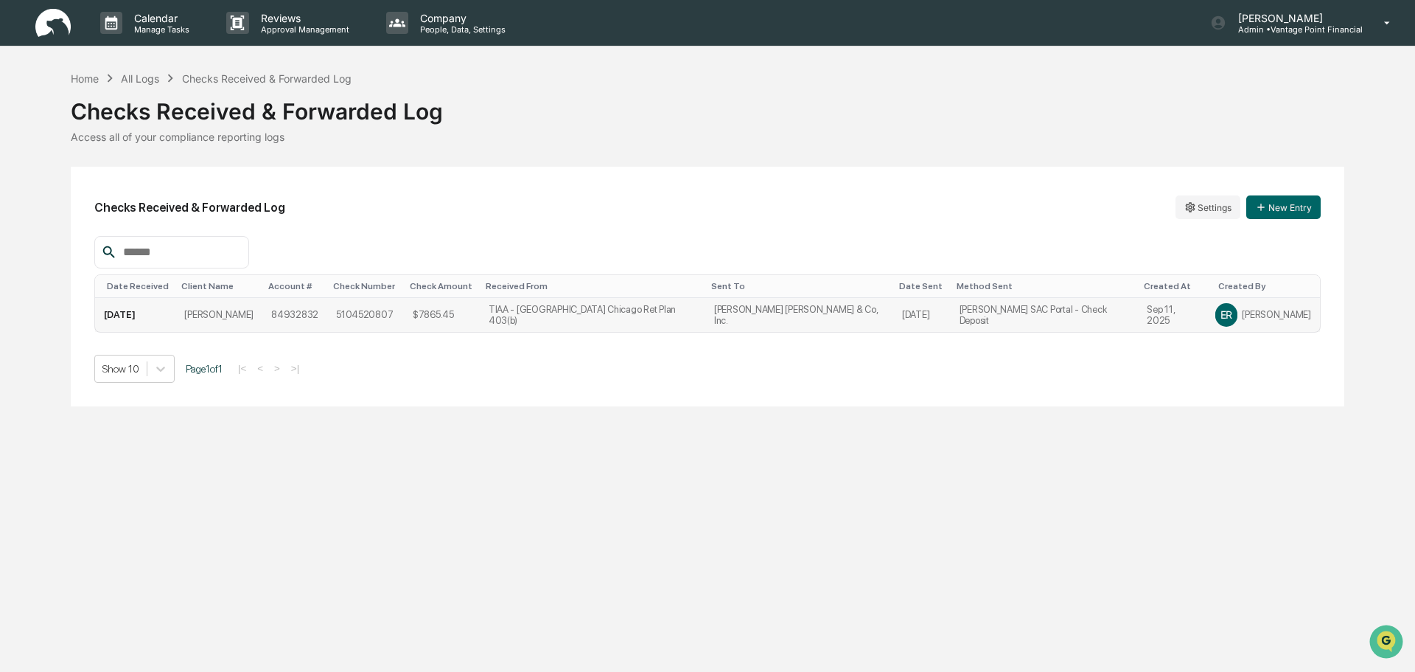
click at [1007, 313] on td "[PERSON_NAME] SAC Portal - Check Deposit" at bounding box center [1045, 315] width 188 height 34
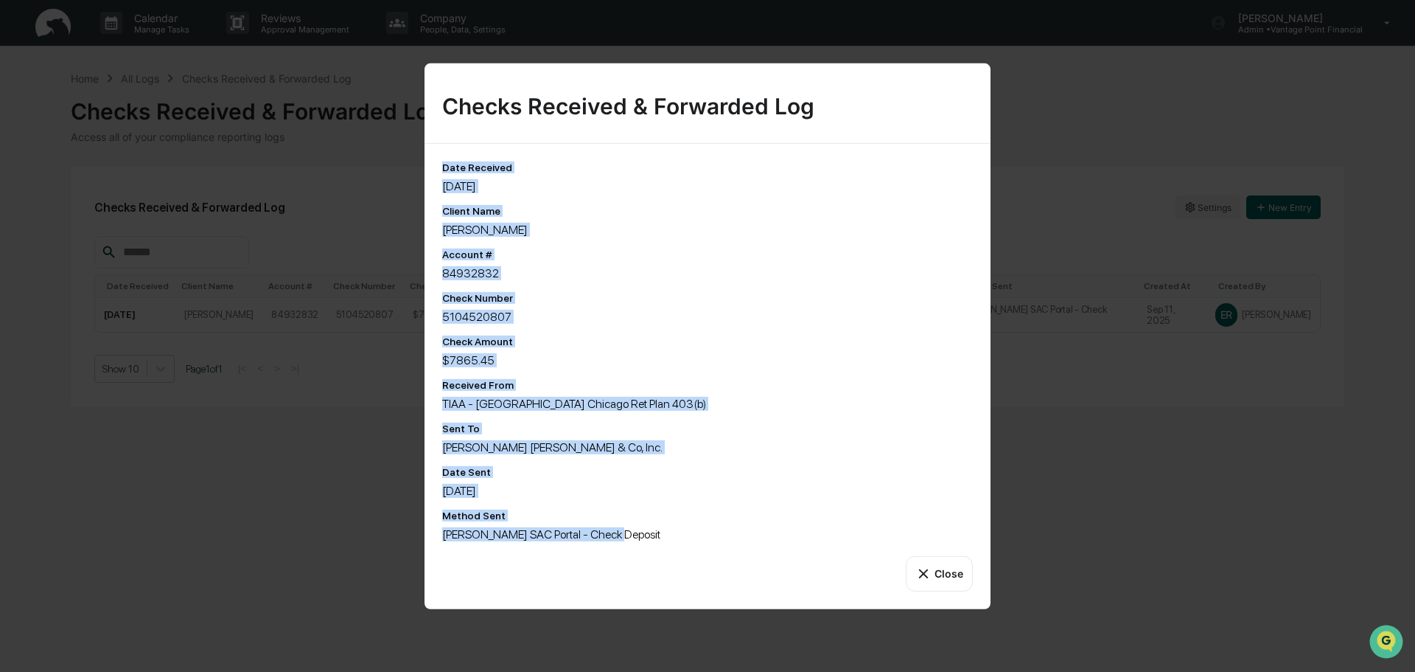
drag, startPoint x: 443, startPoint y: 170, endPoint x: 682, endPoint y: 540, distance: 441.1
click at [682, 540] on div "Date Received [DATE] Client Name [PERSON_NAME] Account # 84932832 Check Number …" at bounding box center [707, 351] width 531 height 380
click at [683, 540] on div "[PERSON_NAME] SAC Portal - Check Deposit" at bounding box center [707, 533] width 531 height 14
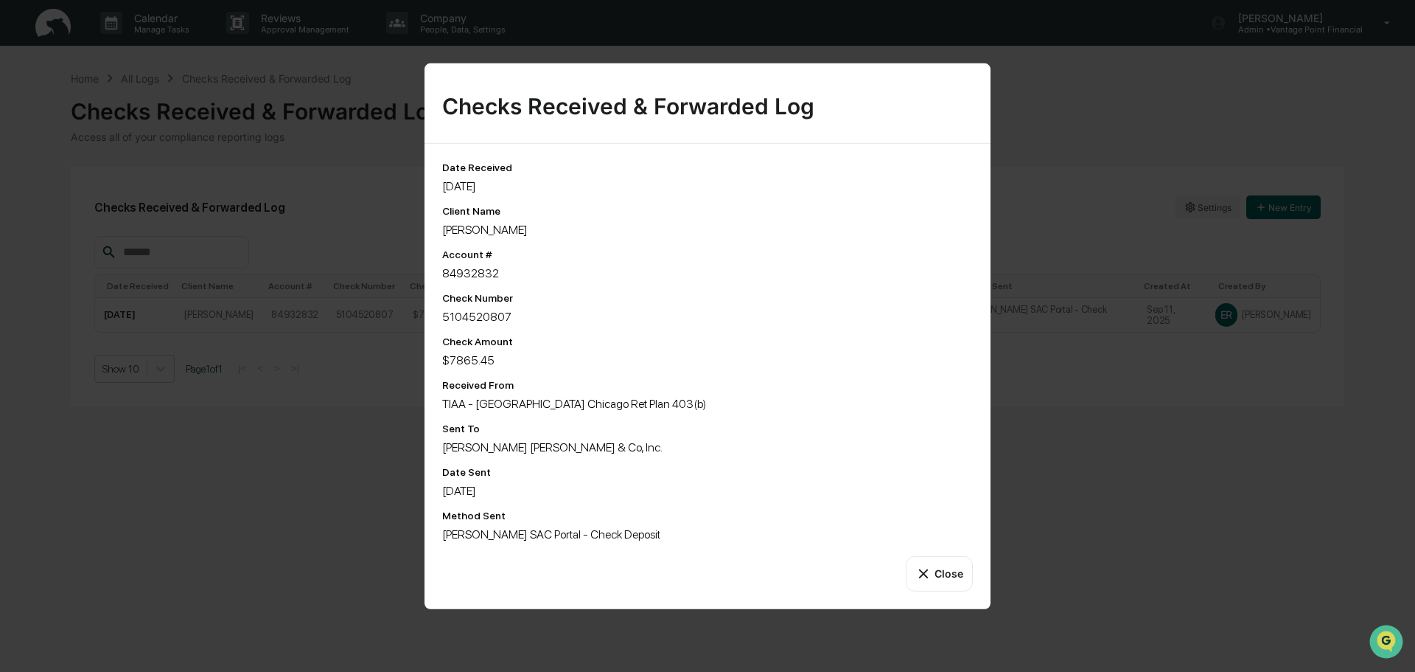
click at [974, 572] on div "Date Received 9/11/25 Client Name Thomas DeStefani Account # 84932832 Check Num…" at bounding box center [708, 375] width 566 height 465
click at [936, 568] on button "Close" at bounding box center [939, 572] width 67 height 35
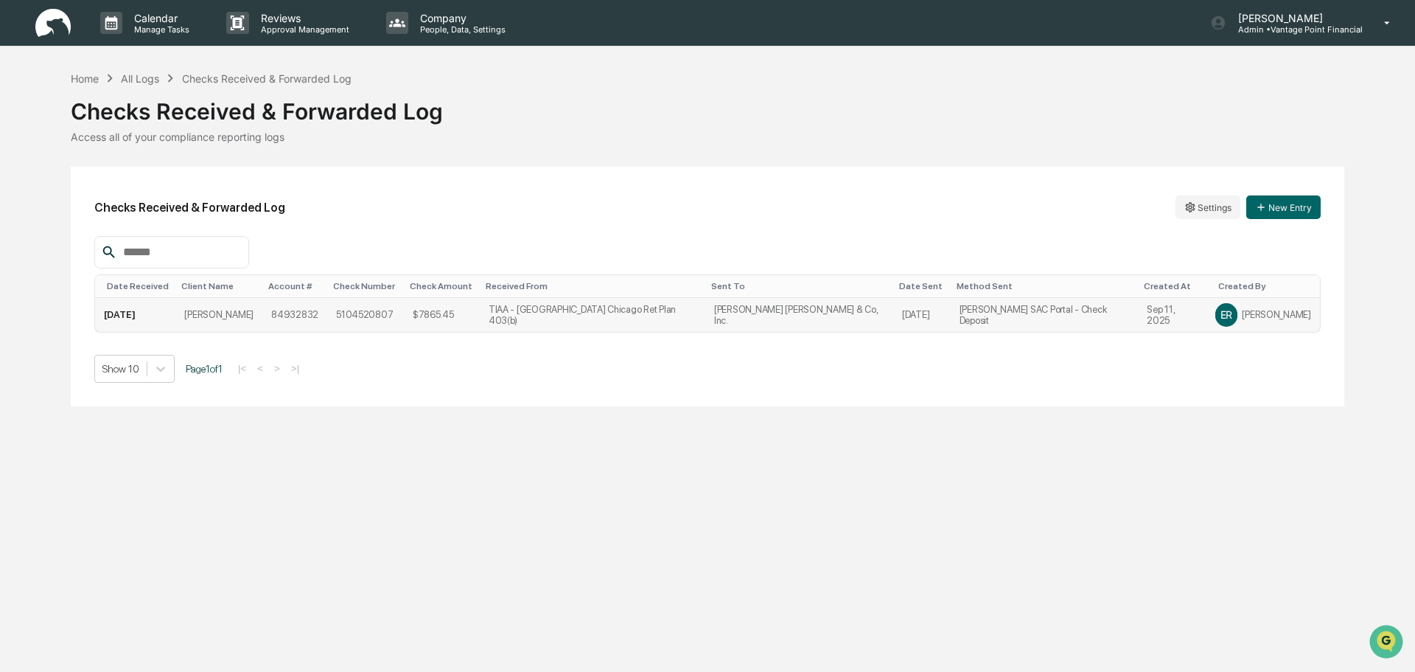
click at [1235, 326] on div "ER" at bounding box center [1227, 315] width 22 height 24
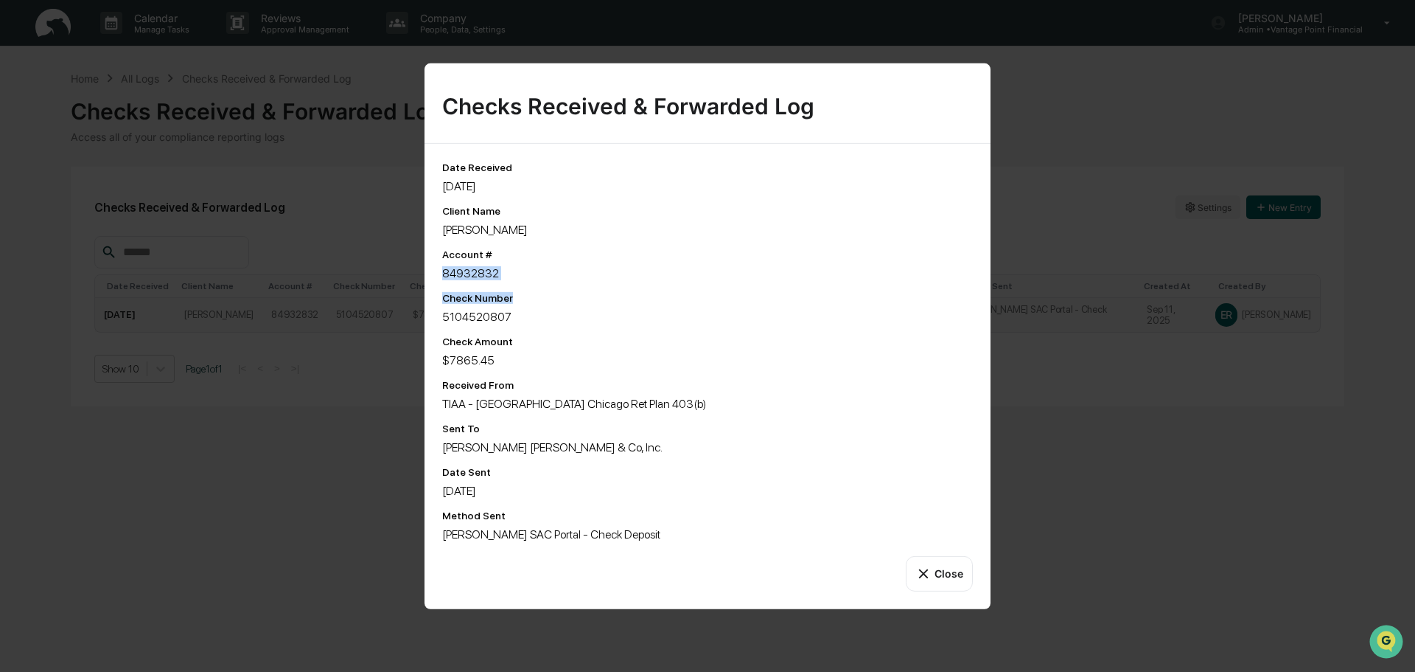
drag, startPoint x: 525, startPoint y: 292, endPoint x: 557, endPoint y: 292, distance: 32.4
click at [557, 293] on div "Date Received [DATE] Client Name [PERSON_NAME] Account # 84932832 Check Number …" at bounding box center [707, 351] width 531 height 380
click at [563, 293] on div "Check Number" at bounding box center [707, 297] width 531 height 12
click at [942, 580] on button "Close" at bounding box center [939, 572] width 67 height 35
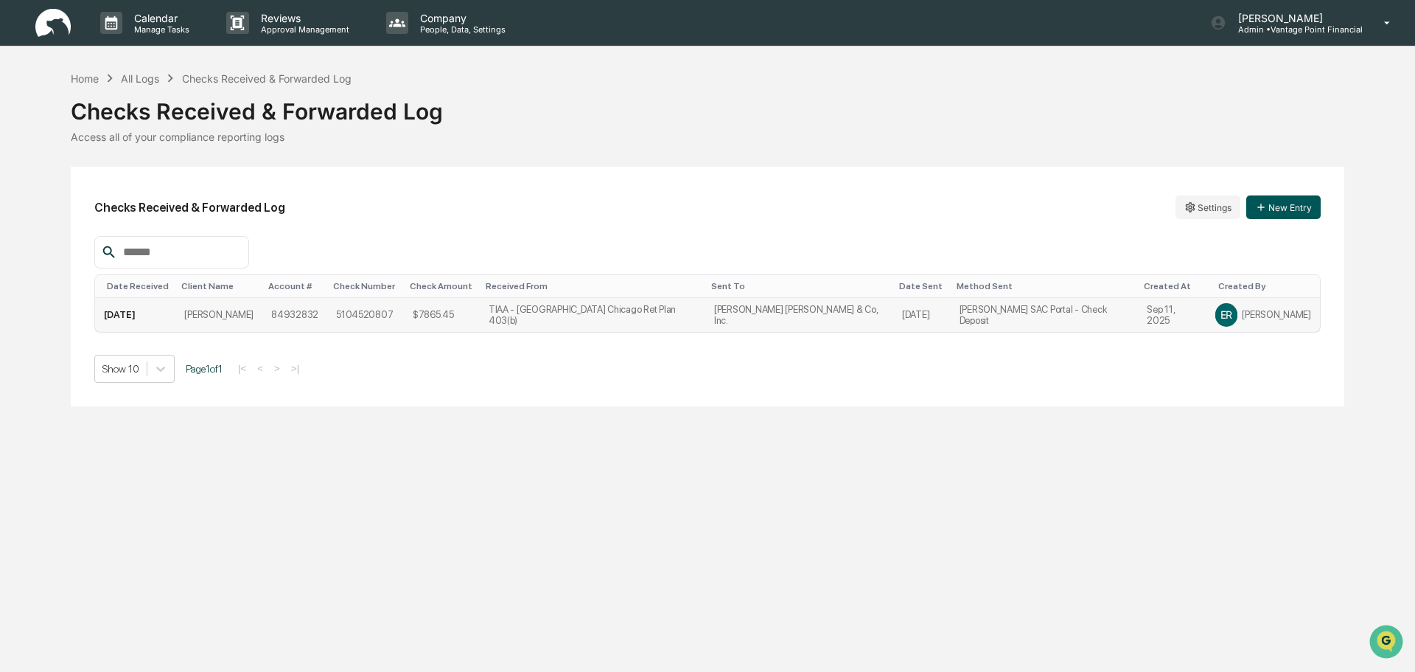
click at [1282, 205] on button "New Entry" at bounding box center [1284, 207] width 74 height 24
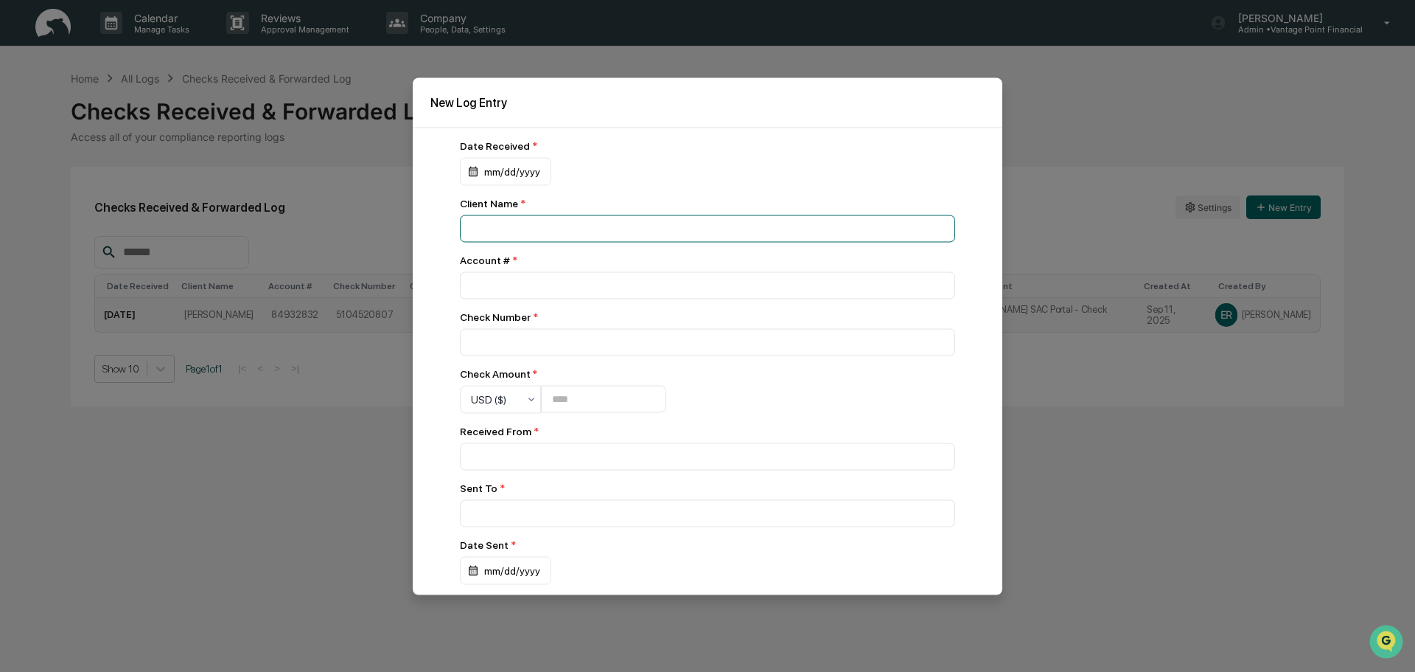
click at [498, 231] on input at bounding box center [707, 228] width 495 height 27
type input "**********"
click at [533, 304] on div "**********" at bounding box center [707, 389] width 495 height 501
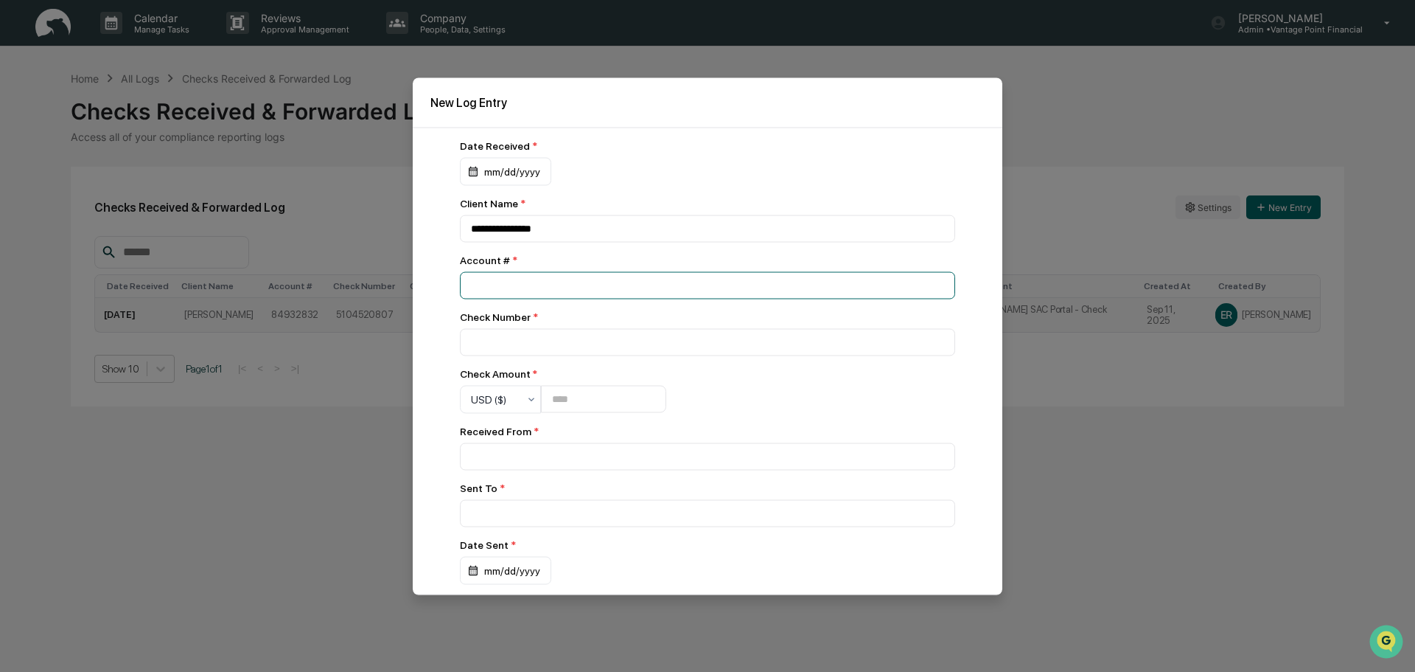
click at [532, 292] on input "number" at bounding box center [707, 284] width 495 height 27
click at [500, 286] on input "number" at bounding box center [707, 284] width 495 height 27
type input "********"
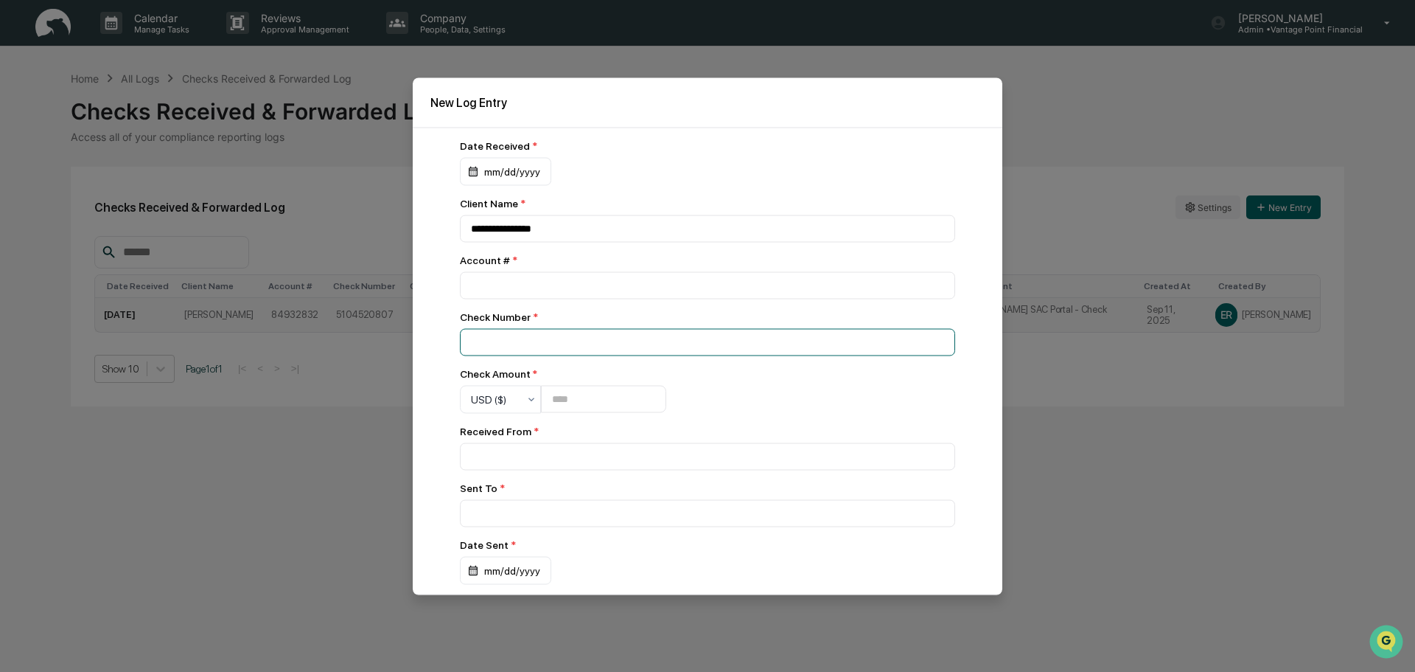
click at [486, 349] on input at bounding box center [707, 341] width 495 height 27
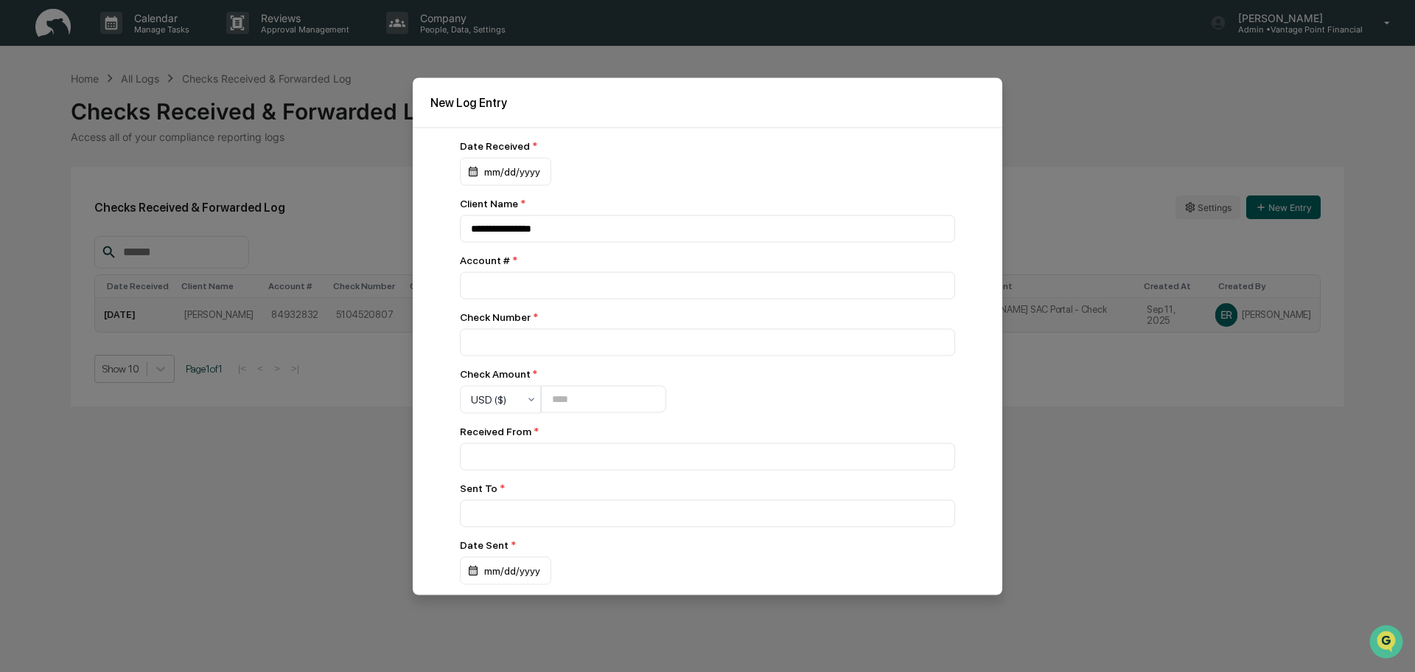
drag, startPoint x: 580, startPoint y: 105, endPoint x: 895, endPoint y: 110, distance: 314.8
click at [922, 106] on h2 "New Log Entry" at bounding box center [708, 102] width 554 height 14
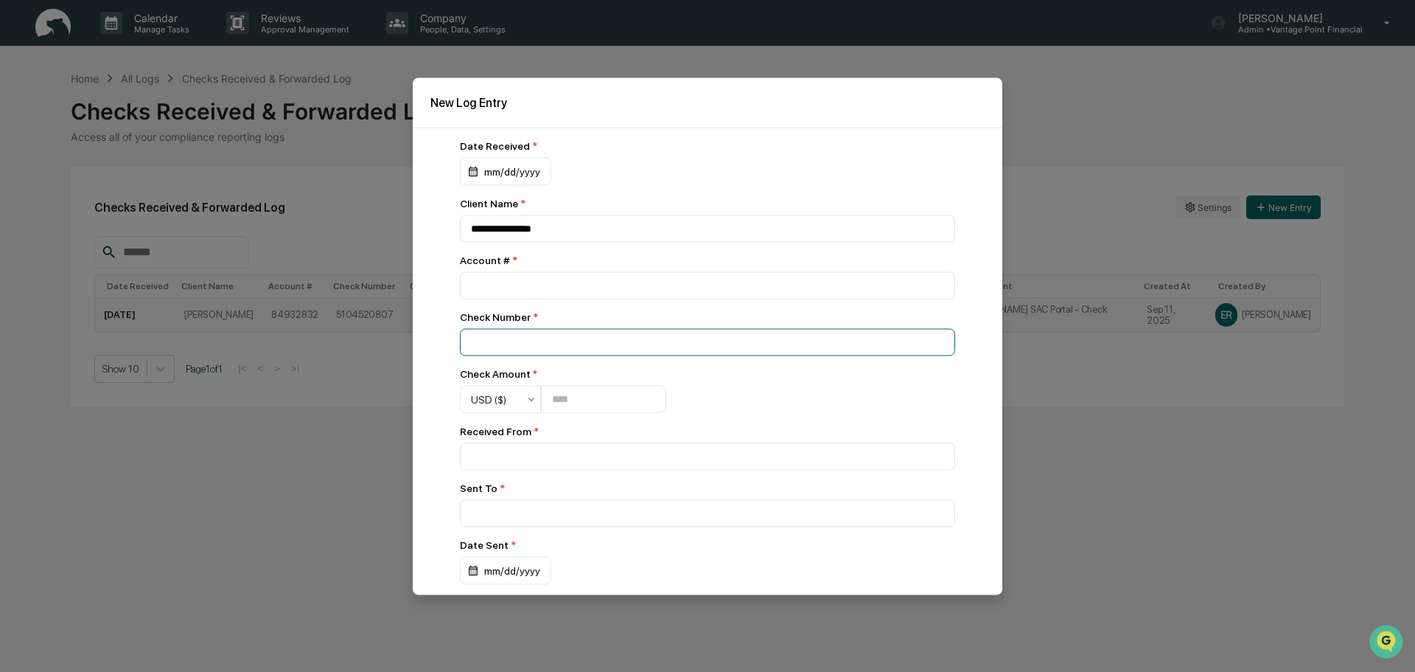
click at [569, 341] on input at bounding box center [707, 341] width 495 height 27
type input "**********"
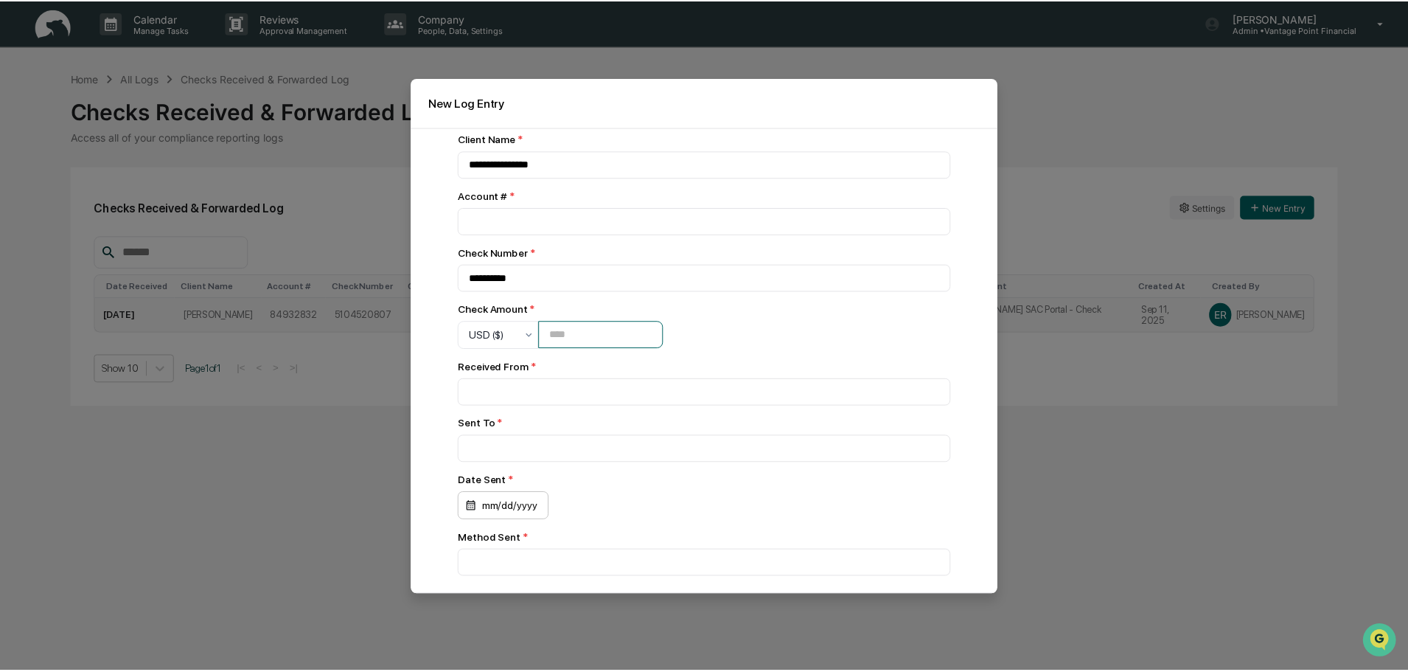
scroll to position [111, 0]
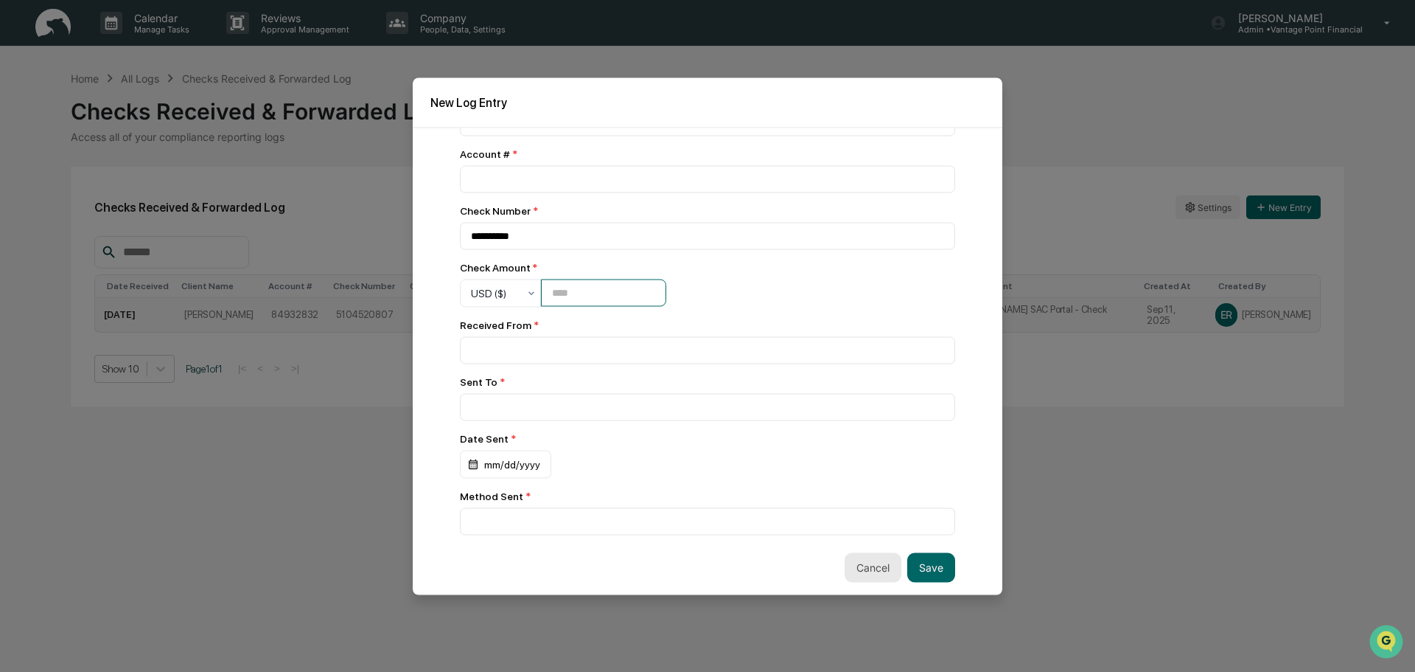
type input "**"
click at [871, 571] on button "Cancel" at bounding box center [873, 566] width 57 height 29
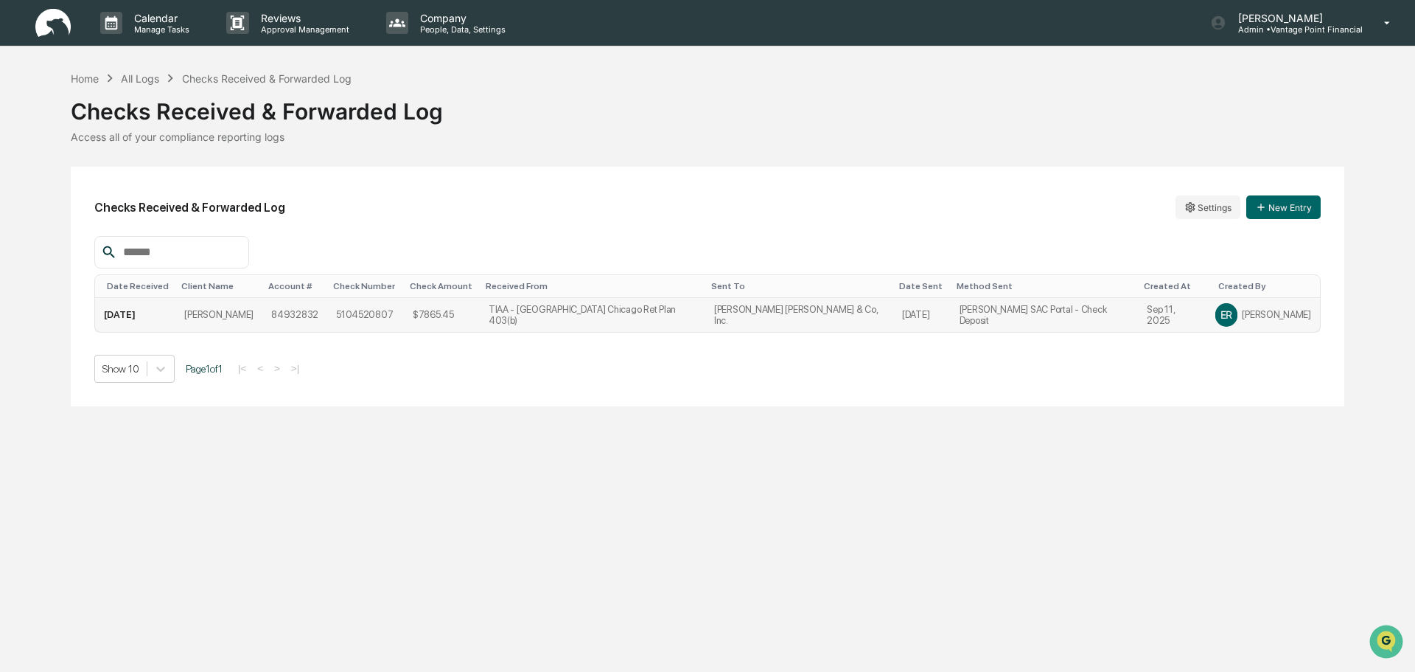
click at [308, 310] on td "84932832" at bounding box center [294, 315] width 65 height 34
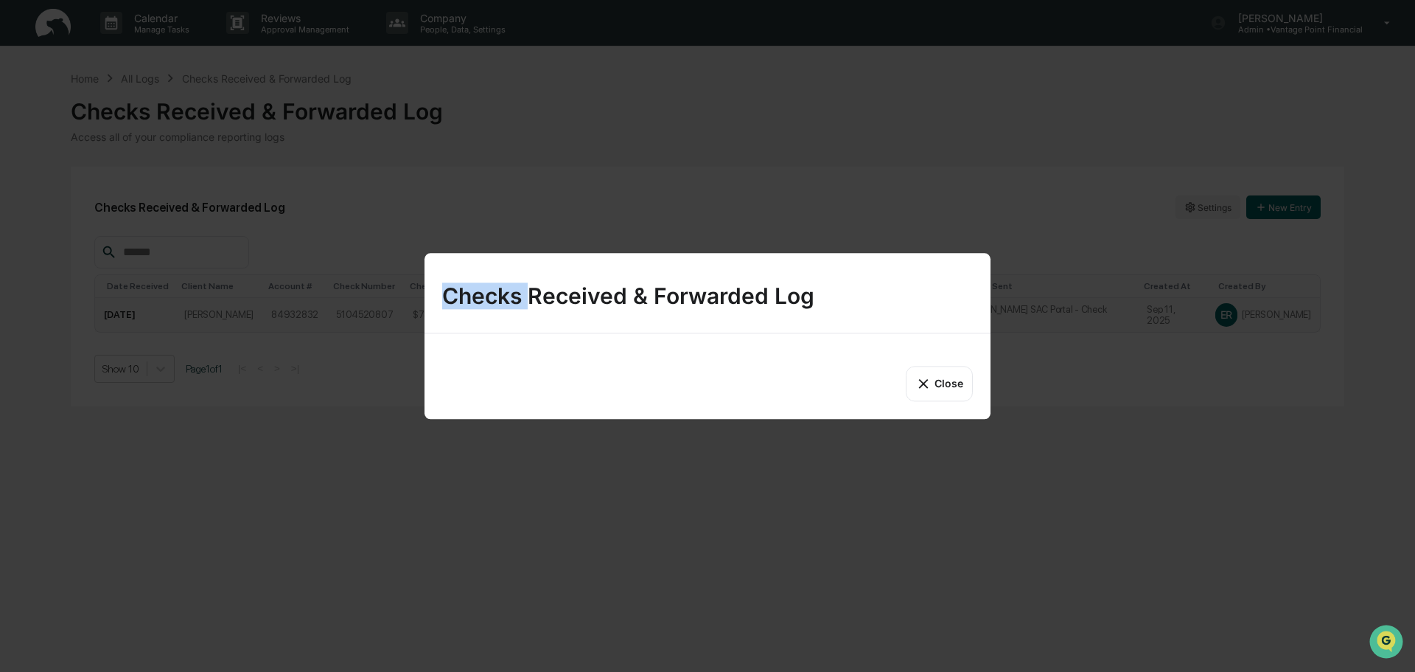
click at [308, 310] on div "Checks Received & Forwarded Log Close" at bounding box center [707, 336] width 1415 height 672
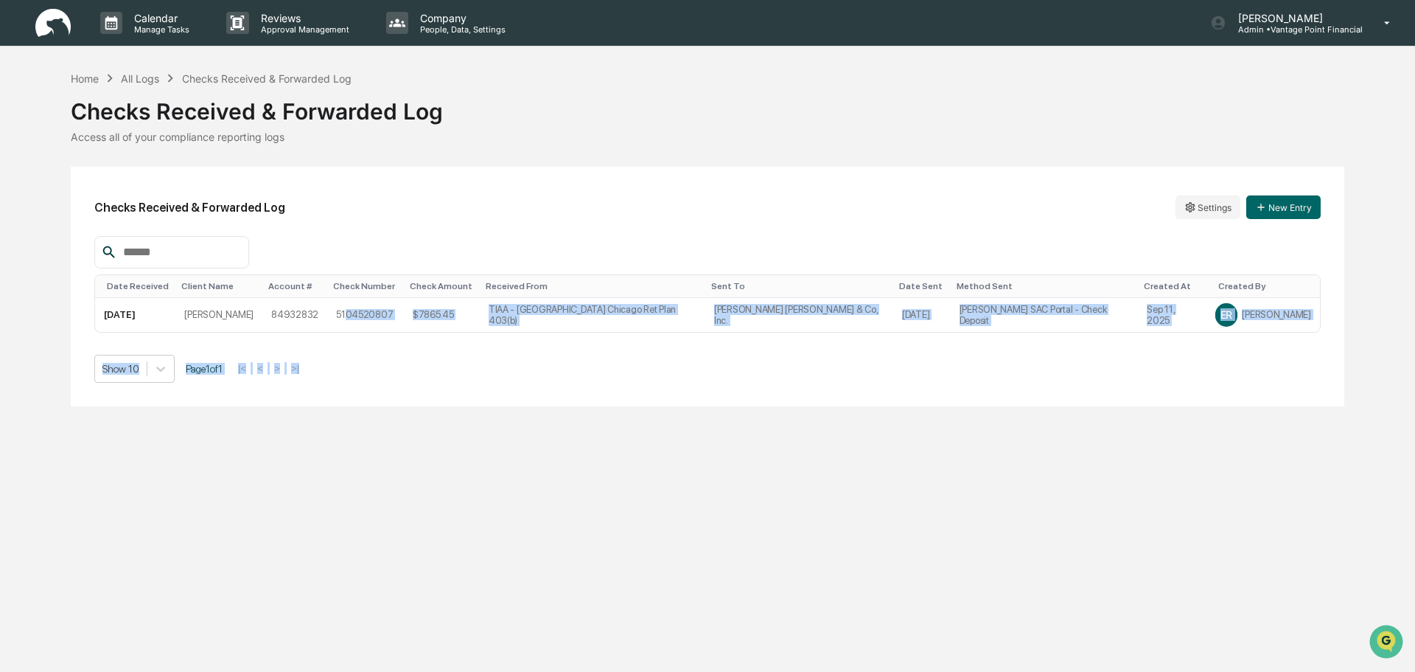
drag, startPoint x: 391, startPoint y: 319, endPoint x: 635, endPoint y: 475, distance: 289.8
click at [637, 470] on div "Calendar Manage Tasks Reviews Approval Management Company People, Data, Setting…" at bounding box center [707, 336] width 1415 height 672
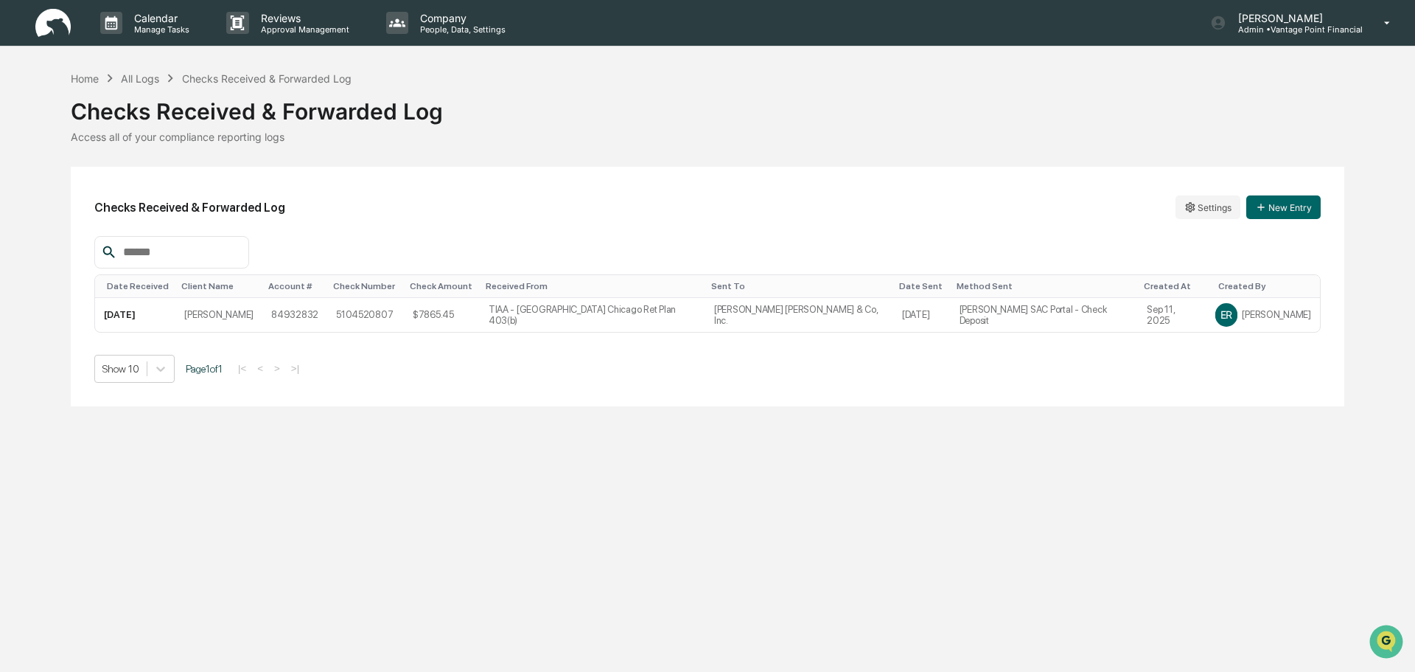
click at [635, 478] on div "Calendar Manage Tasks Reviews Approval Management Company People, Data, Setting…" at bounding box center [707, 336] width 1415 height 672
click at [161, 372] on icon at bounding box center [160, 368] width 15 height 15
click at [421, 489] on div "Calendar Manage Tasks Reviews Approval Management Company People, Data, Setting…" at bounding box center [707, 336] width 1415 height 672
click at [201, 139] on div "Access all of your compliance reporting logs" at bounding box center [708, 136] width 1274 height 13
drag, startPoint x: 72, startPoint y: 106, endPoint x: 113, endPoint y: 103, distance: 41.4
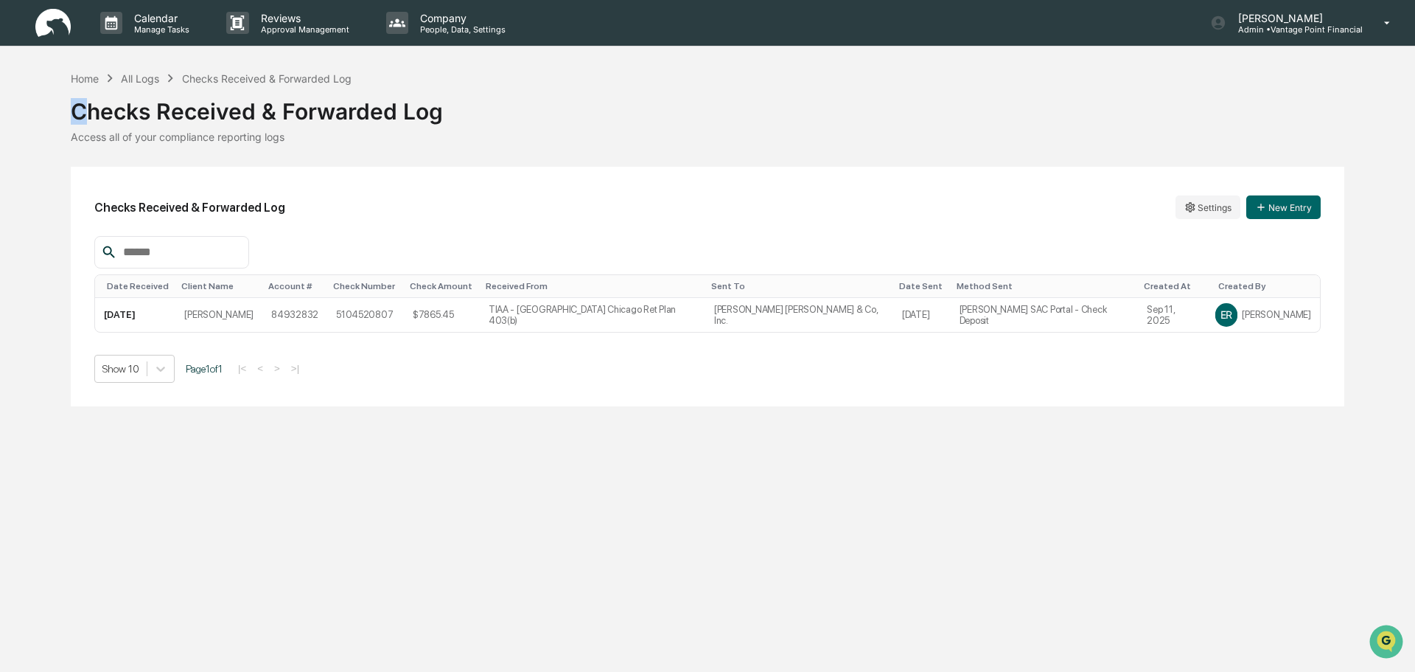
click at [100, 103] on div "Home All Logs Checks Received & Forwarded Log Checks Received & Forwarded Log A…" at bounding box center [707, 238] width 1415 height 336
click at [156, 74] on div "All Logs" at bounding box center [140, 78] width 38 height 13
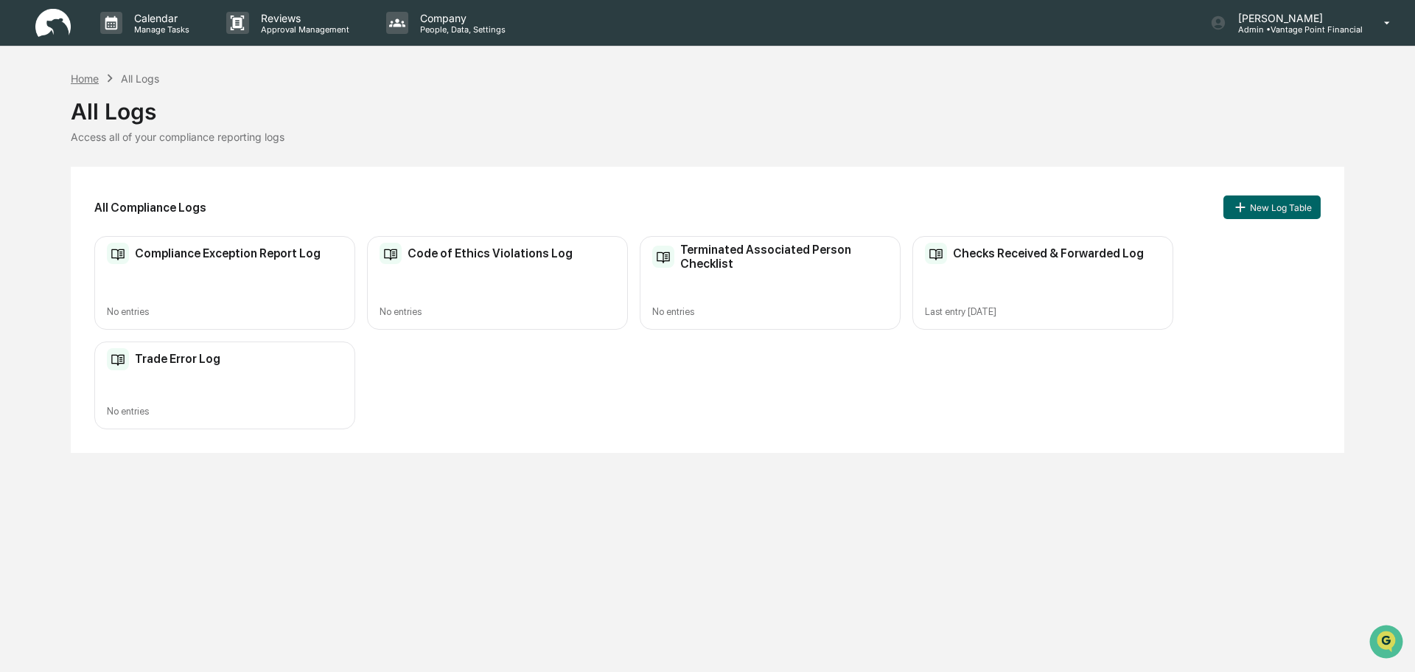
click at [94, 76] on div "Home" at bounding box center [85, 78] width 28 height 13
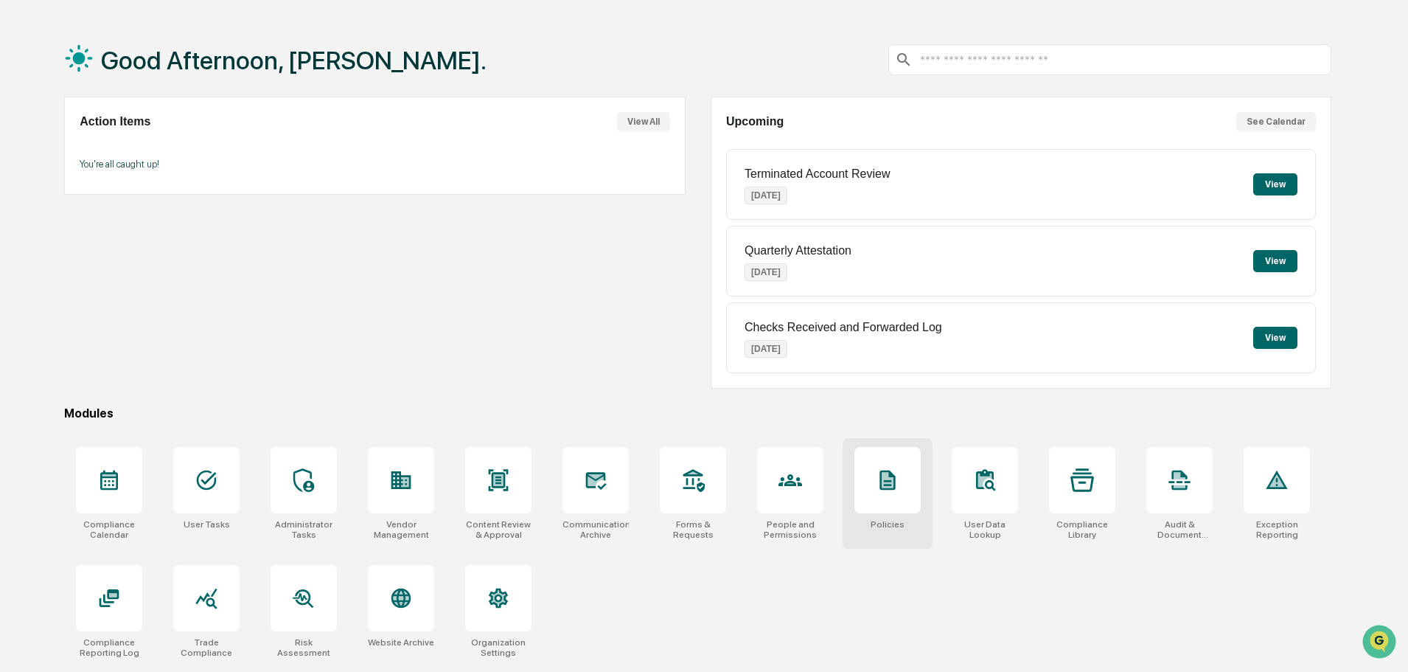
scroll to position [70, 0]
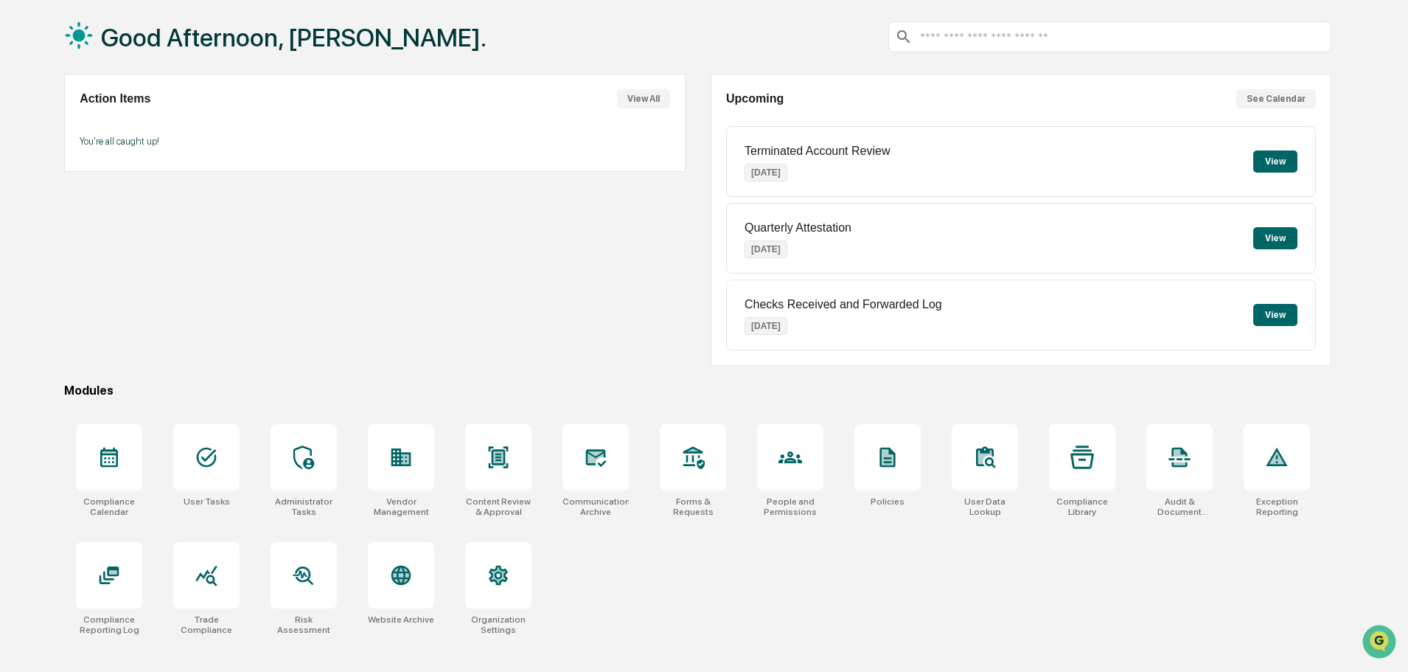
click at [1287, 316] on button "View" at bounding box center [1275, 315] width 44 height 22
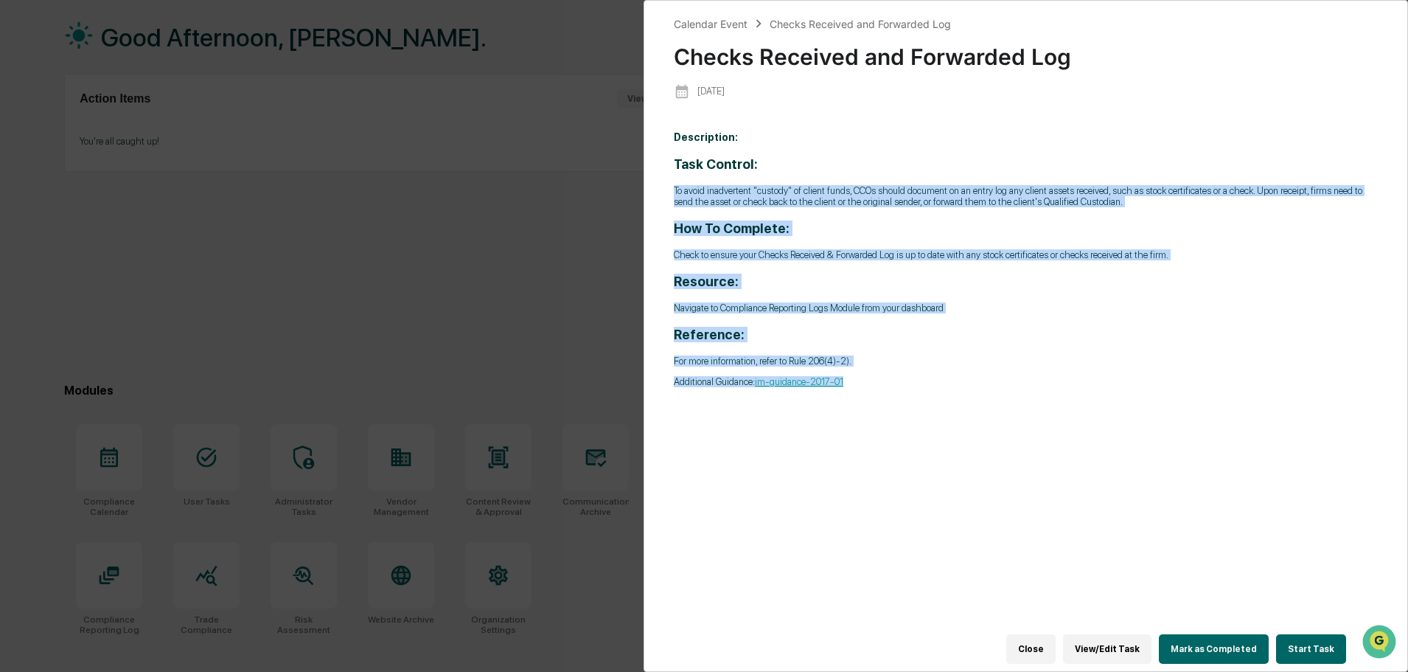
drag, startPoint x: 674, startPoint y: 193, endPoint x: 1152, endPoint y: 453, distance: 544.3
click at [1152, 453] on div "Calendar Event Checks Received and Forwarded Log Checks Received and Forwarded …" at bounding box center [1026, 336] width 764 height 672
click at [1140, 450] on div "Description: Task Control: To avoid inadvertent "custody" of client funds, CCOs…" at bounding box center [1026, 385] width 704 height 528
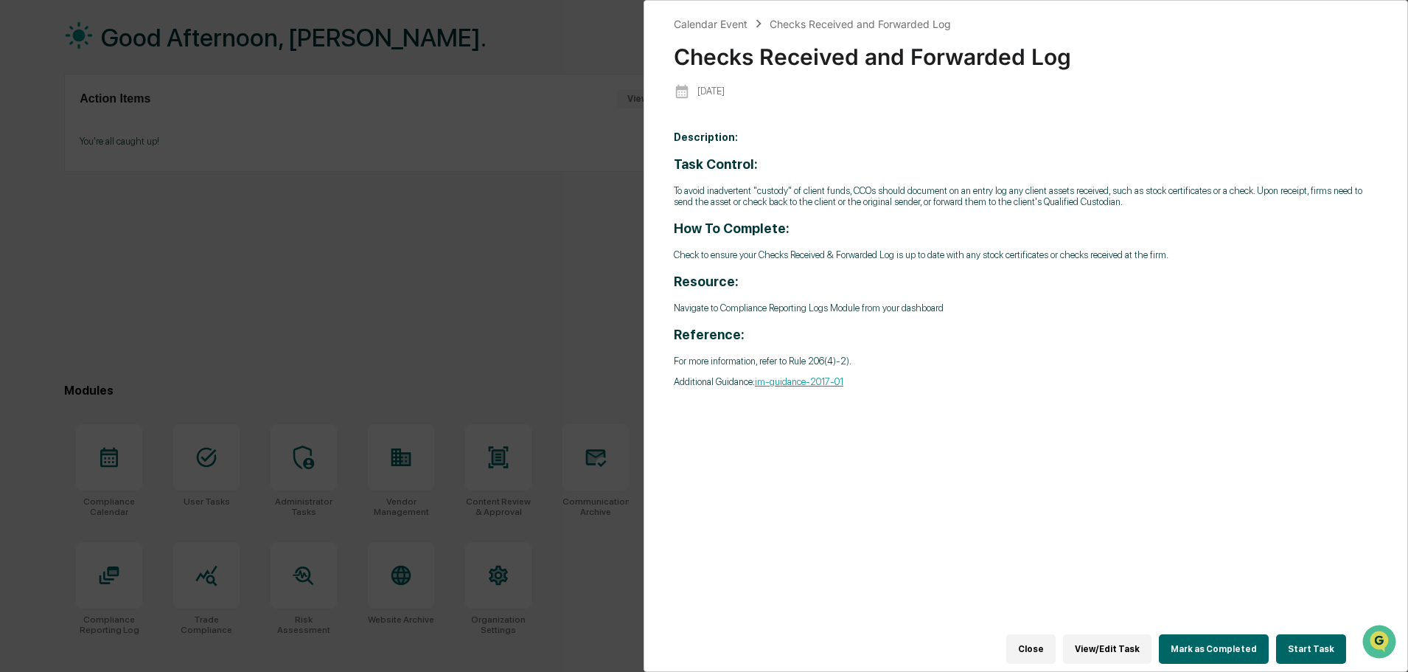
click at [1042, 639] on button "Close" at bounding box center [1030, 648] width 49 height 29
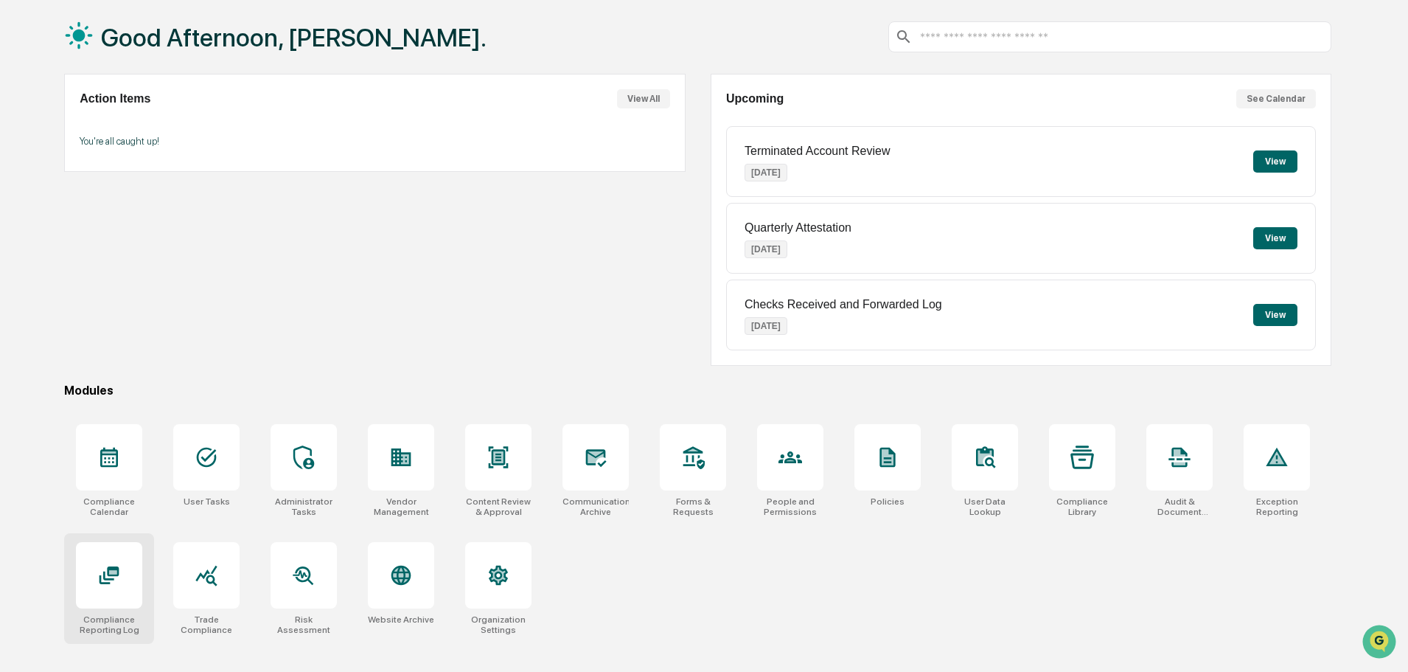
click at [113, 607] on div at bounding box center [109, 575] width 66 height 66
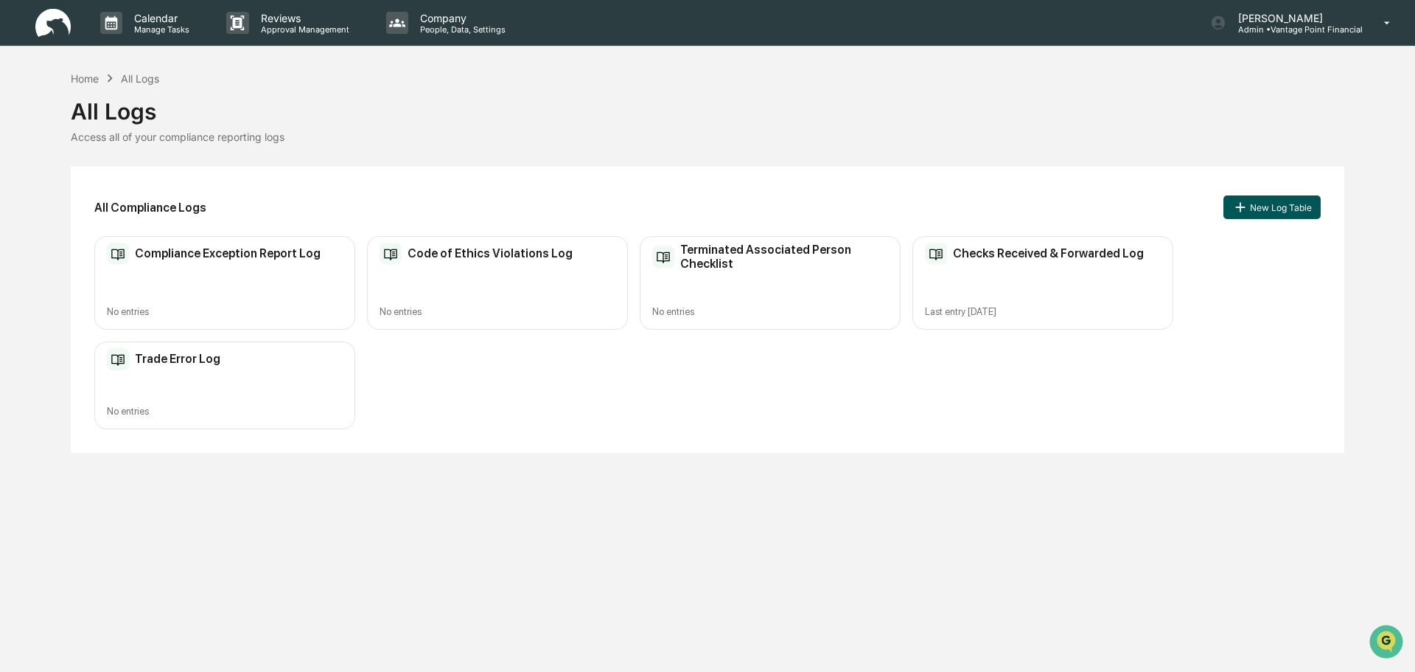
click at [1297, 208] on button "New Log Table" at bounding box center [1272, 207] width 97 height 24
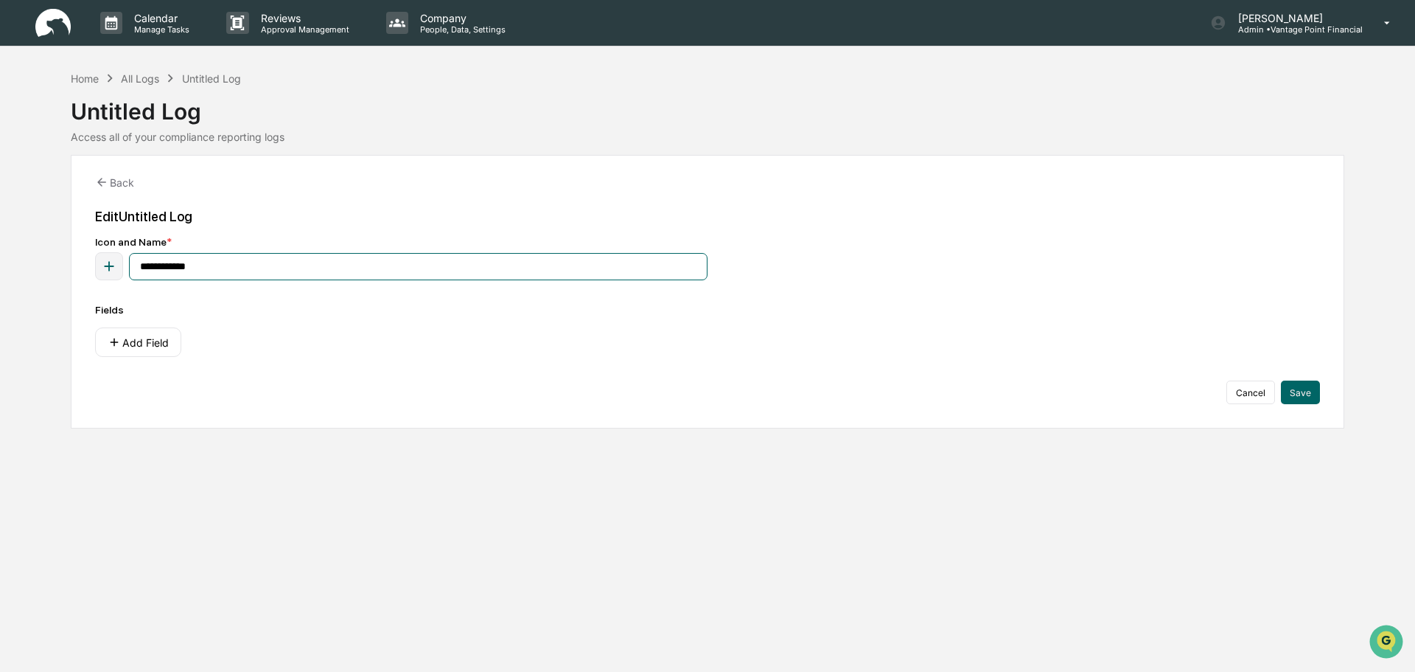
click at [276, 279] on input "**********" at bounding box center [418, 266] width 579 height 27
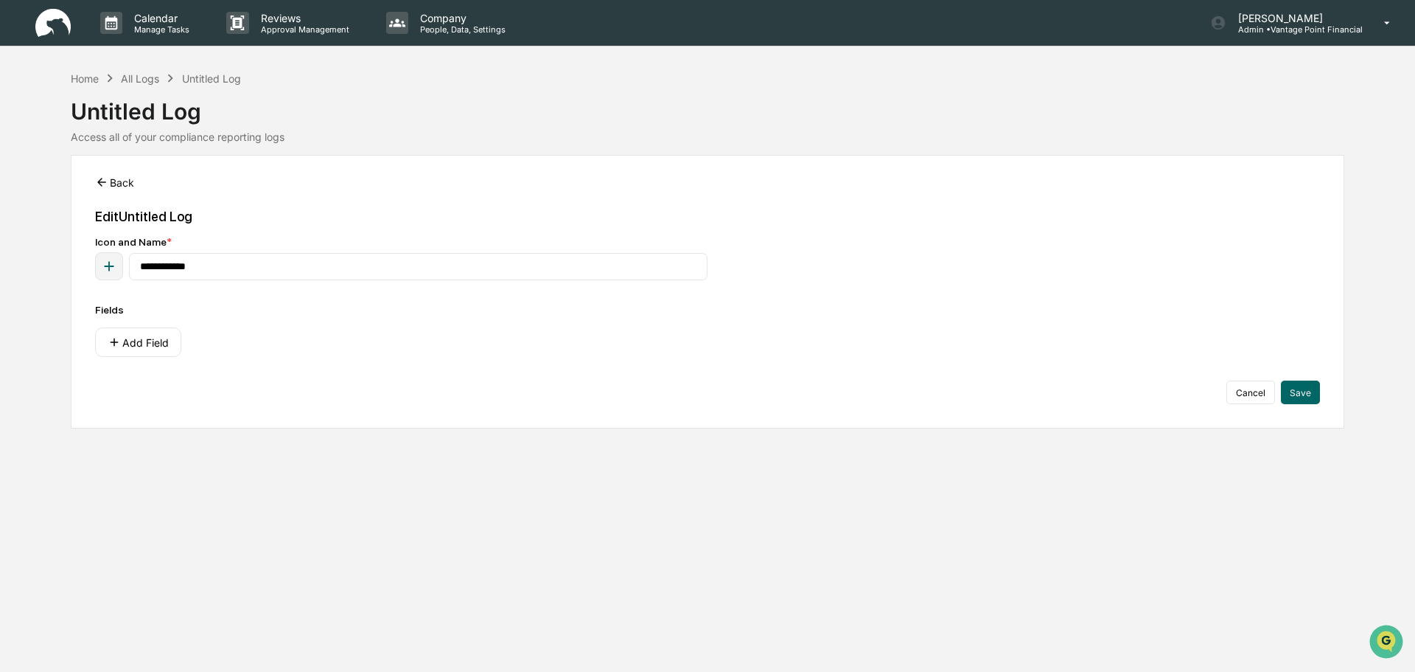
click at [100, 177] on icon at bounding box center [101, 181] width 13 height 13
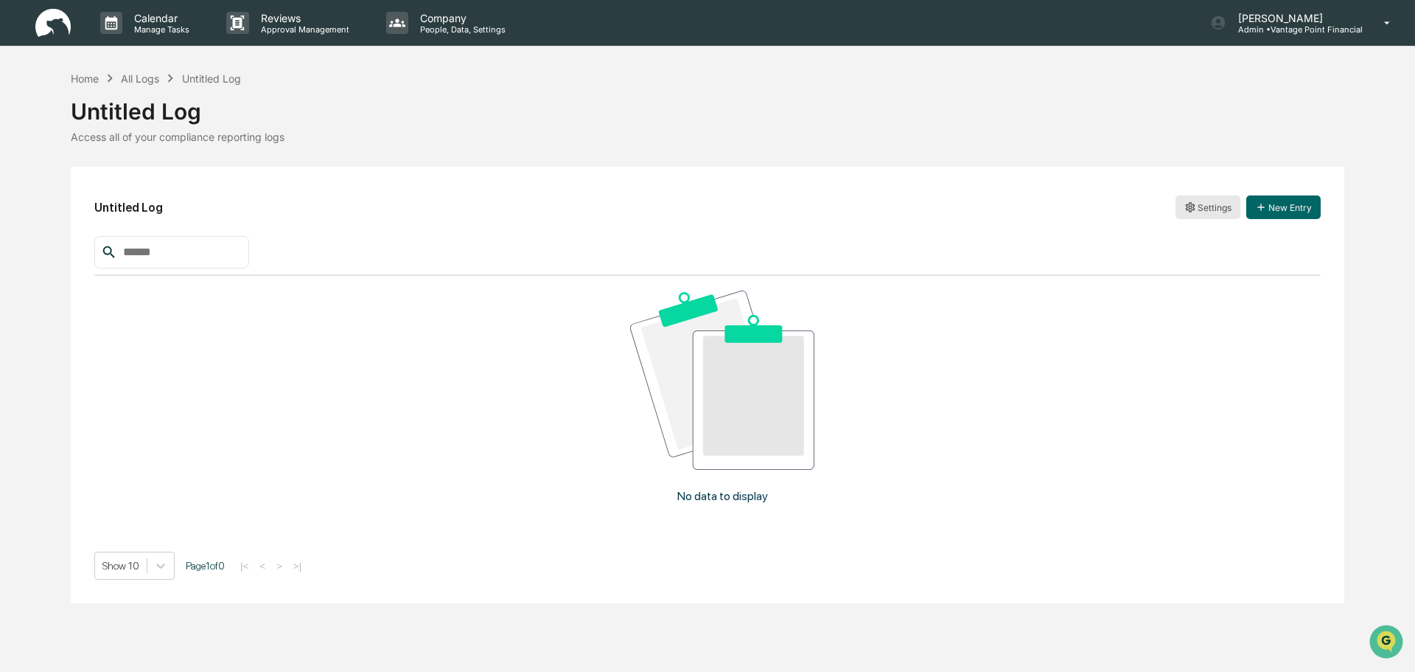
click at [1202, 212] on html "Calendar Manage Tasks Reviews Approval Management Company People, Data, Setting…" at bounding box center [707, 336] width 1415 height 672
click at [1185, 265] on div "Archive" at bounding box center [1208, 261] width 94 height 24
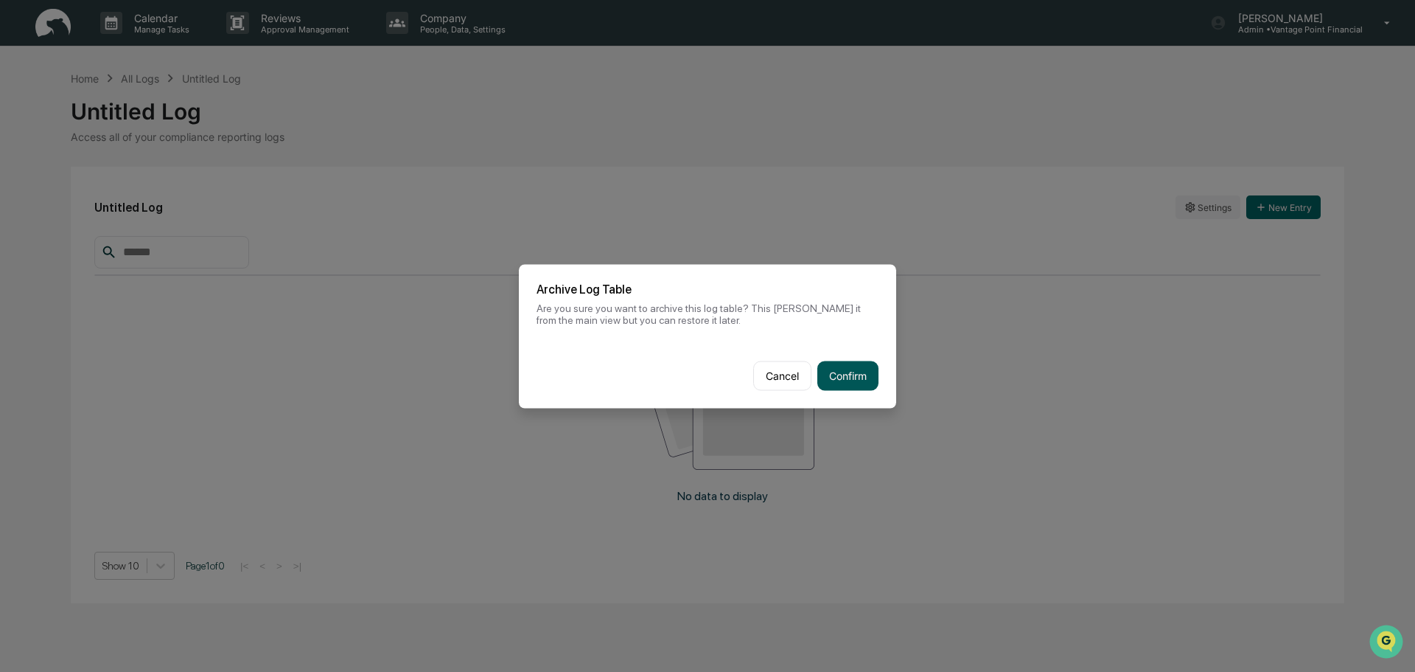
click at [848, 374] on button "Confirm" at bounding box center [848, 374] width 61 height 29
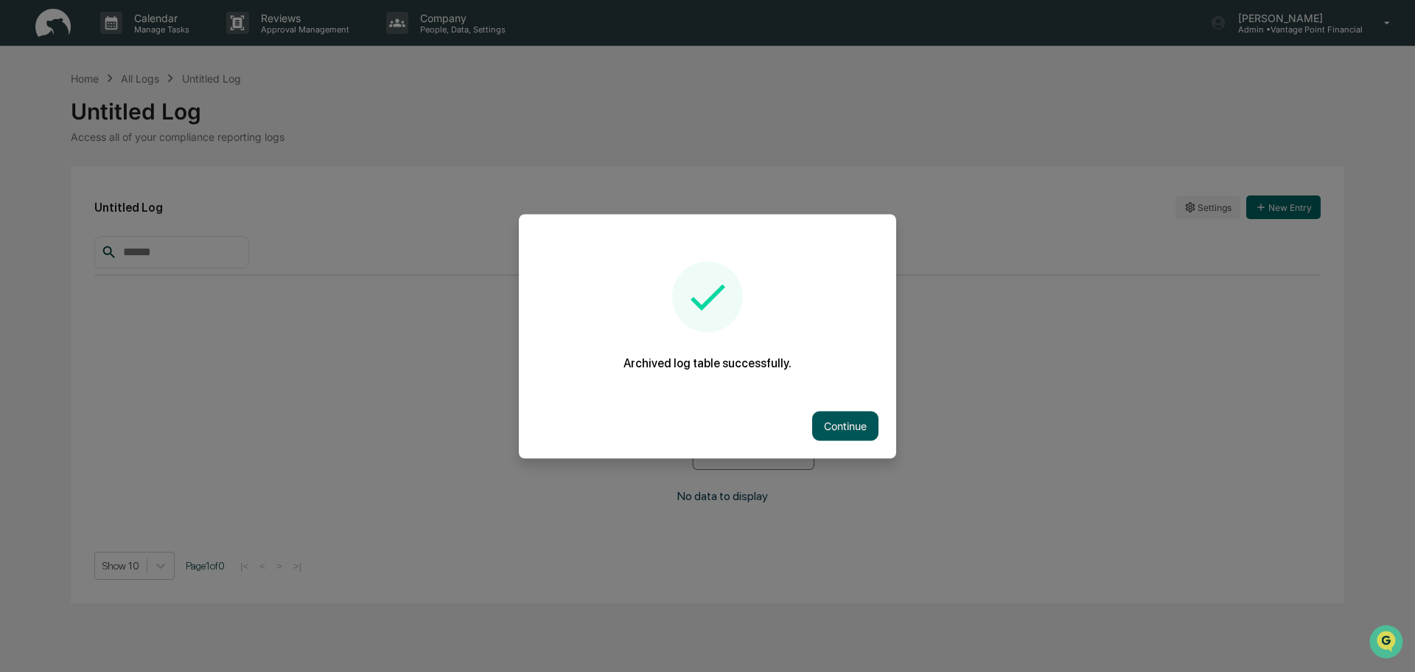
click at [834, 418] on button "Continue" at bounding box center [845, 425] width 66 height 29
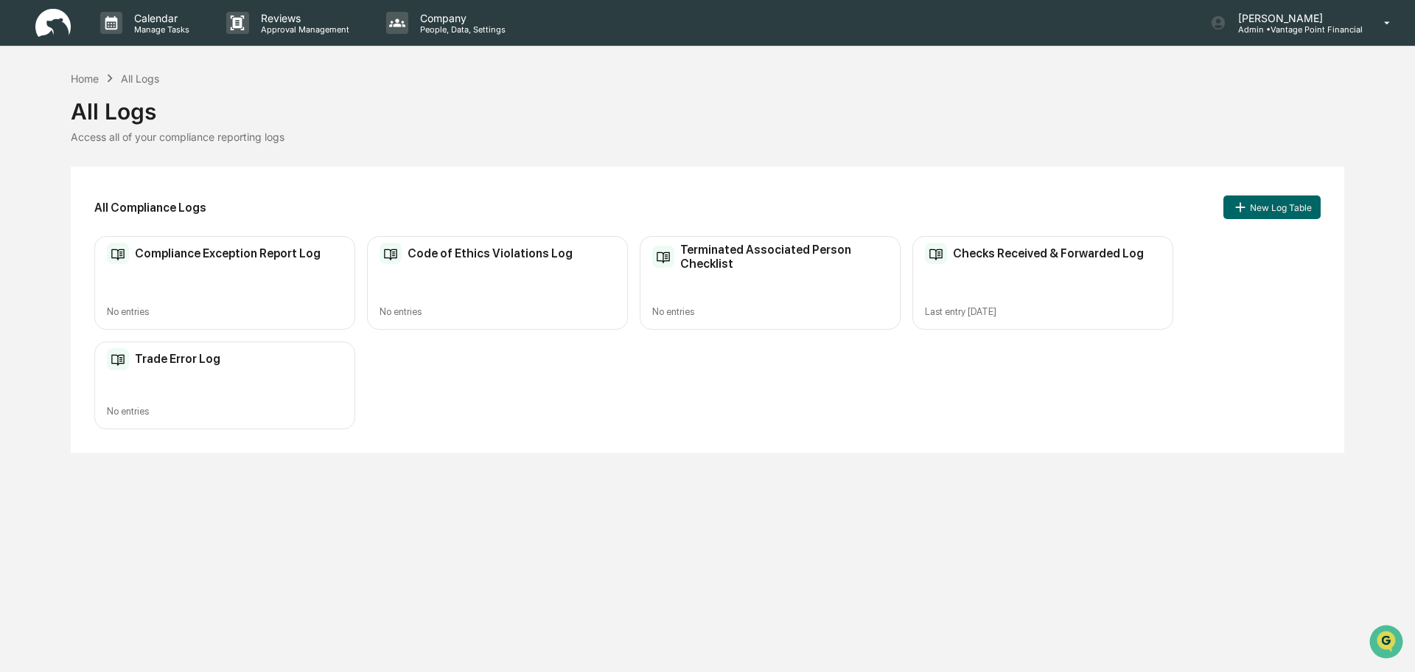
click at [991, 281] on div "Checks Received & Forwarded Log Last entry [DATE]" at bounding box center [1043, 283] width 261 height 94
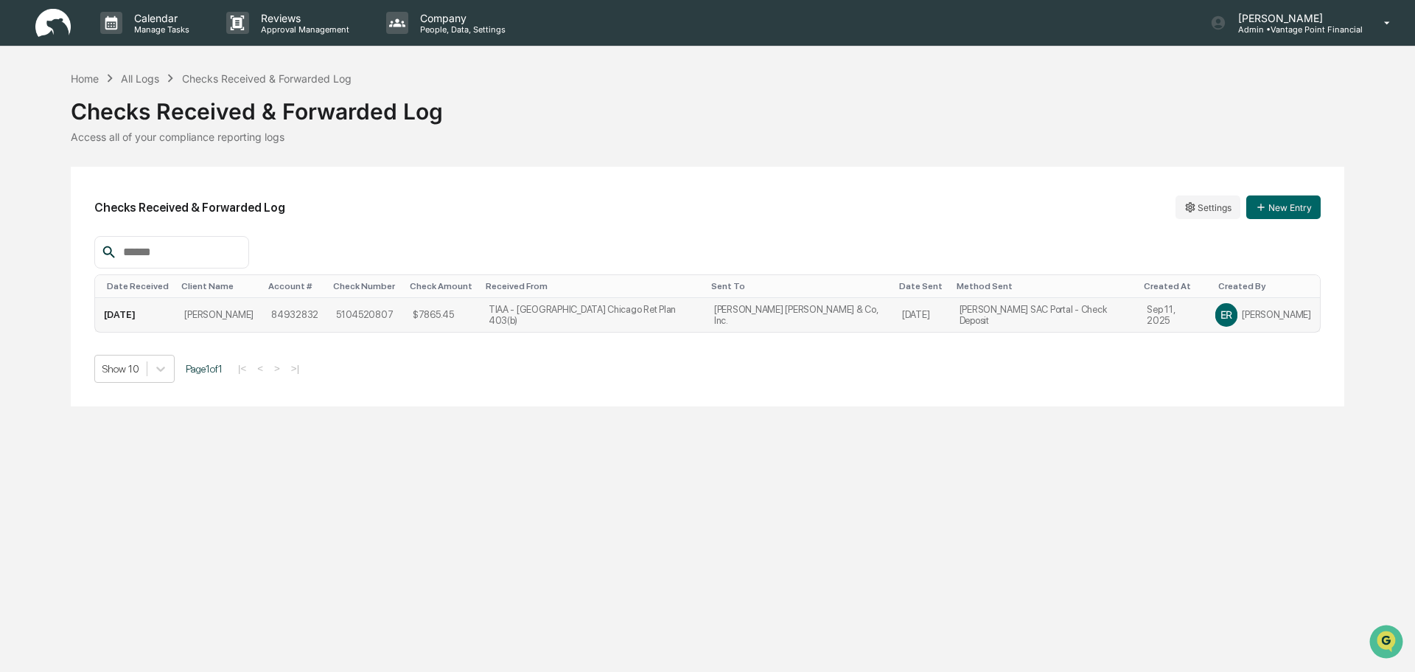
click at [1165, 323] on td "Sep 11, 2025" at bounding box center [1172, 315] width 69 height 34
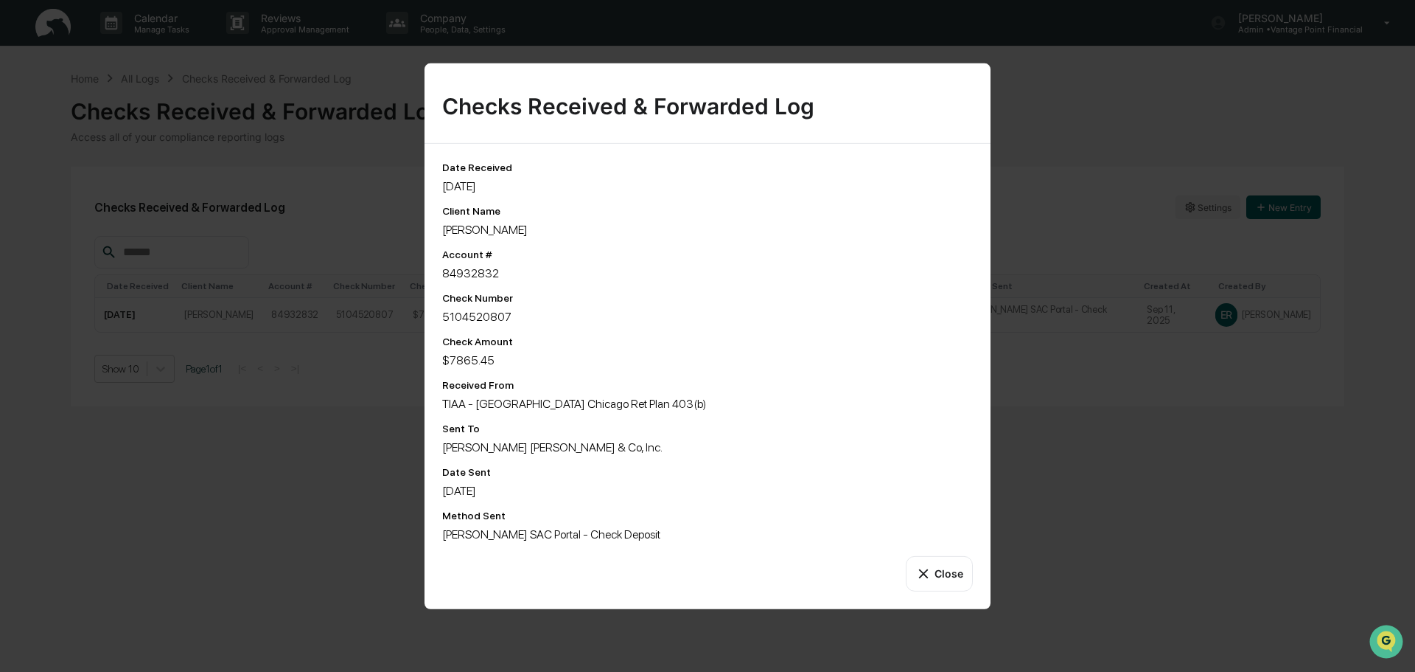
click at [933, 574] on button "Close" at bounding box center [939, 572] width 67 height 35
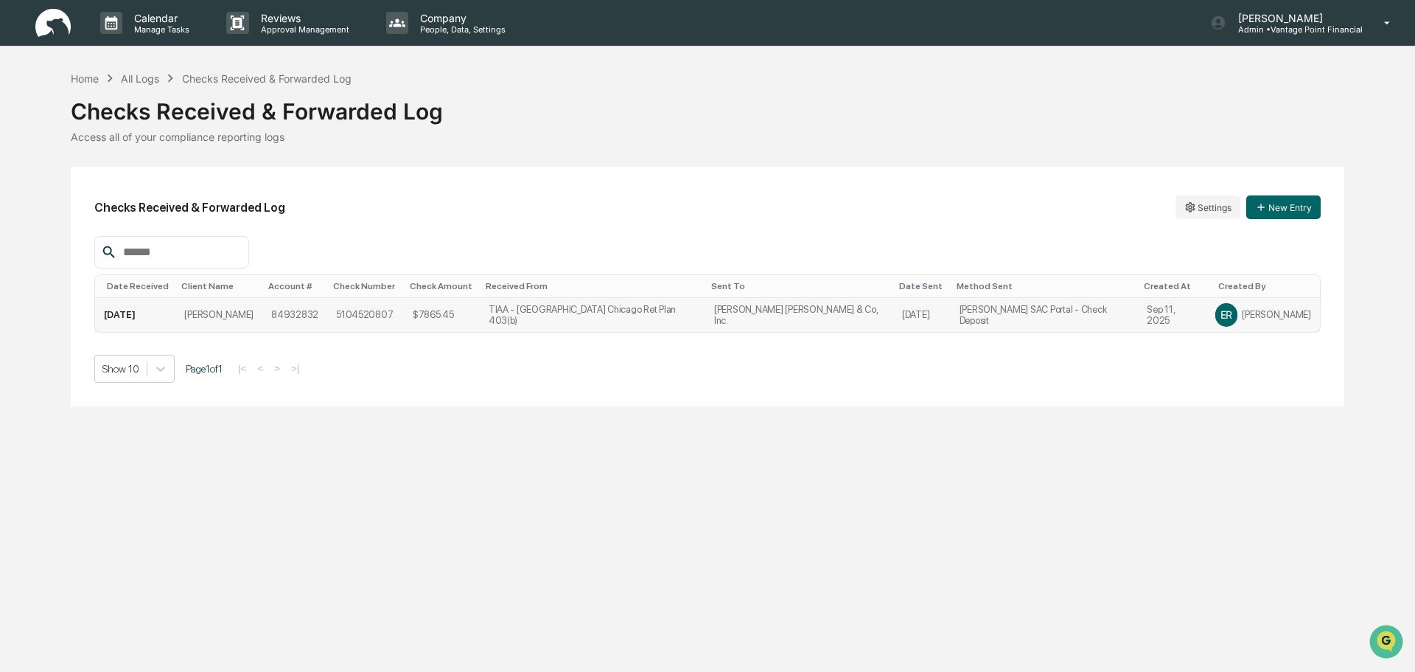
click at [304, 316] on td "84932832" at bounding box center [294, 315] width 65 height 34
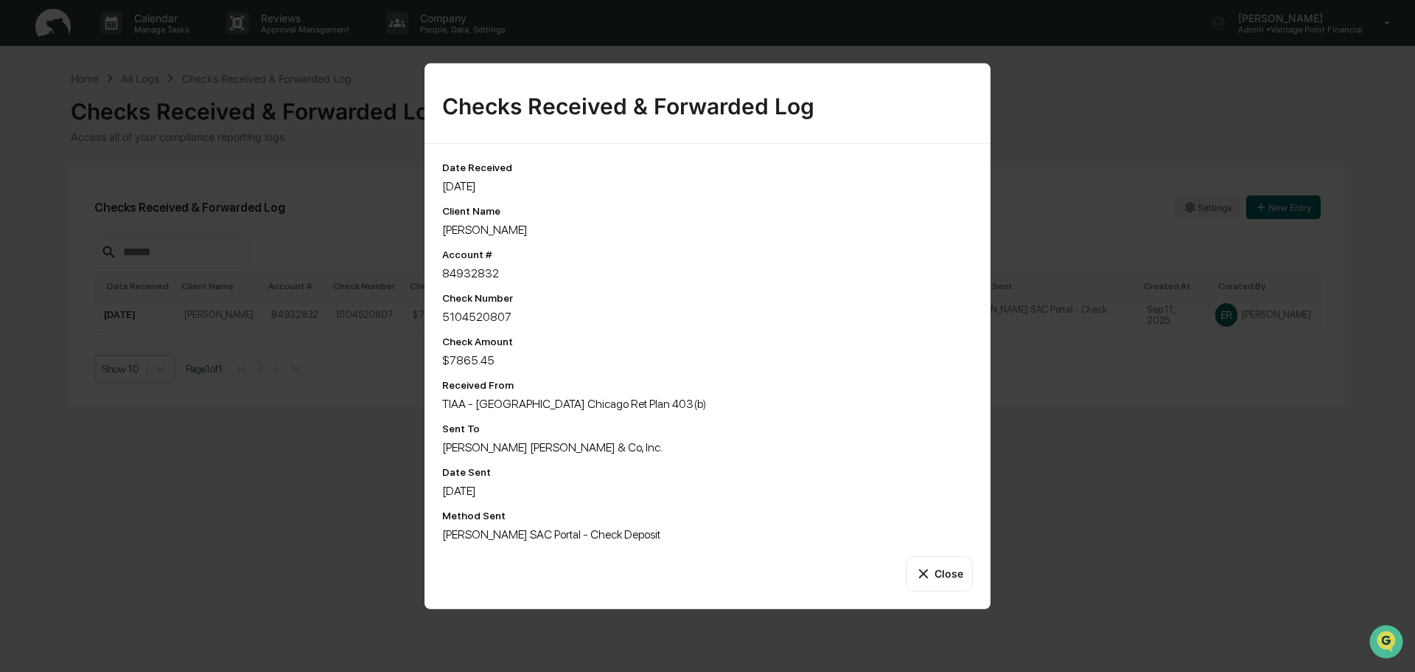
click at [470, 266] on div "84932832" at bounding box center [707, 272] width 531 height 14
click at [526, 301] on div "Date Received [DATE] Client Name [PERSON_NAME] Account # 84932832 Check Number …" at bounding box center [707, 351] width 531 height 380
click at [537, 304] on div "Check Number 5104520807" at bounding box center [707, 307] width 531 height 32
click at [937, 579] on button "Close" at bounding box center [939, 572] width 67 height 35
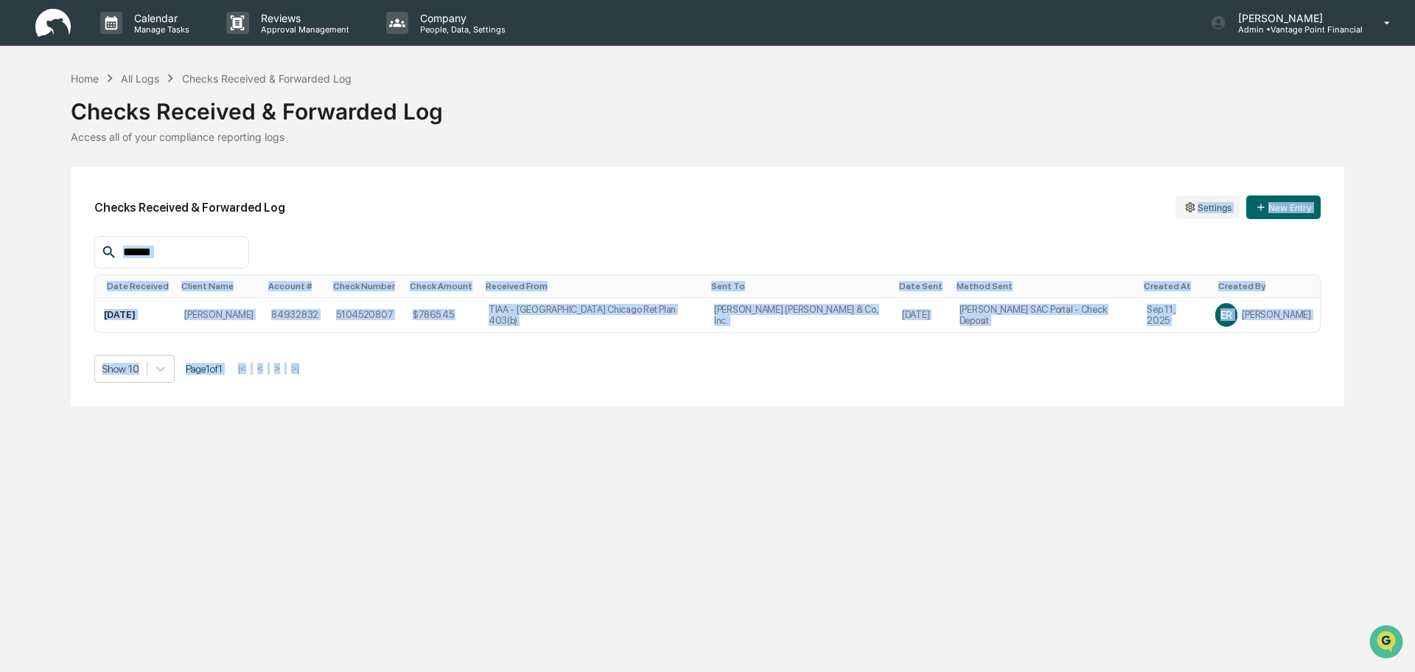
drag, startPoint x: 1007, startPoint y: 158, endPoint x: 1172, endPoint y: 487, distance: 367.9
click at [1173, 487] on div "Calendar Manage Tasks Reviews Approval Management Company People, Data, Setting…" at bounding box center [707, 336] width 1415 height 672
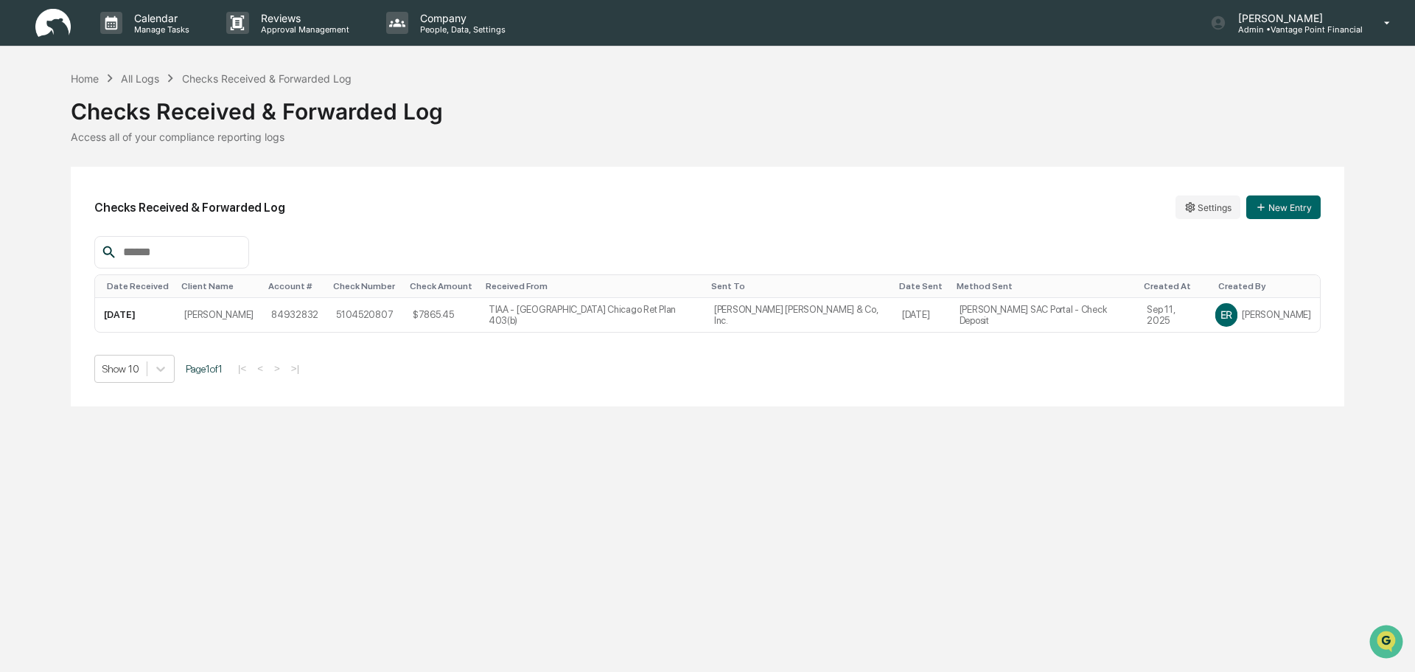
click at [1172, 487] on div "Calendar Manage Tasks Reviews Approval Management Company People, Data, Setting…" at bounding box center [707, 336] width 1415 height 672
click at [1217, 209] on html "Calendar Manage Tasks Reviews Approval Management Company People, Data, Setting…" at bounding box center [707, 336] width 1415 height 672
click at [1191, 243] on div "Edit" at bounding box center [1208, 238] width 94 height 24
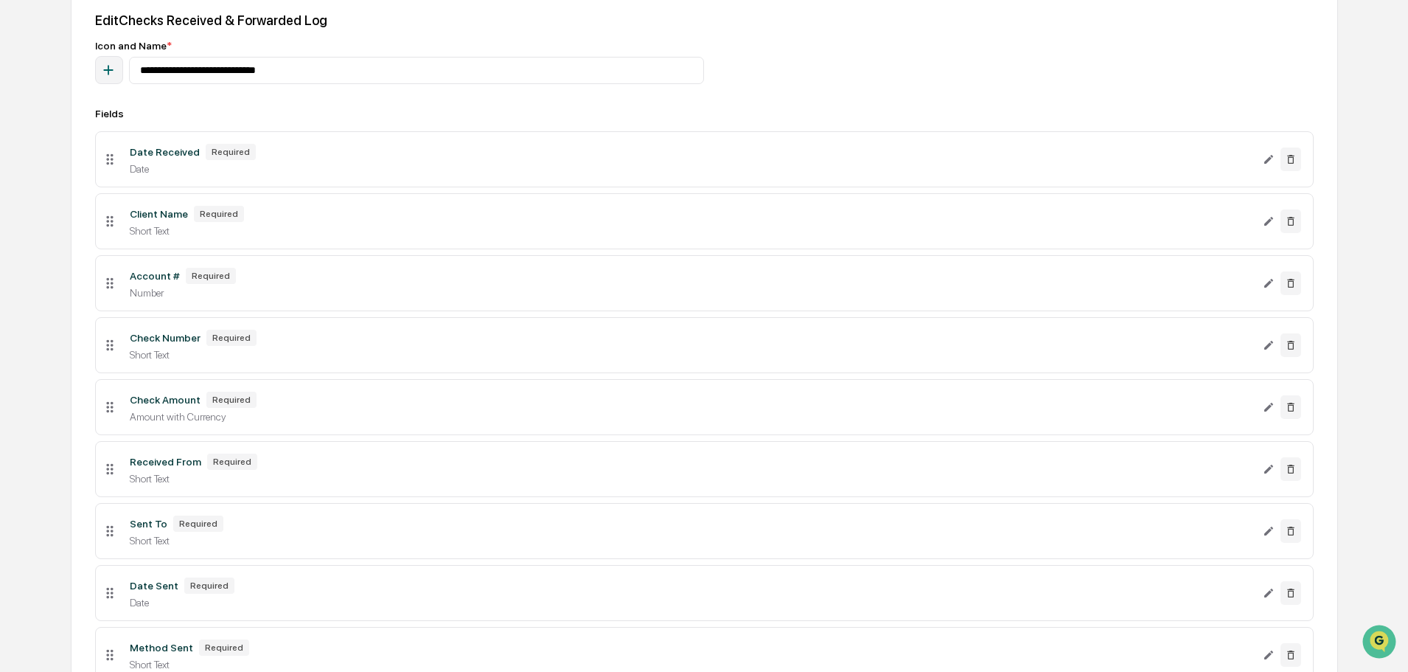
scroll to position [221, 0]
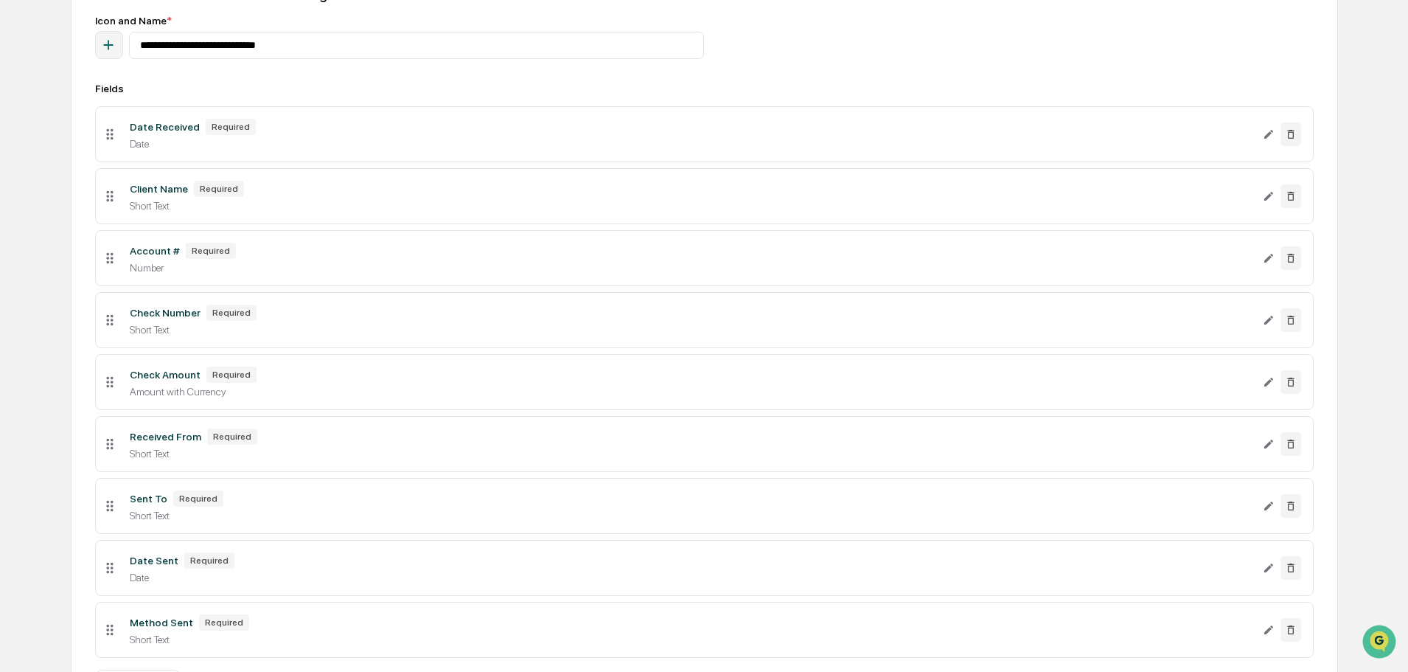
click at [181, 259] on div "Account # Required Number" at bounding box center [690, 258] width 1145 height 31
click at [1266, 260] on icon "Edit Account # field" at bounding box center [1268, 258] width 9 height 9
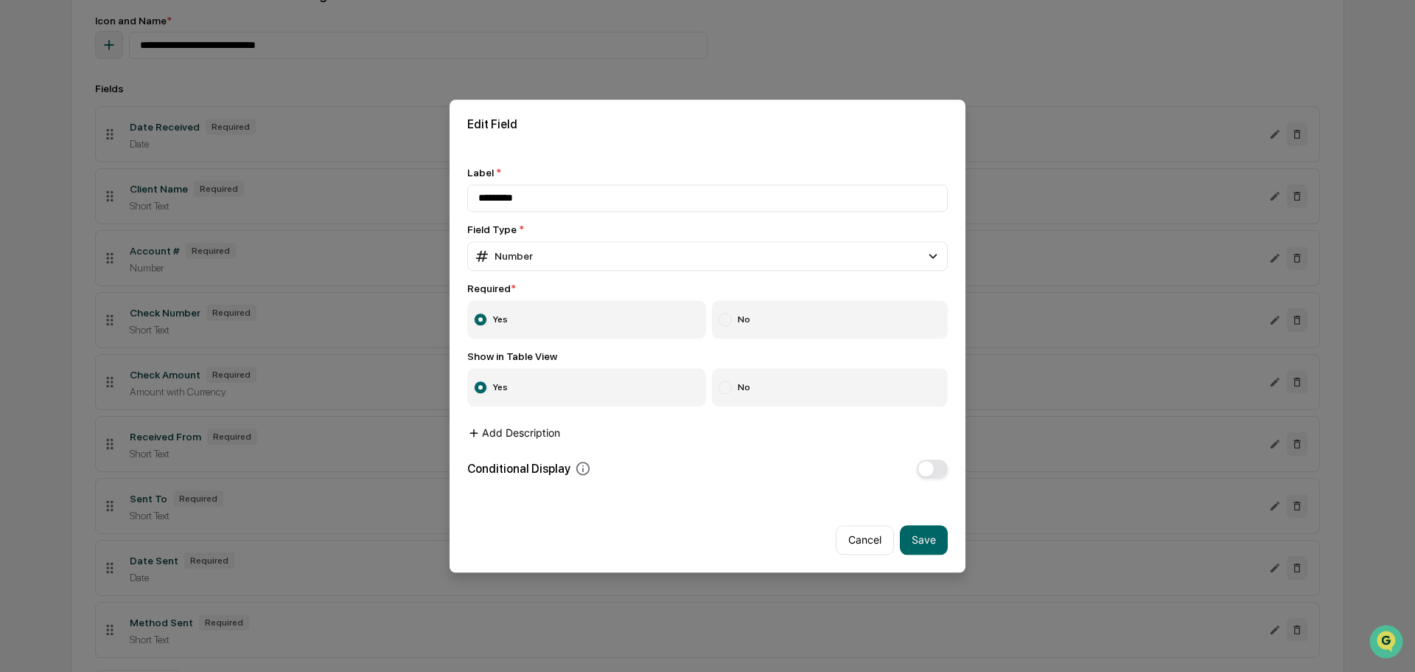
click at [523, 432] on button "Add Description" at bounding box center [513, 432] width 93 height 29
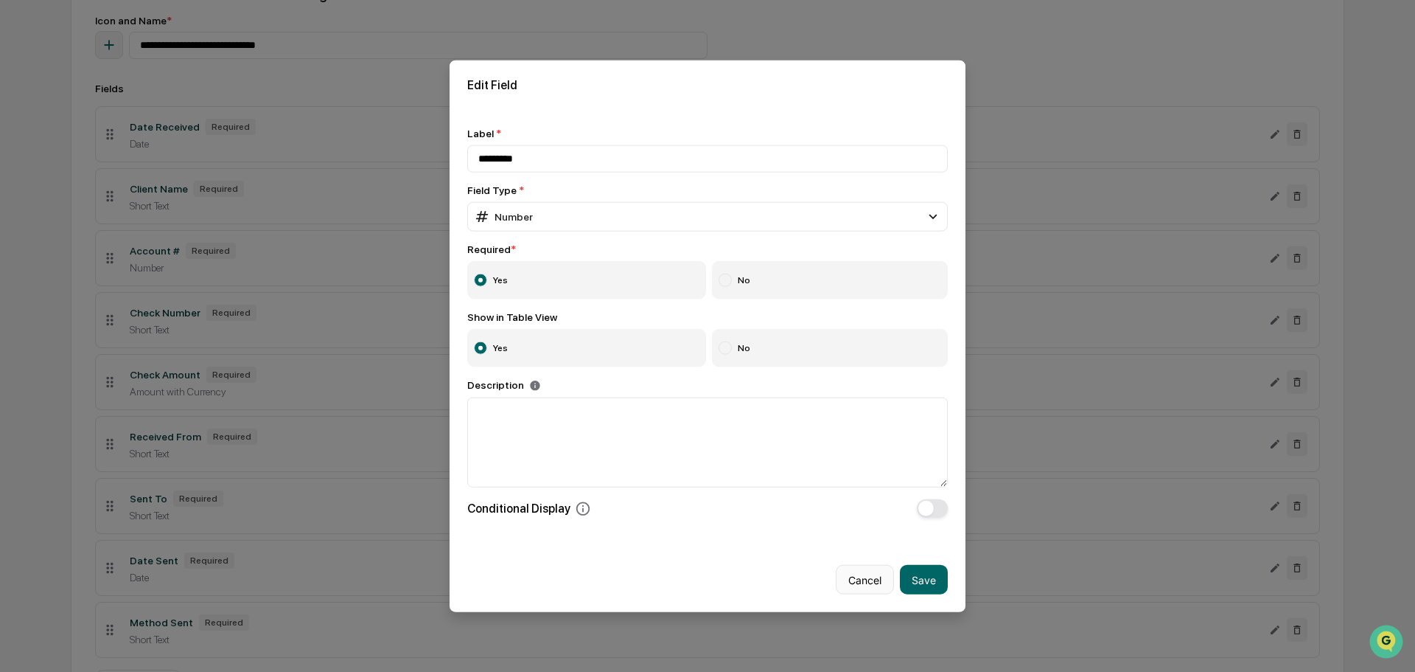
click at [868, 580] on button "Cancel" at bounding box center [865, 579] width 58 height 29
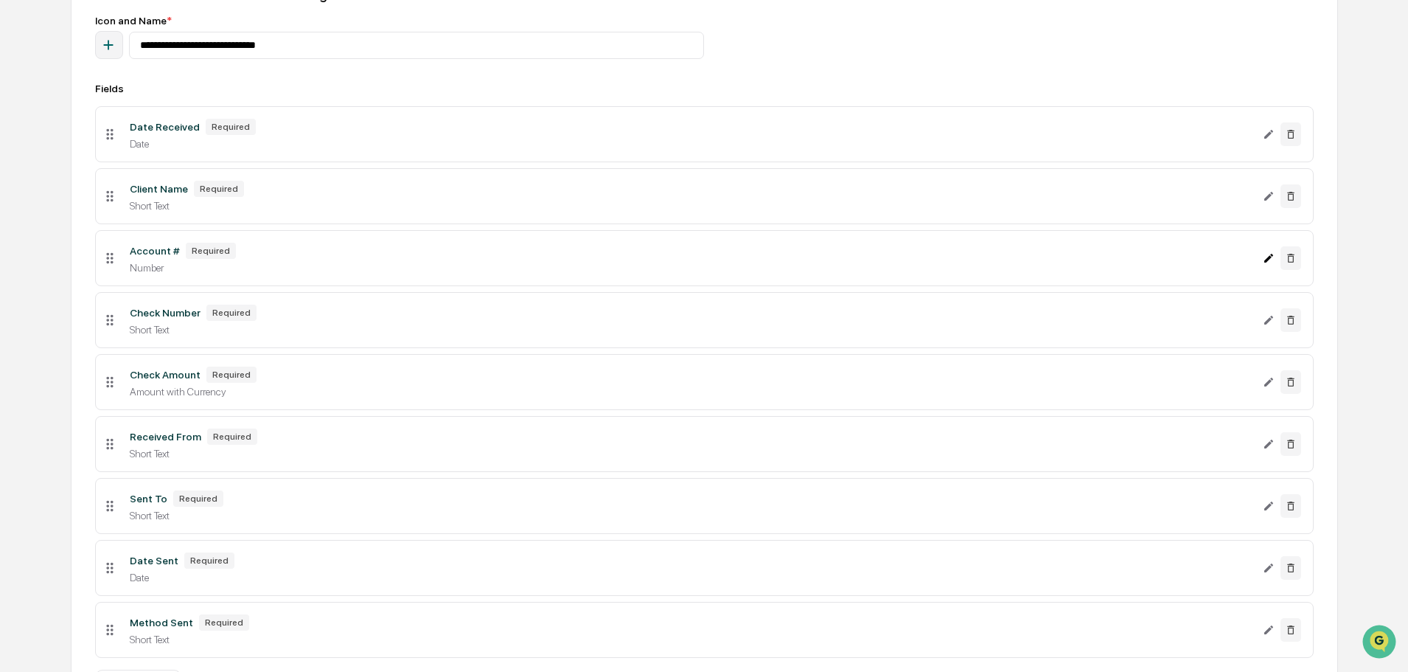
click at [1267, 262] on icon "Edit Account # field" at bounding box center [1269, 258] width 12 height 12
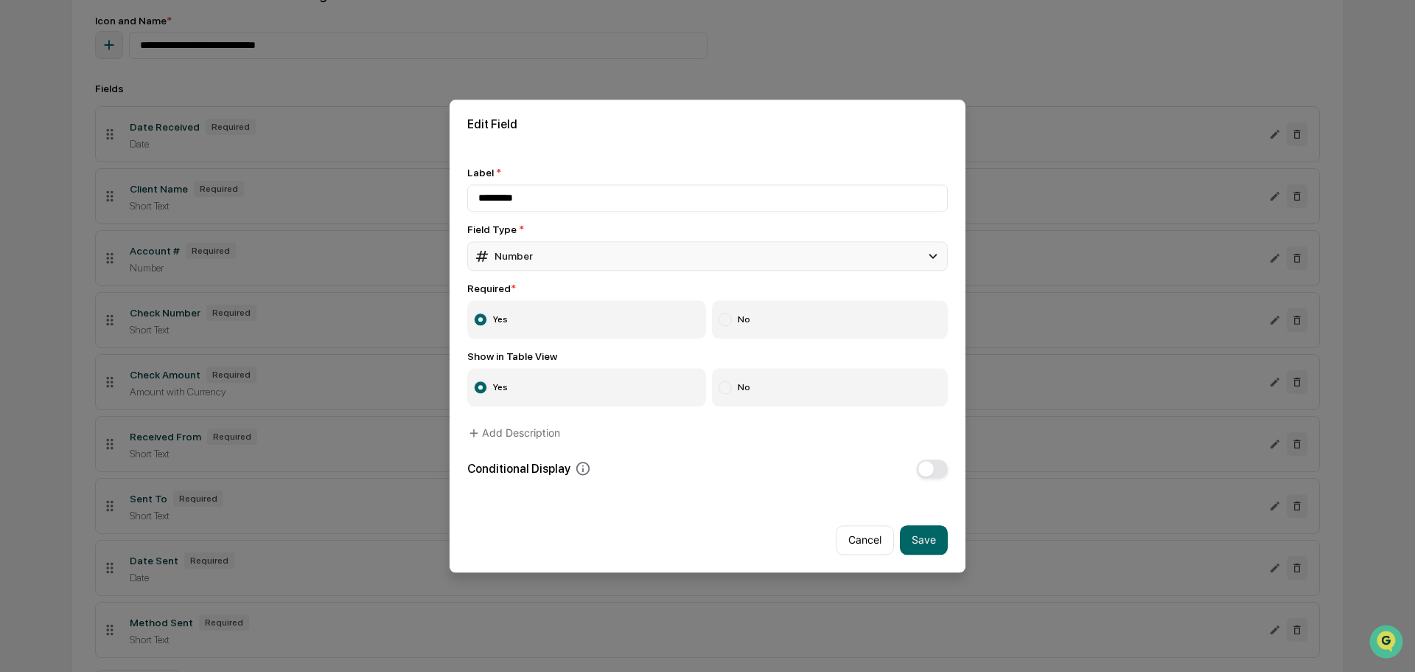
click at [575, 257] on div "Number" at bounding box center [707, 255] width 481 height 29
click at [609, 510] on div "Cancel Save" at bounding box center [708, 533] width 516 height 77
click at [579, 468] on icon at bounding box center [583, 469] width 16 height 16
click at [885, 544] on button "Cancel" at bounding box center [865, 539] width 58 height 29
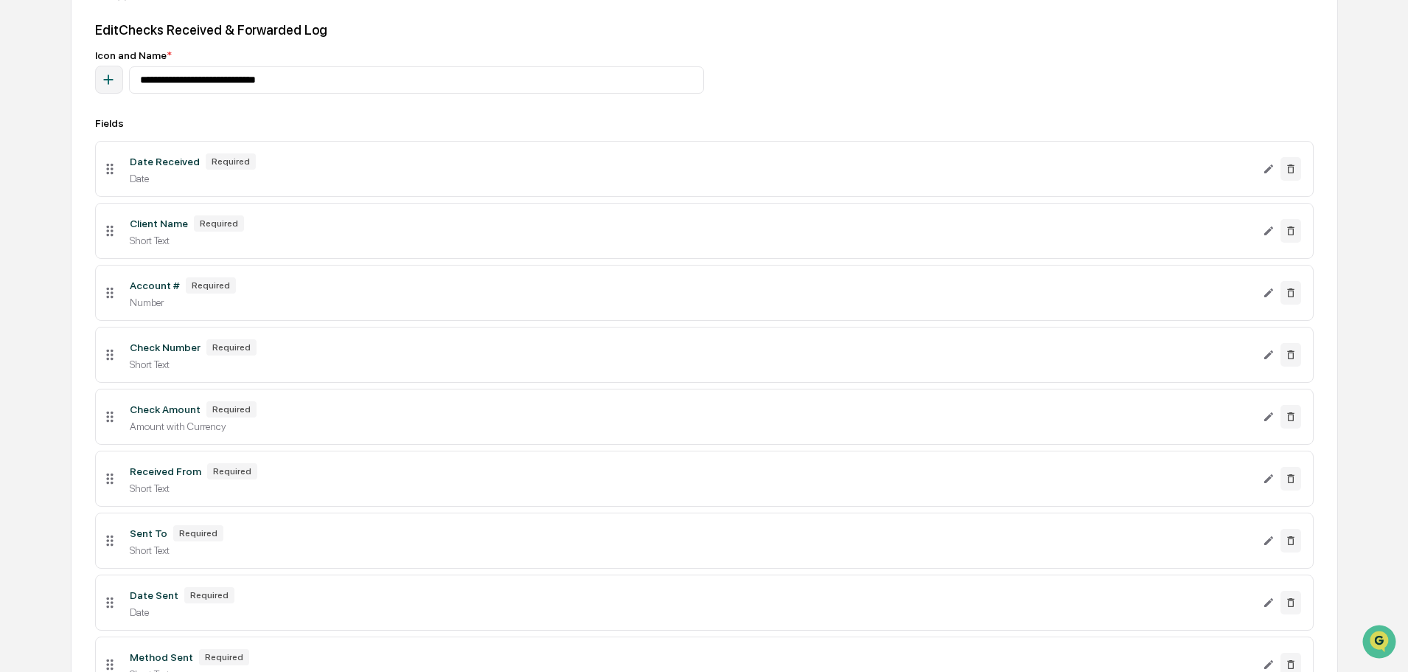
scroll to position [320, 0]
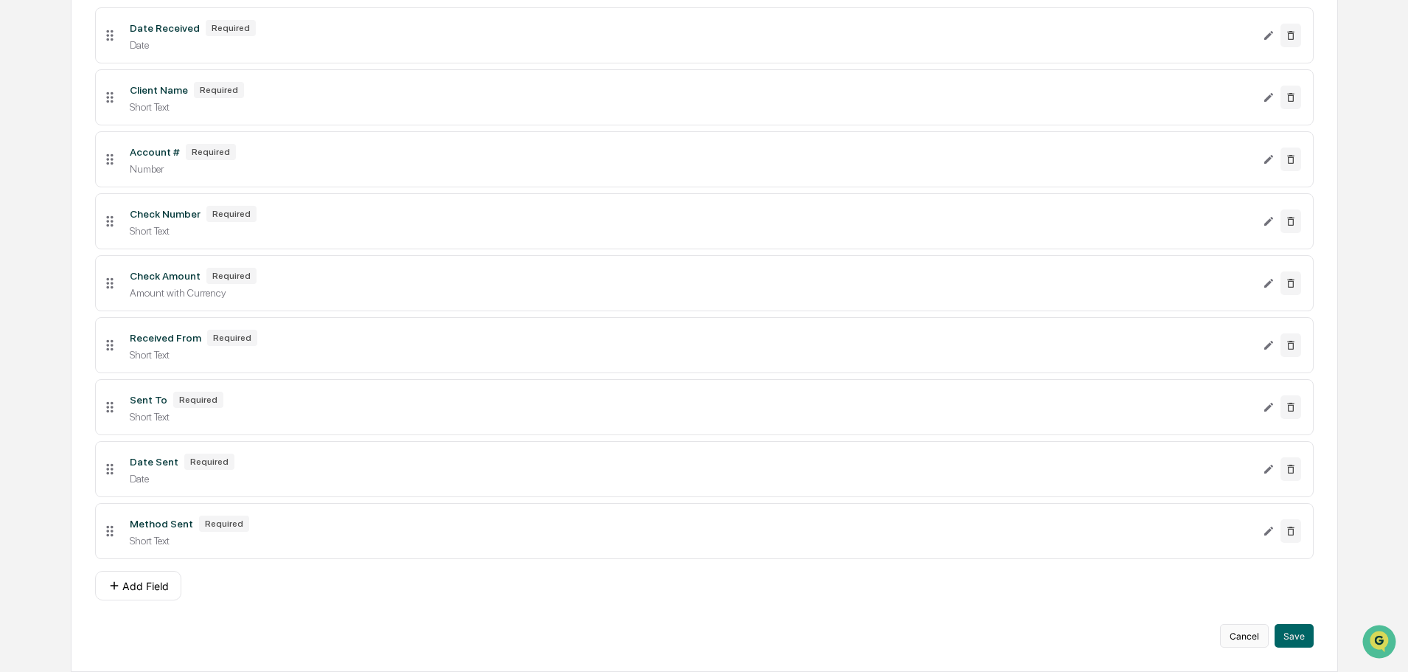
click at [1237, 638] on button "Cancel" at bounding box center [1244, 636] width 49 height 24
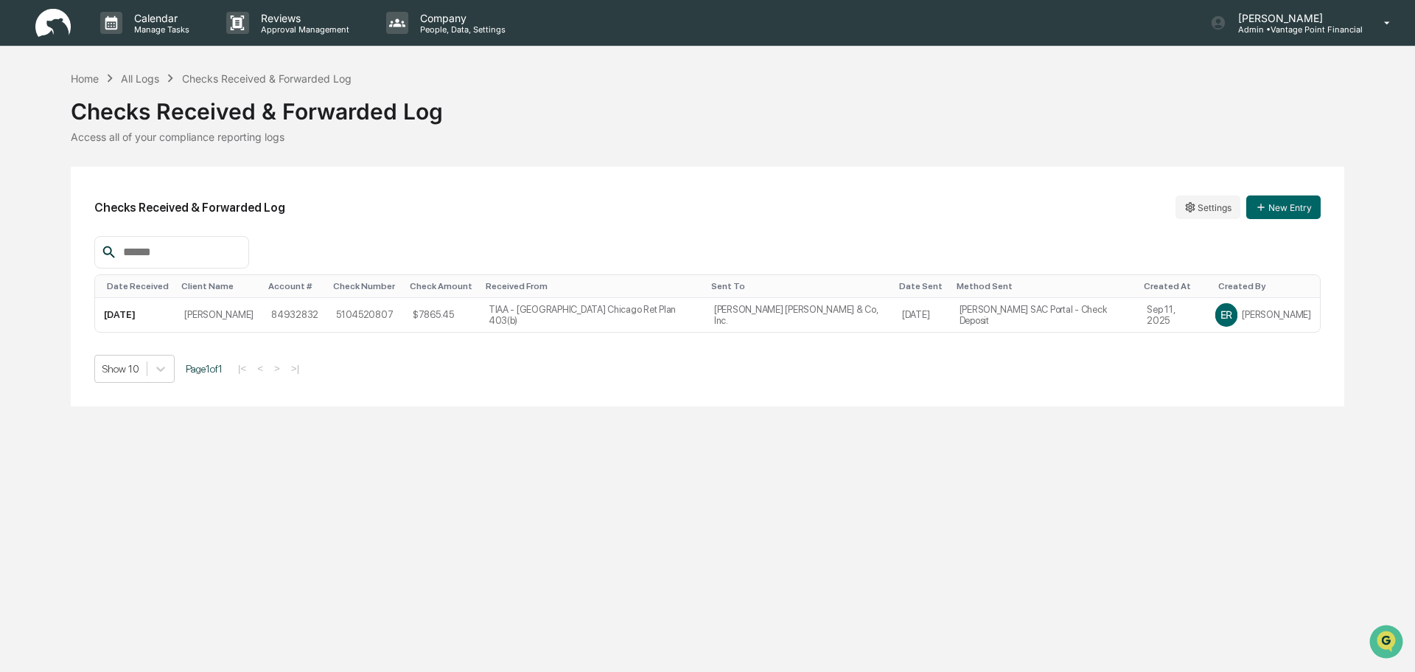
click at [207, 245] on input "text" at bounding box center [179, 252] width 125 height 19
type input "*"
click at [436, 189] on div "Checks Received & Forwarded Log Settings New Entry Date Received Client Name Ac…" at bounding box center [708, 287] width 1274 height 240
click at [1310, 16] on p "[PERSON_NAME]" at bounding box center [1295, 18] width 136 height 13
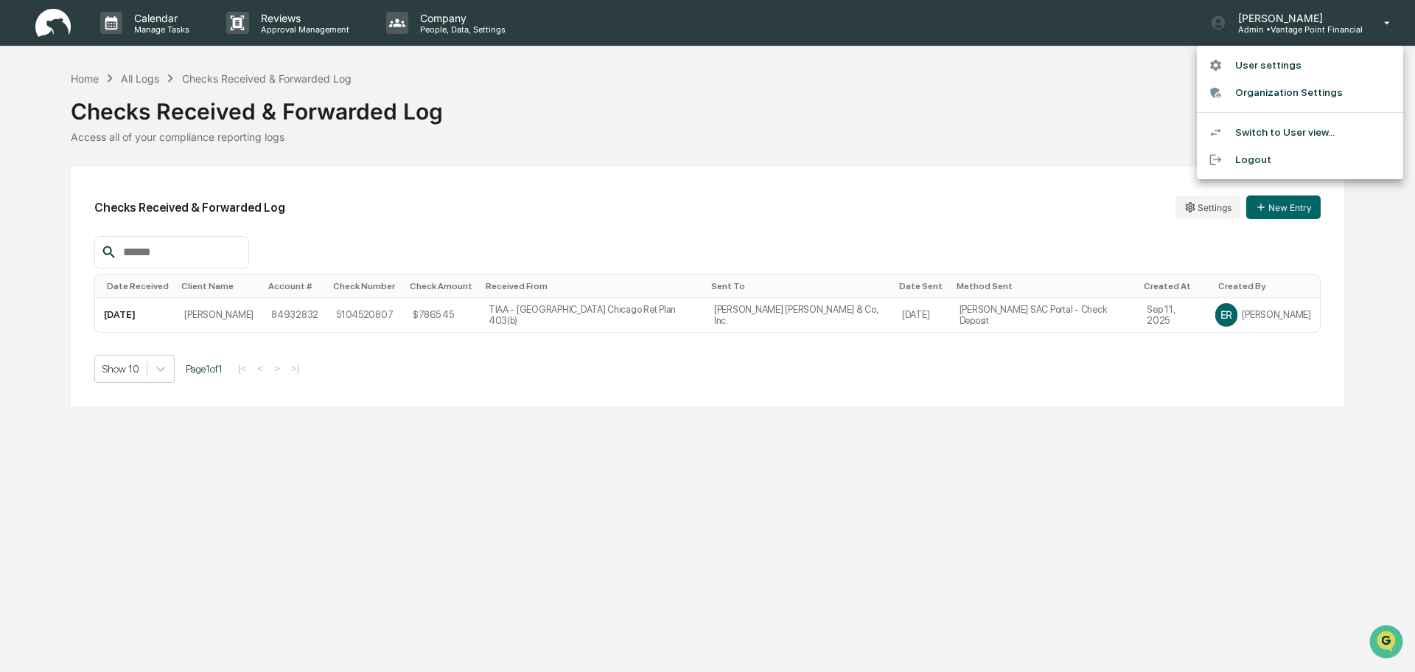
click at [1263, 133] on li "Switch to User view..." at bounding box center [1300, 132] width 206 height 27
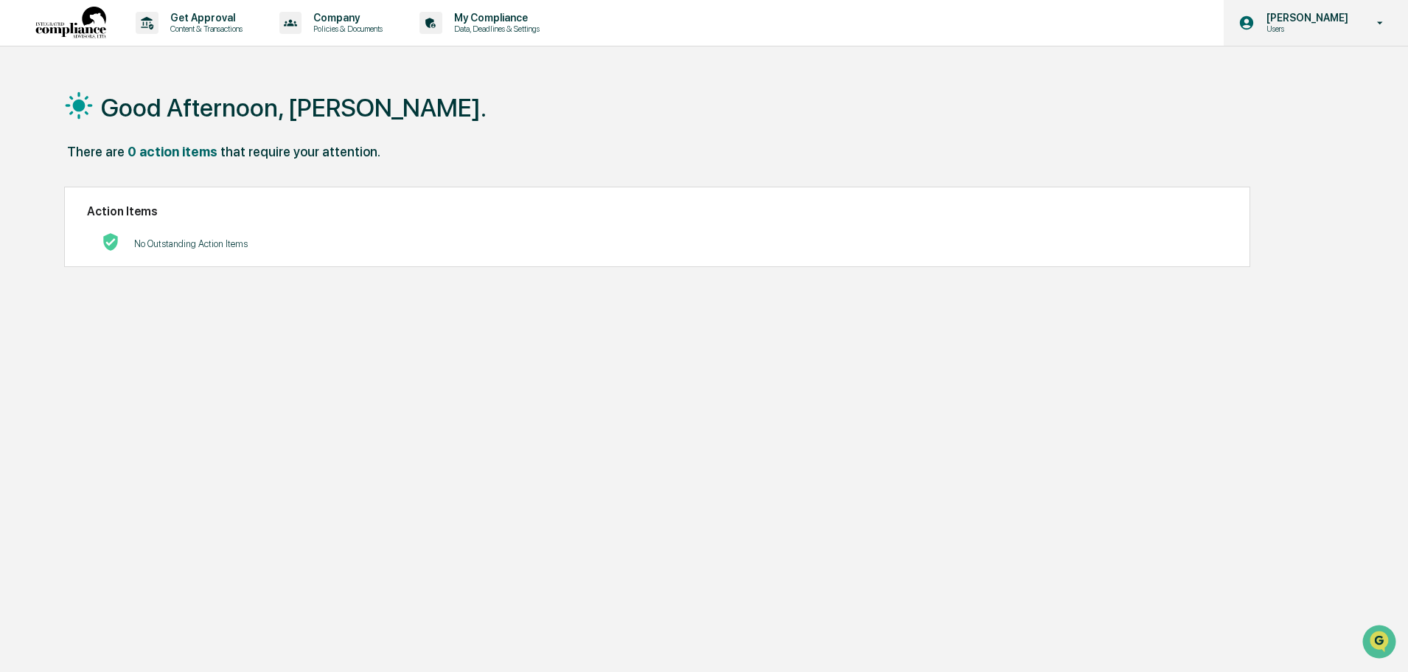
click at [1306, 15] on p "[PERSON_NAME]" at bounding box center [1305, 18] width 101 height 12
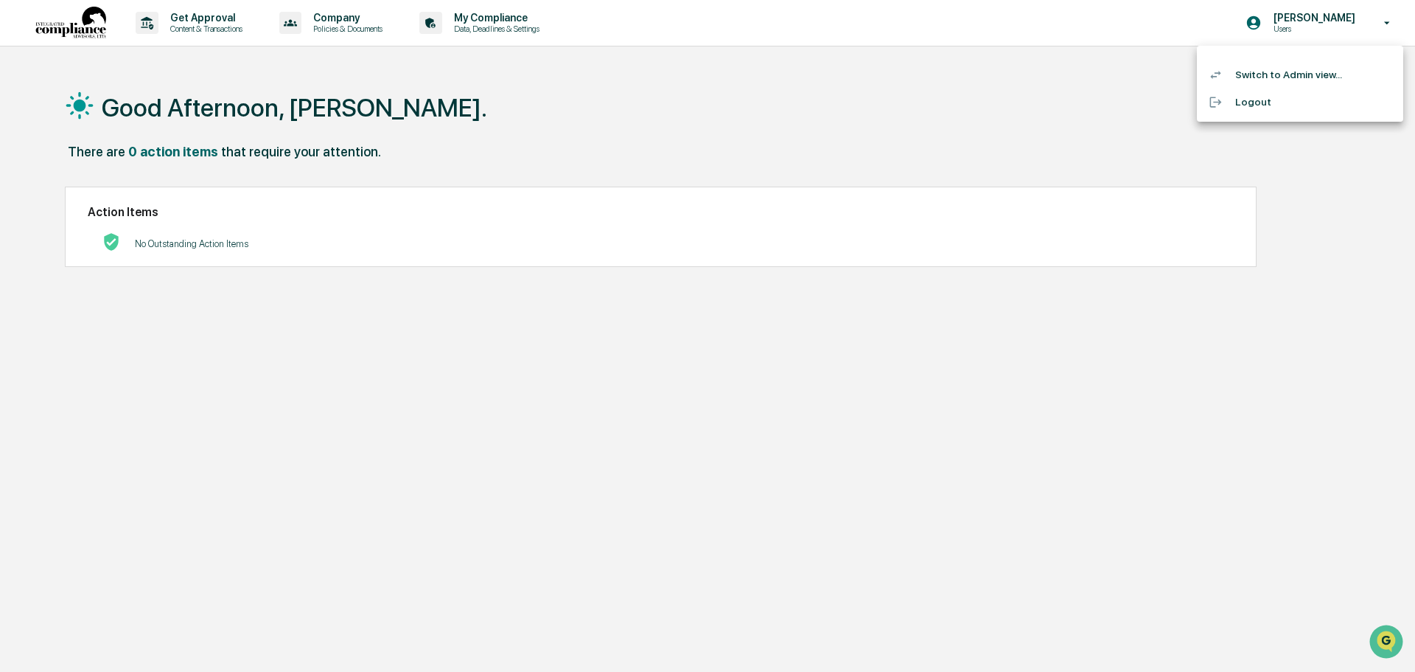
click at [1281, 71] on li "Switch to Admin view..." at bounding box center [1300, 74] width 206 height 27
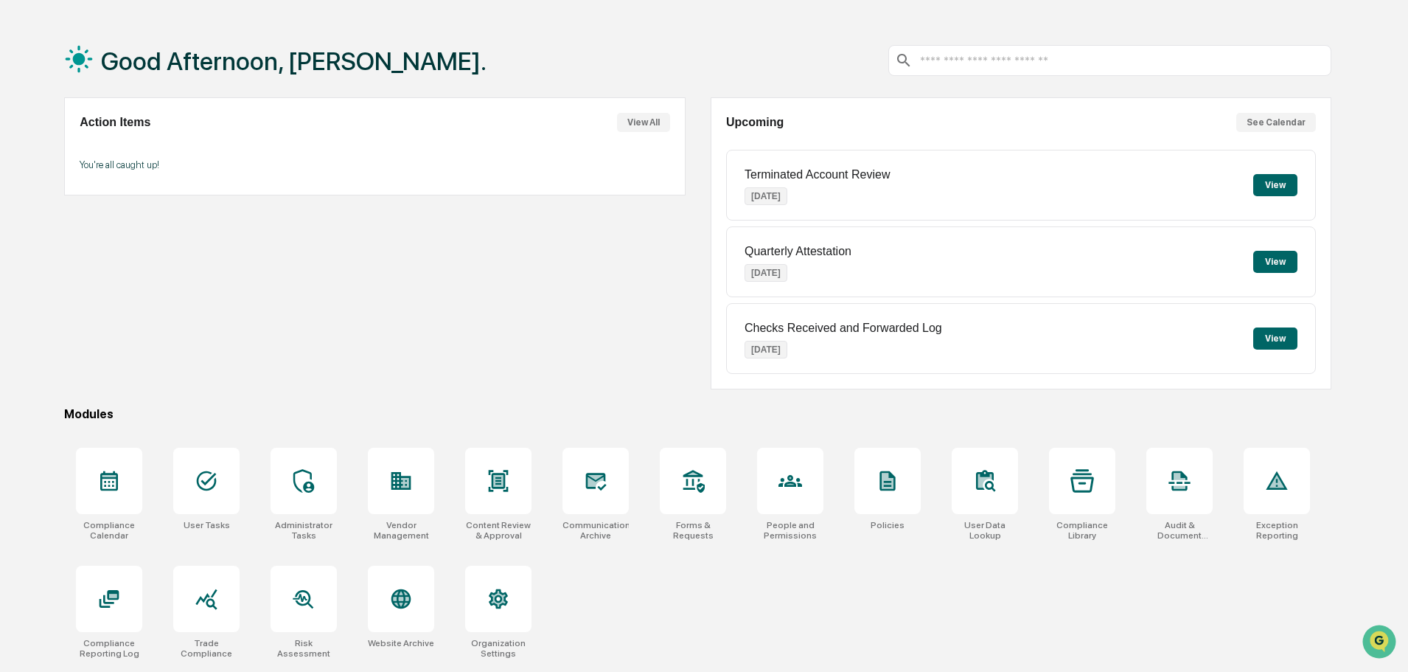
scroll to position [70, 0]
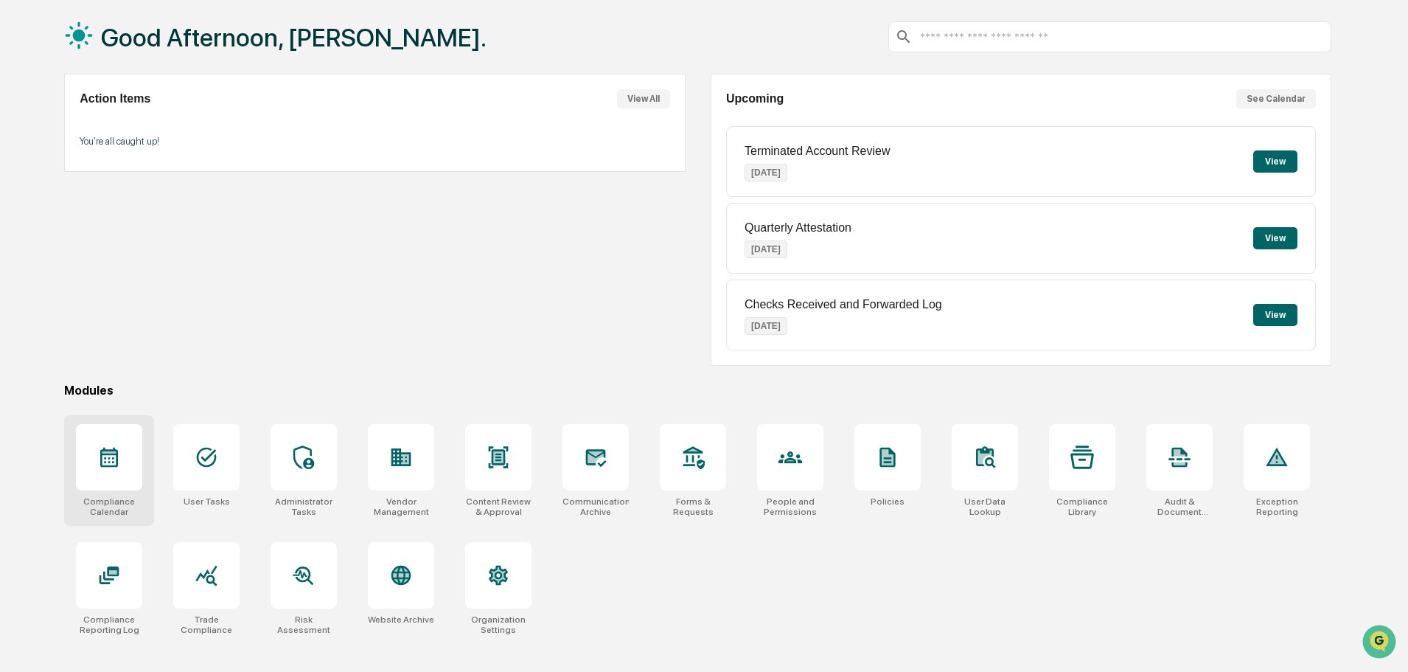
click at [80, 470] on div at bounding box center [109, 457] width 66 height 66
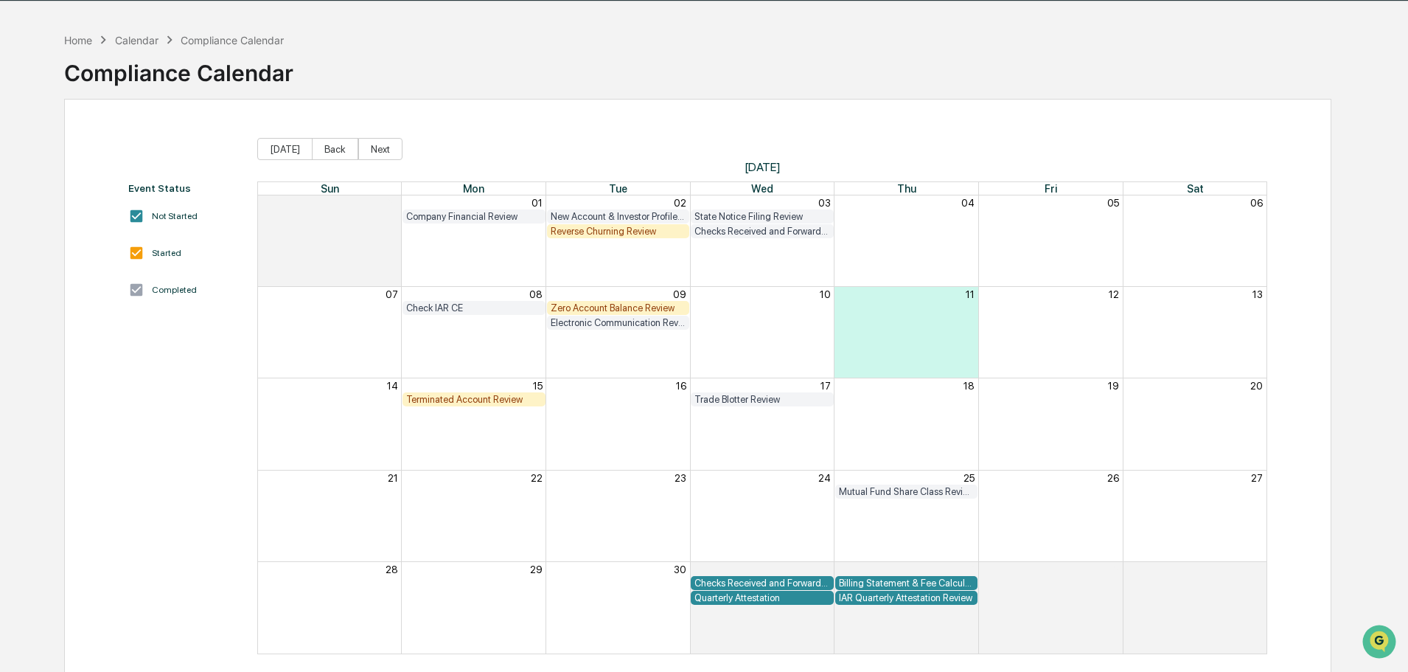
scroll to position [70, 0]
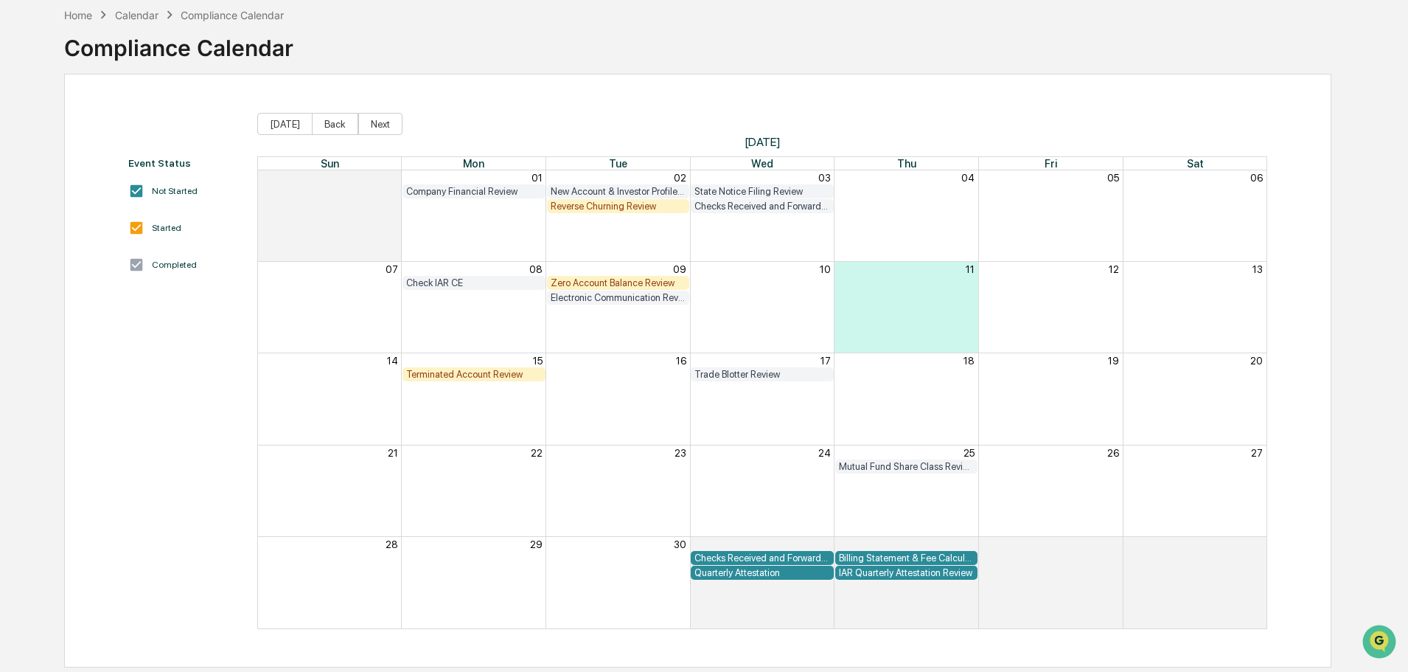
click at [763, 599] on div "Month View" at bounding box center [762, 582] width 144 height 91
click at [128, 15] on div "Calendar" at bounding box center [136, 15] width 43 height 13
click at [76, 18] on div "Home" at bounding box center [78, 15] width 28 height 13
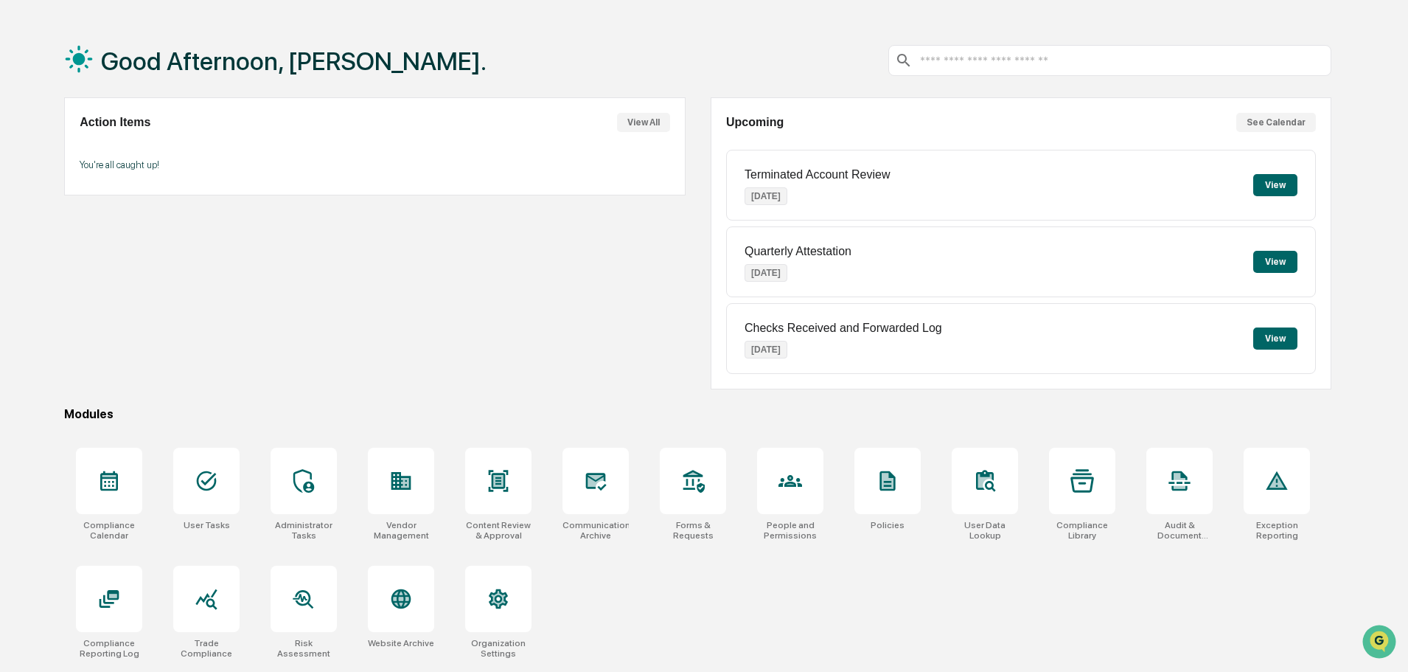
scroll to position [70, 0]
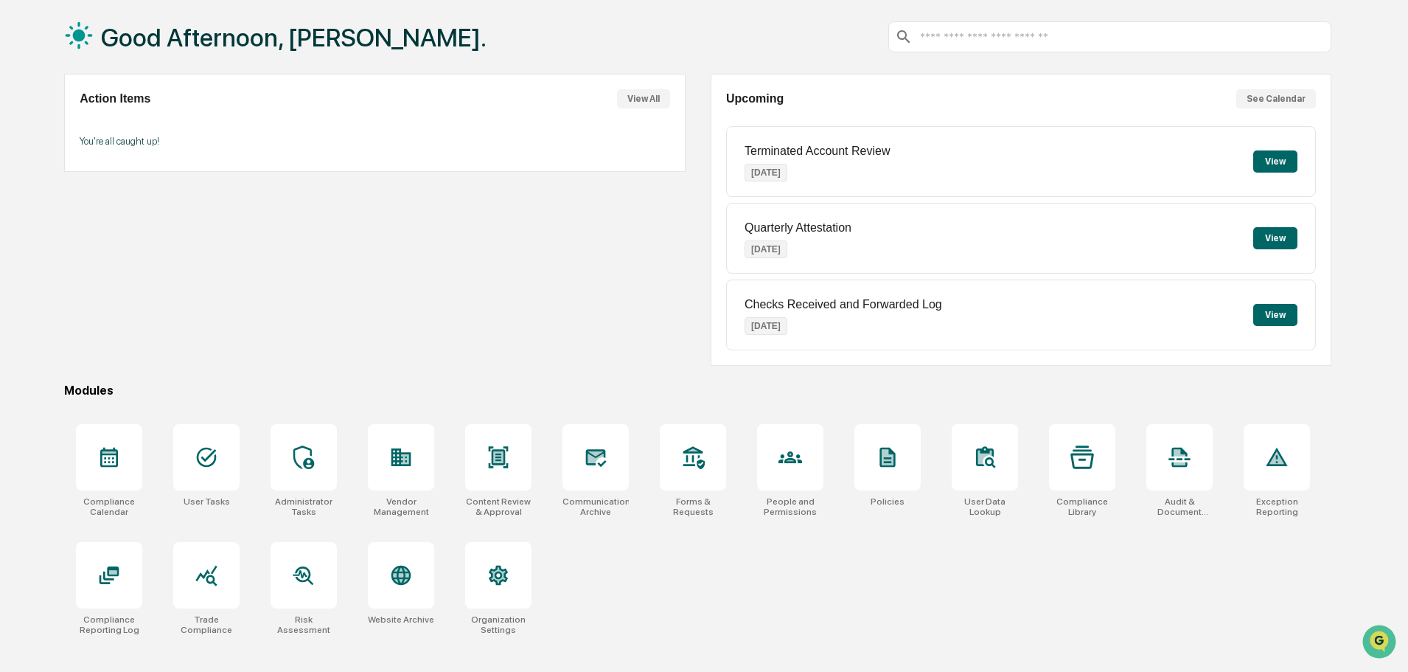
click at [1286, 319] on button "View" at bounding box center [1275, 315] width 44 height 22
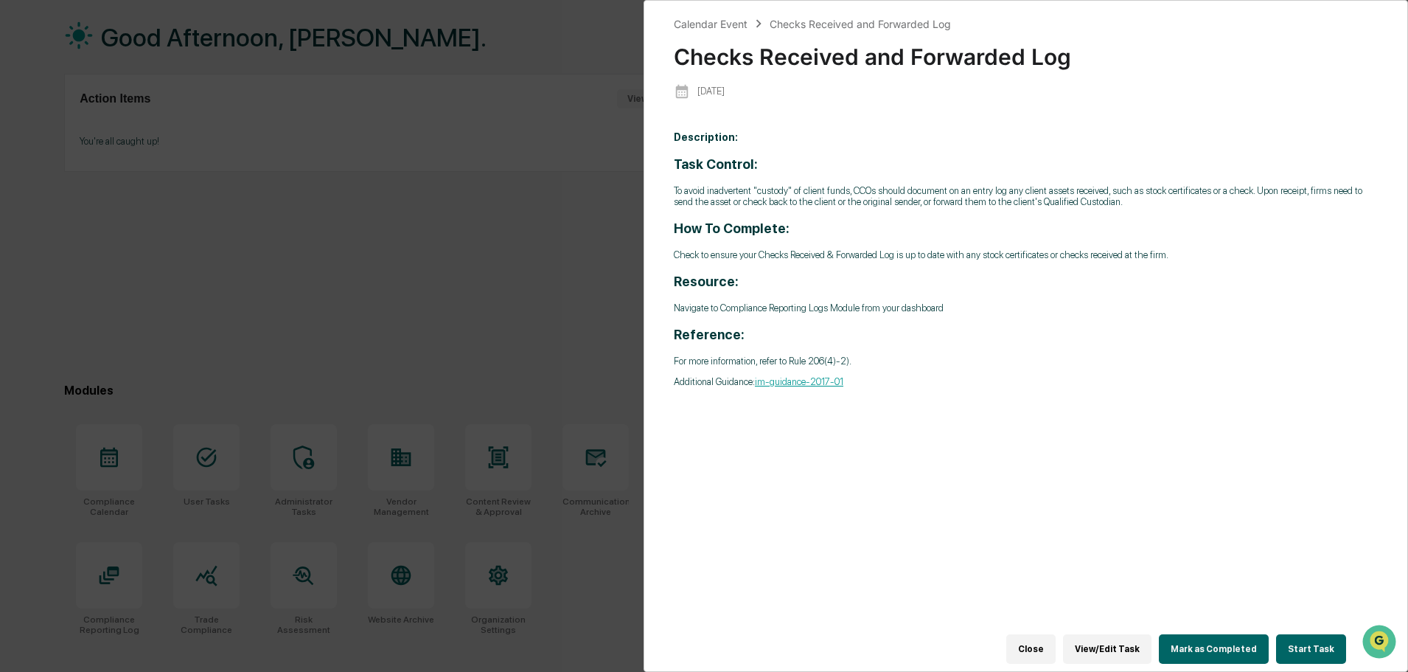
click at [1054, 627] on div "Close View/Edit Task Mark as Completed Start Task" at bounding box center [1017, 649] width 687 height 44
click at [1053, 642] on button "Close" at bounding box center [1030, 648] width 49 height 29
